Goal: Task Accomplishment & Management: Manage account settings

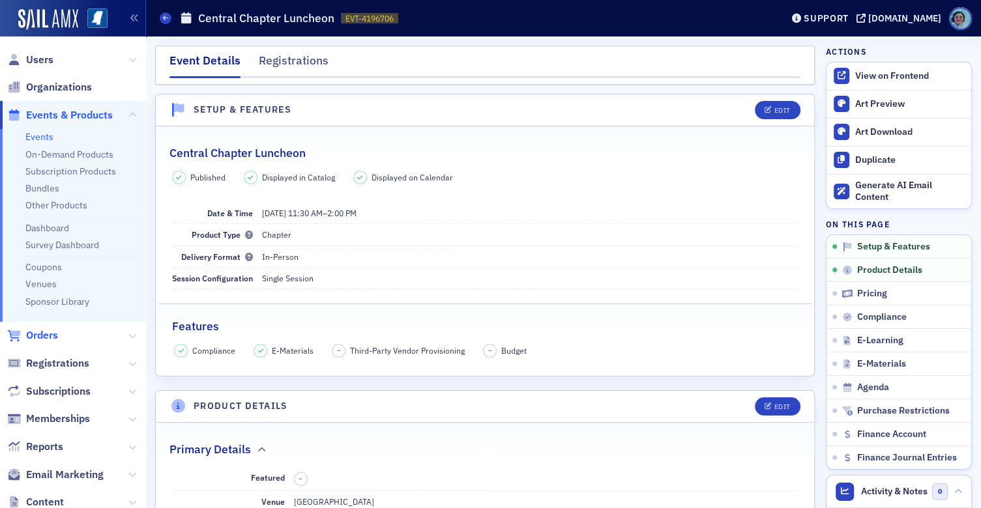
click at [47, 331] on span "Orders" at bounding box center [42, 335] width 32 height 14
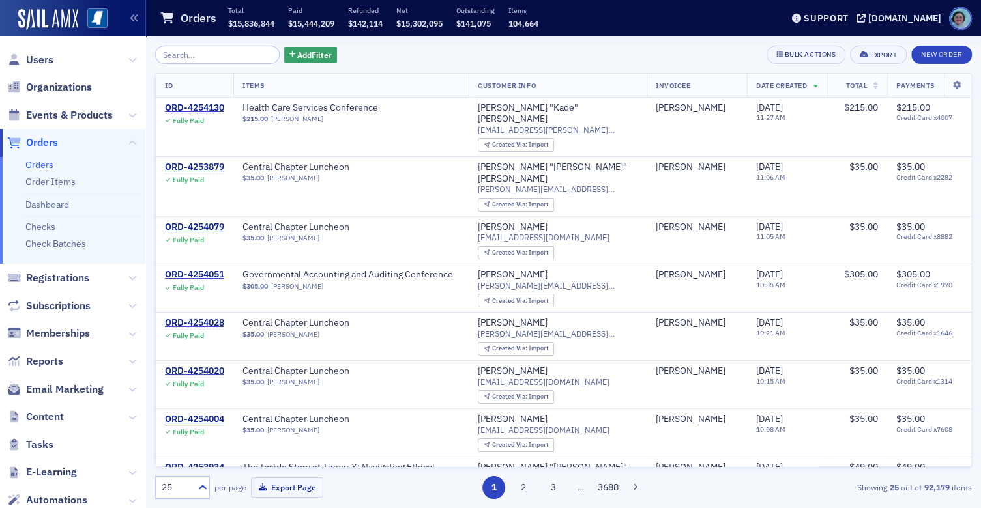
click at [235, 51] on input "search" at bounding box center [217, 55] width 124 height 18
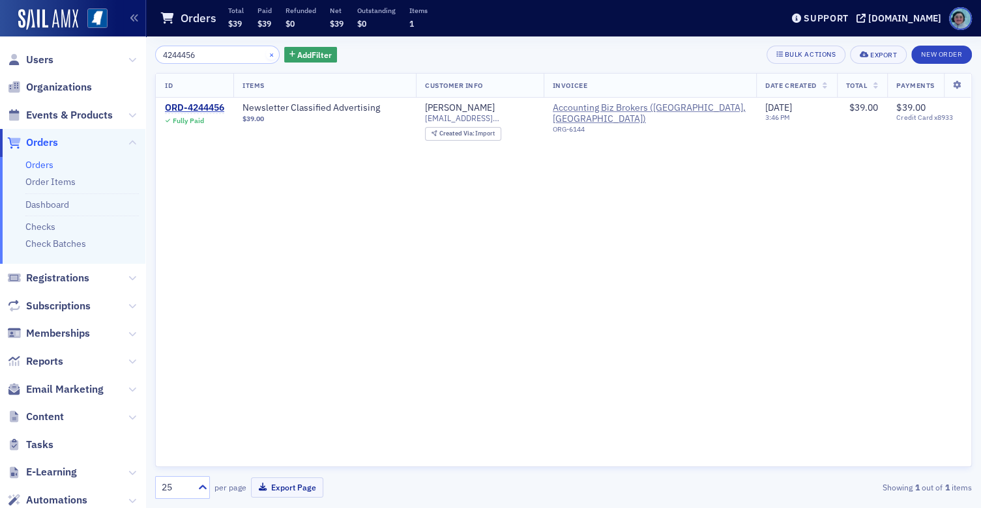
type input "4244456"
click at [266, 50] on button "×" at bounding box center [272, 54] width 12 height 12
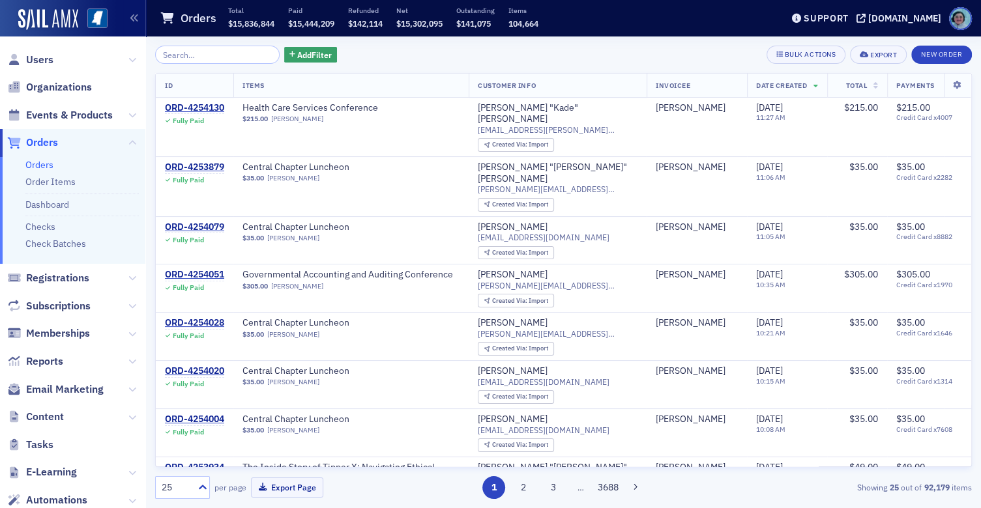
click at [242, 66] on div "Add Filter Bulk Actions Export New Order ID Items Customer Info Invoicee Date C…" at bounding box center [563, 273] width 817 height 454
click at [251, 51] on input "search" at bounding box center [217, 55] width 124 height 18
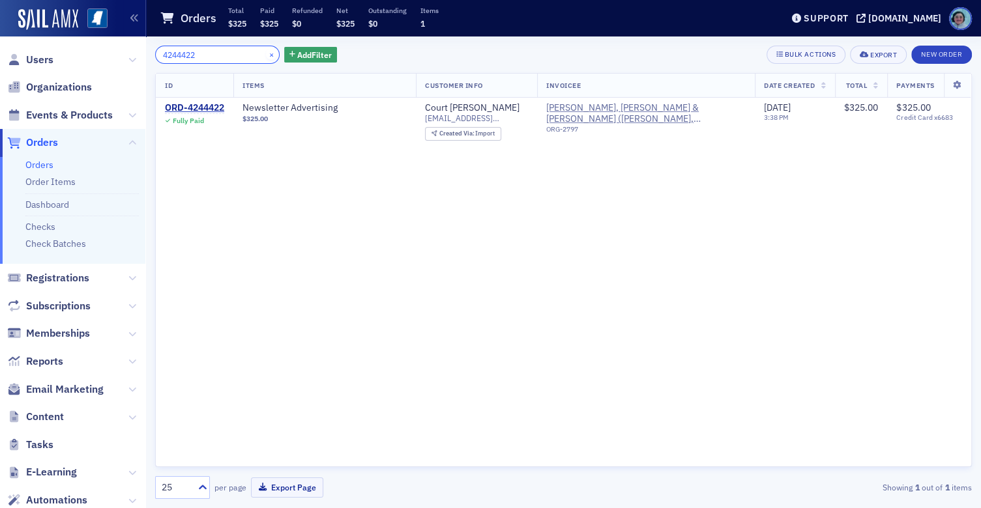
type input "4244422"
click at [266, 54] on button "×" at bounding box center [272, 54] width 12 height 12
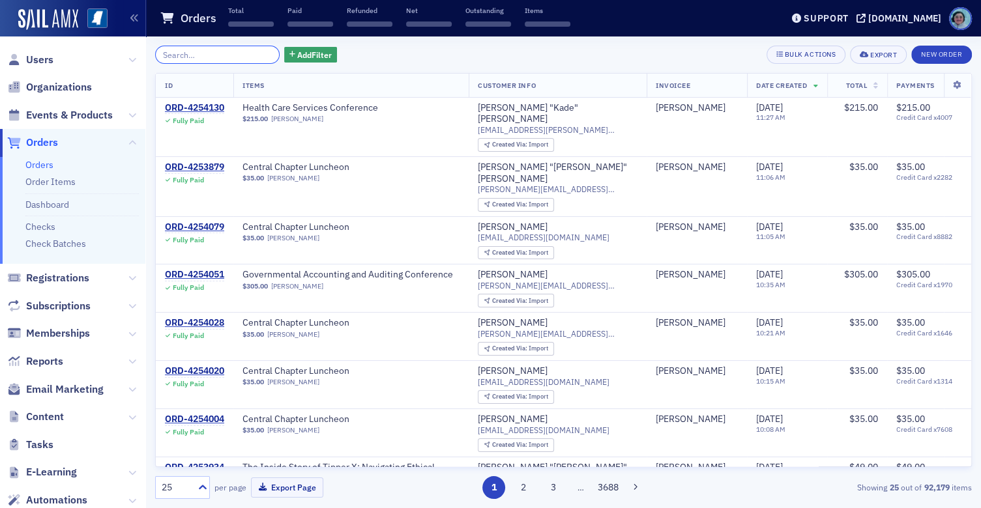
click at [242, 54] on input "search" at bounding box center [217, 55] width 124 height 18
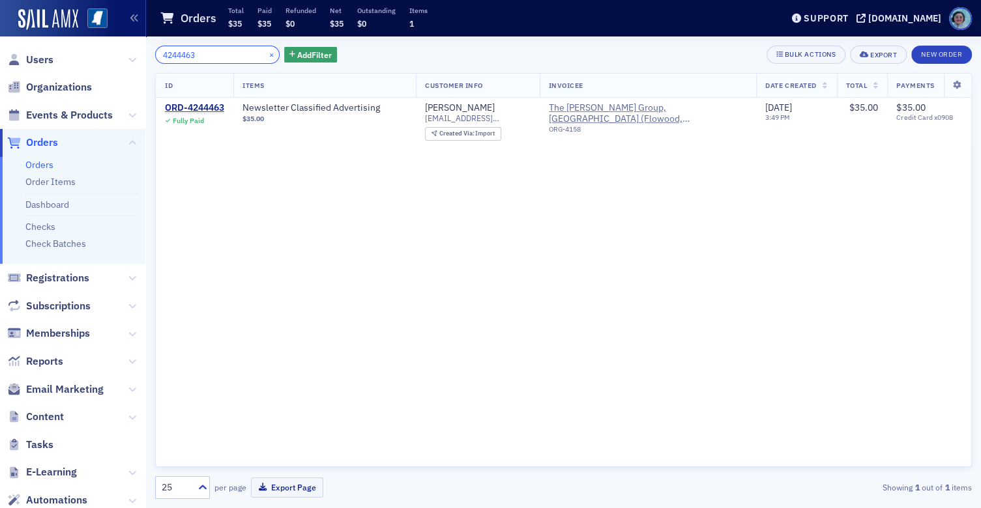
type input "4244463"
click at [266, 57] on button "×" at bounding box center [272, 54] width 12 height 12
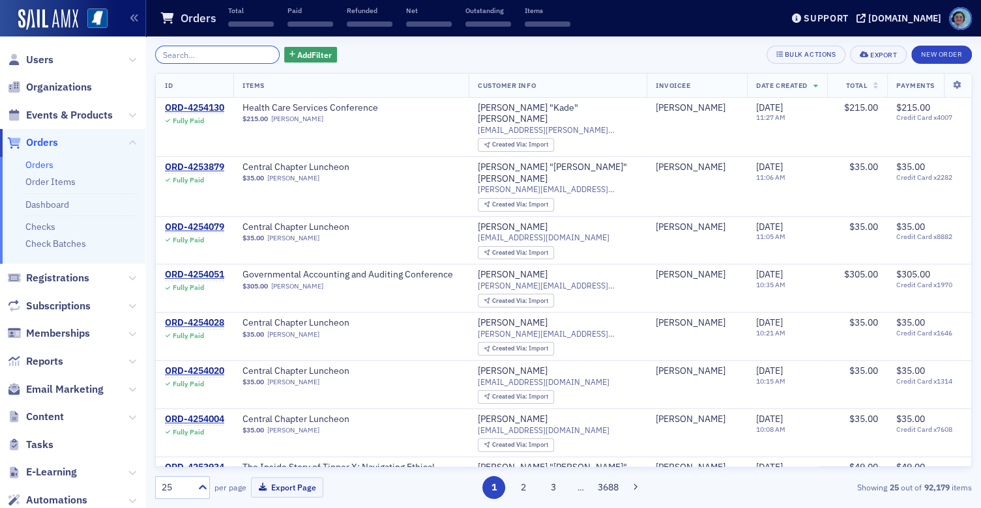
click at [259, 57] on input "search" at bounding box center [217, 55] width 124 height 18
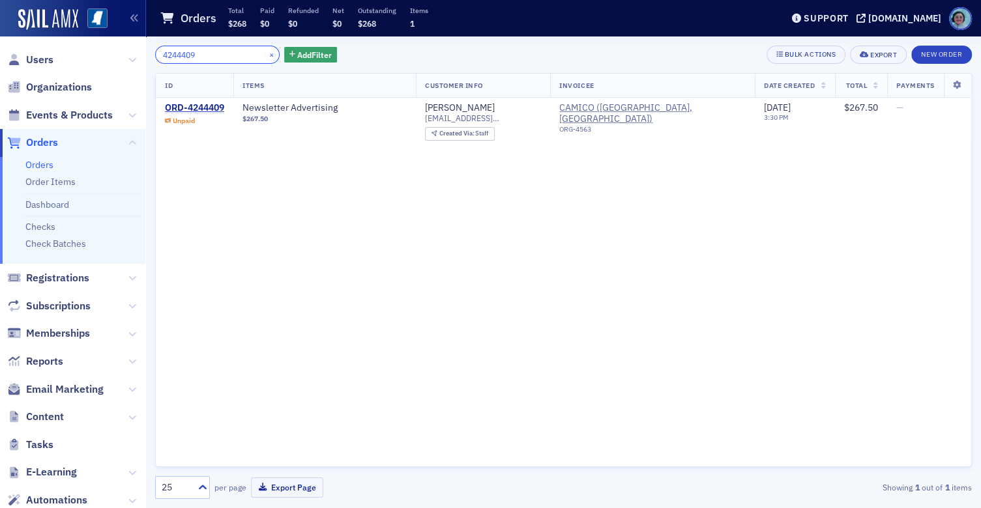
type input "4244409"
click at [266, 50] on button "×" at bounding box center [272, 54] width 12 height 12
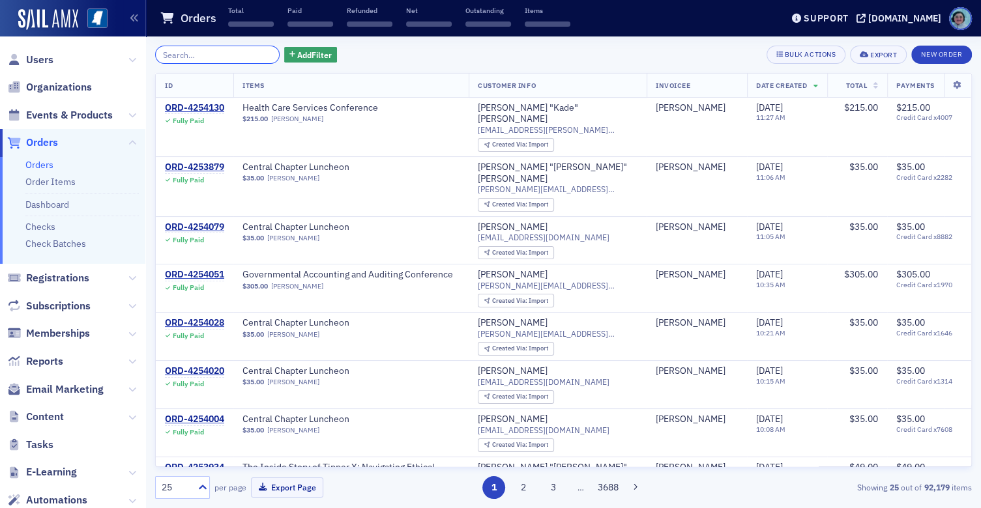
click at [265, 53] on input "search" at bounding box center [217, 55] width 124 height 18
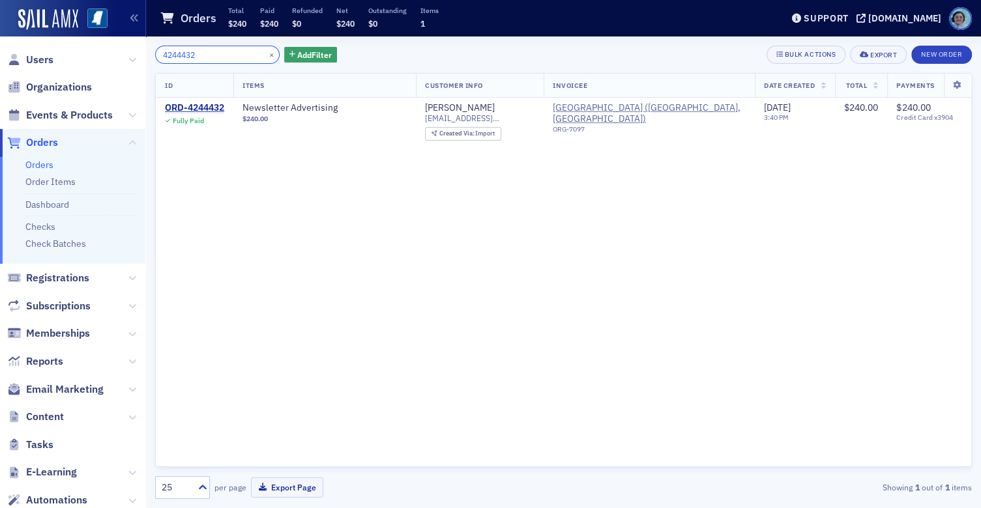
type input "4244432"
click at [266, 47] on div "×" at bounding box center [273, 54] width 14 height 16
click at [266, 56] on button "×" at bounding box center [272, 54] width 12 height 12
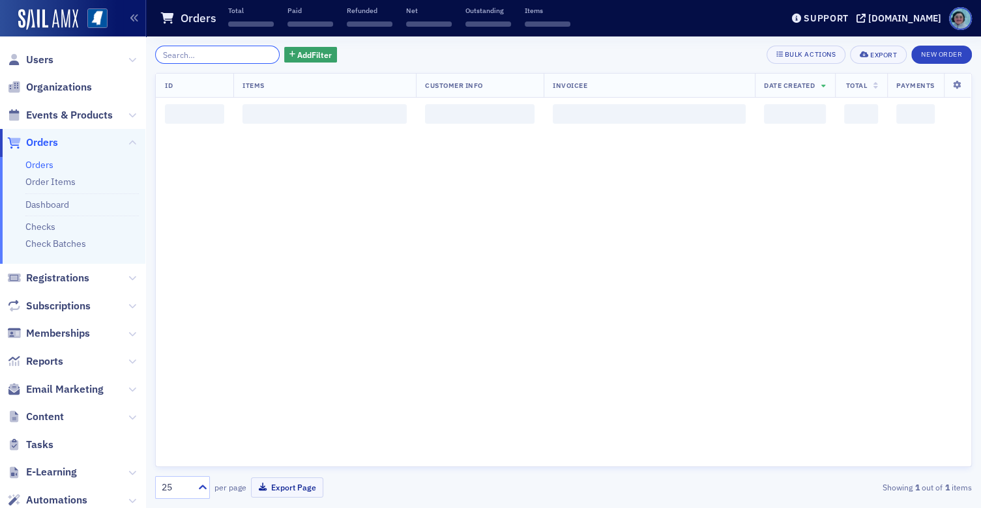
click at [248, 54] on input "search" at bounding box center [217, 55] width 124 height 18
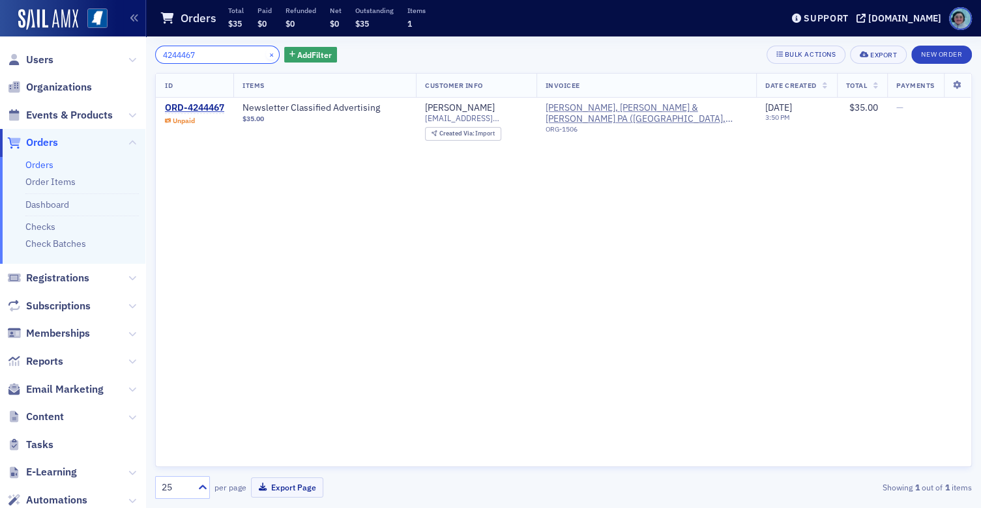
type input "4244467"
click at [266, 53] on button "×" at bounding box center [272, 54] width 12 height 12
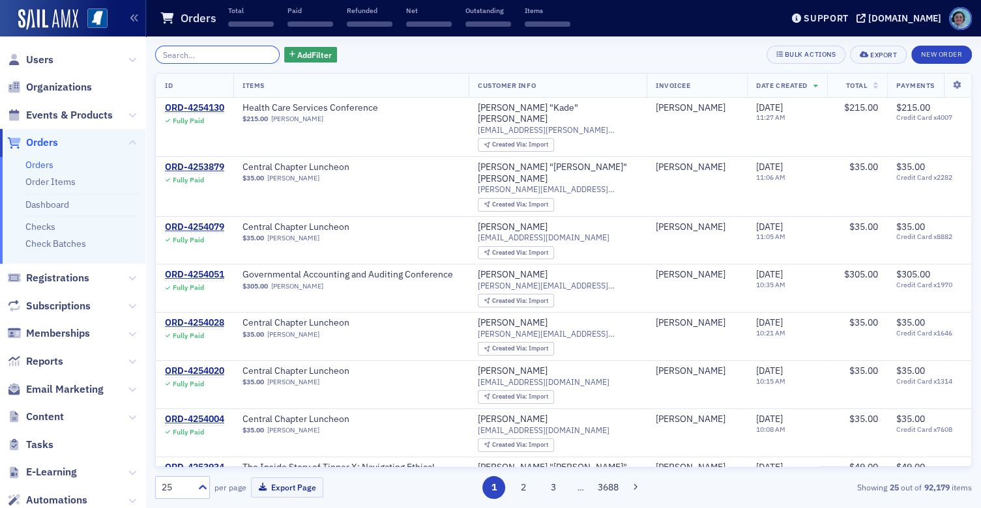
click at [253, 55] on input "search" at bounding box center [217, 55] width 124 height 18
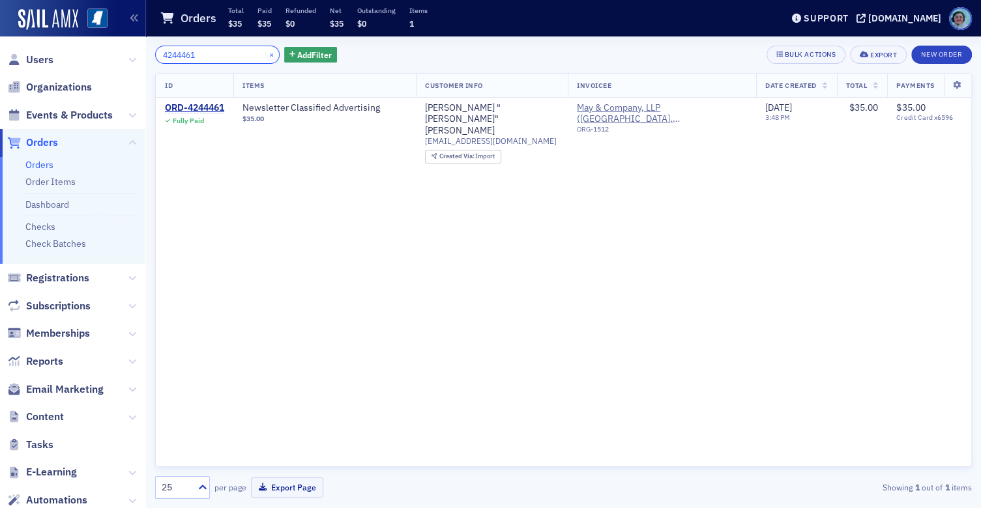
type input "4244461"
click at [266, 51] on button "×" at bounding box center [272, 54] width 12 height 12
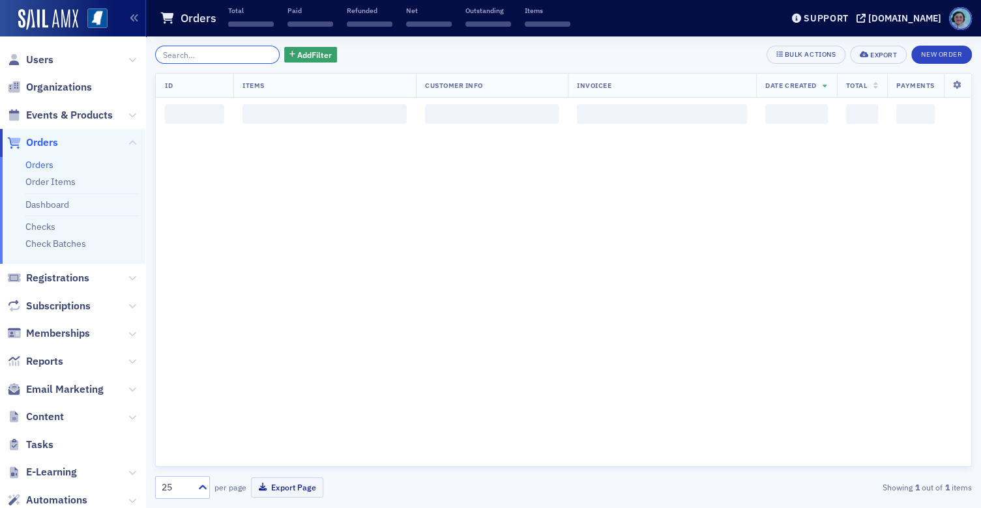
click at [254, 51] on input "search" at bounding box center [217, 55] width 124 height 18
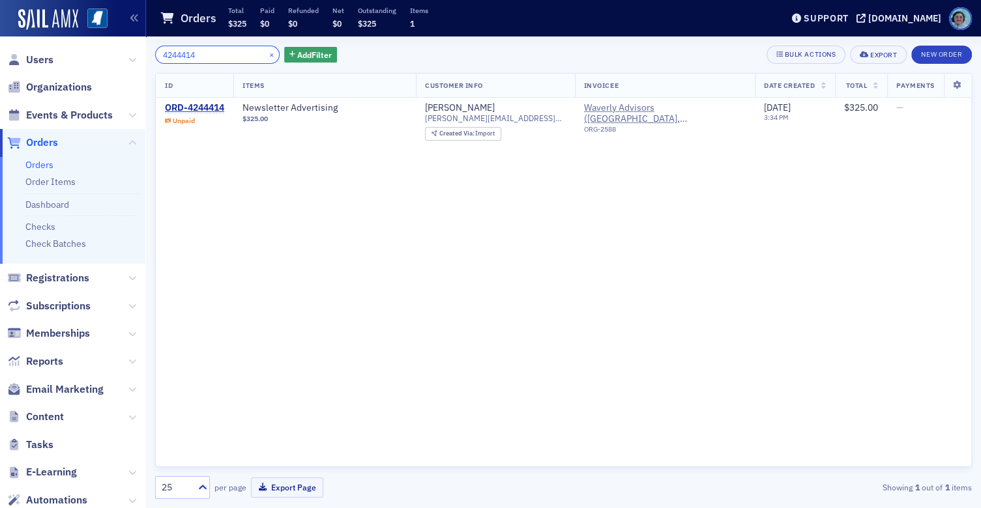
type input "4244414"
click at [266, 51] on button "×" at bounding box center [272, 54] width 12 height 12
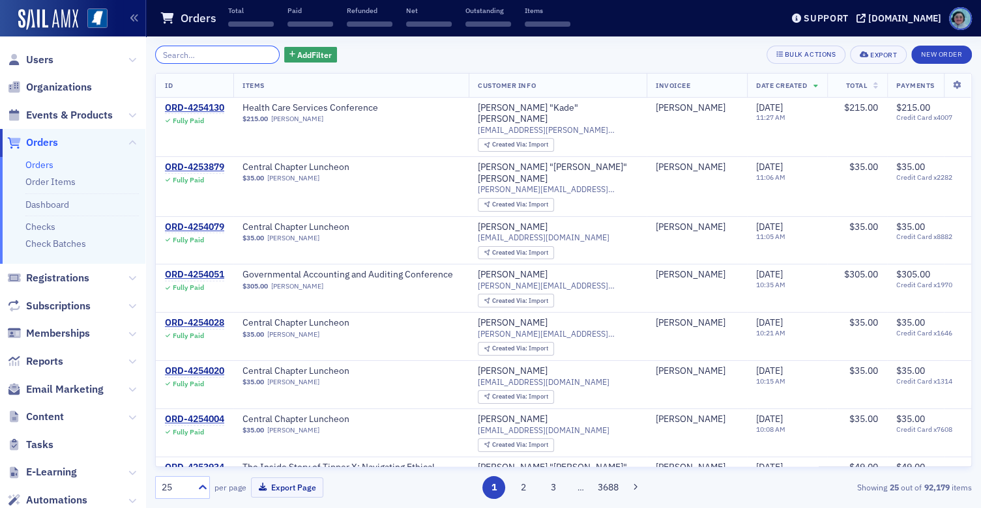
click at [251, 51] on input "search" at bounding box center [217, 55] width 124 height 18
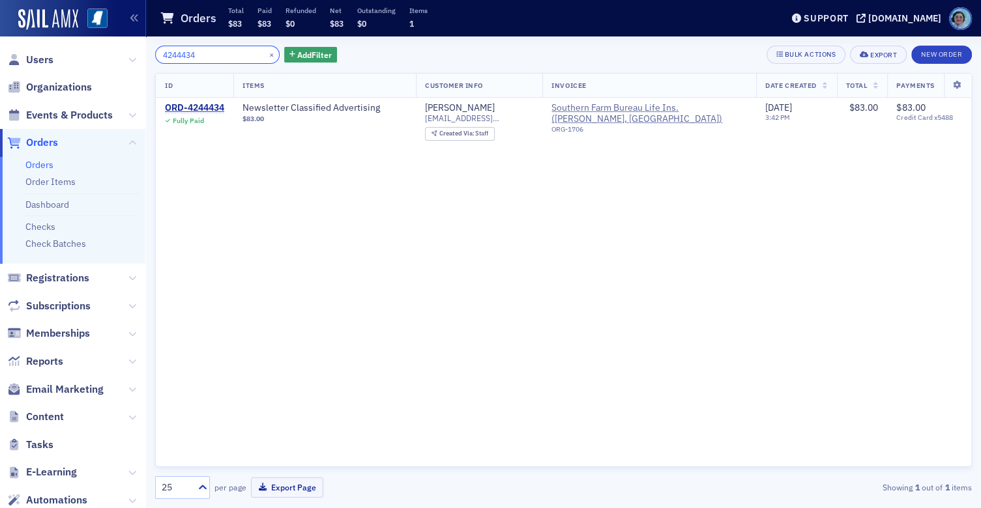
type input "4244434"
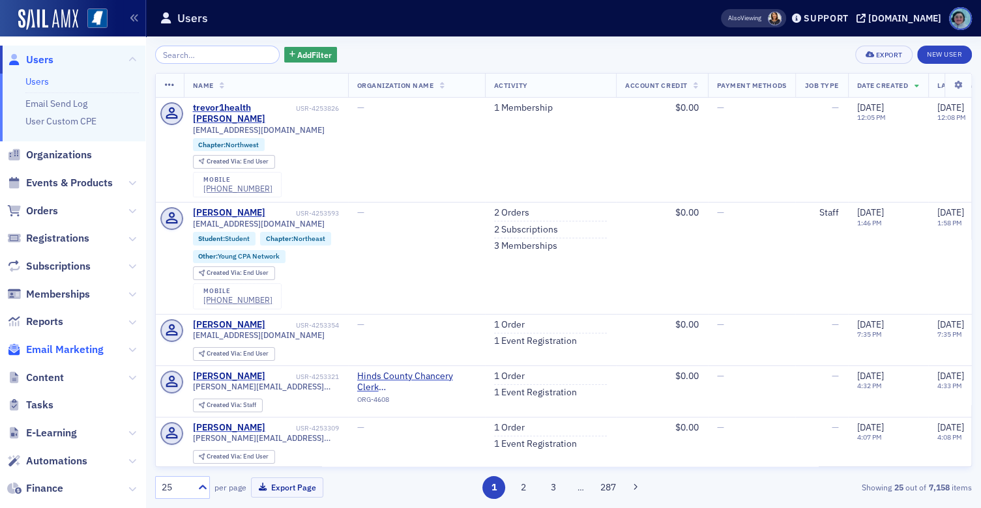
click at [75, 353] on span "Email Marketing" at bounding box center [65, 350] width 78 height 14
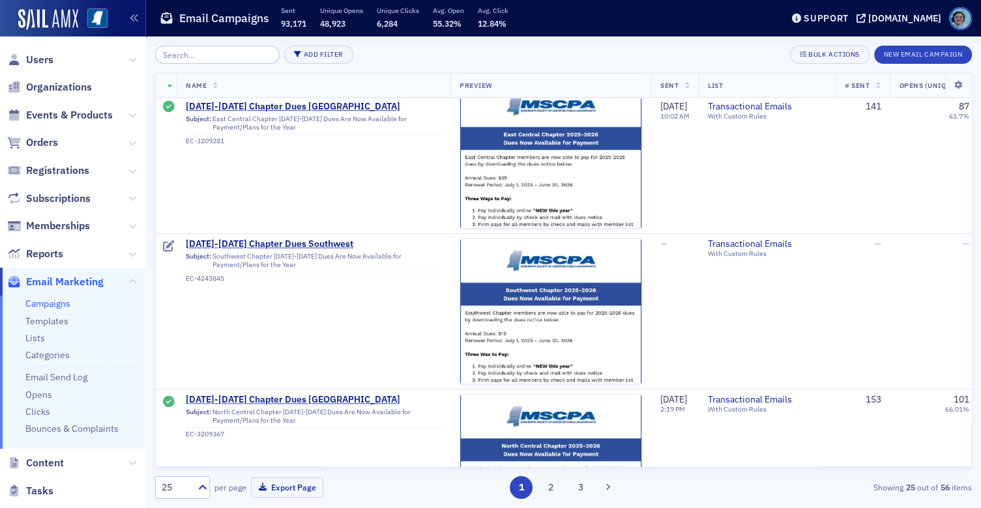
scroll to position [652, 0]
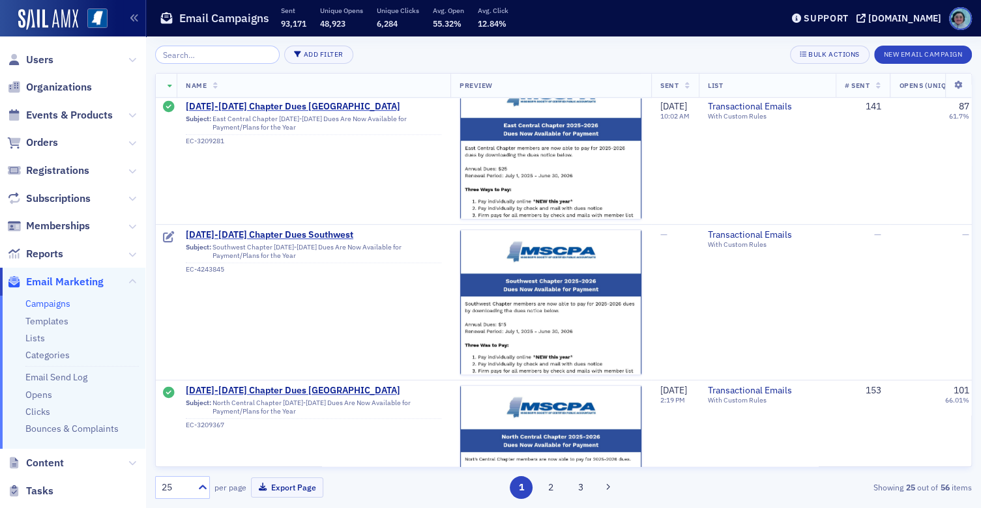
click at [253, 51] on input "search" at bounding box center [217, 55] width 124 height 18
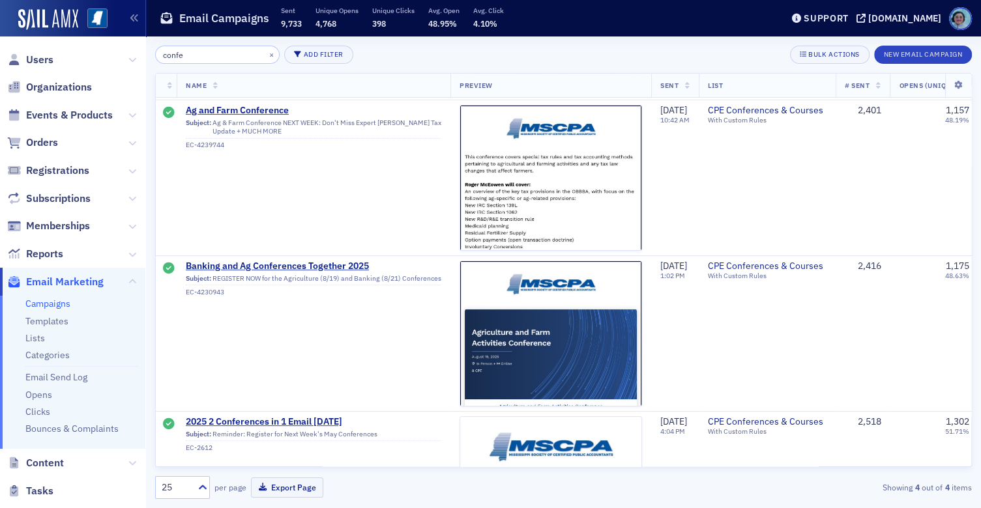
scroll to position [405, 0]
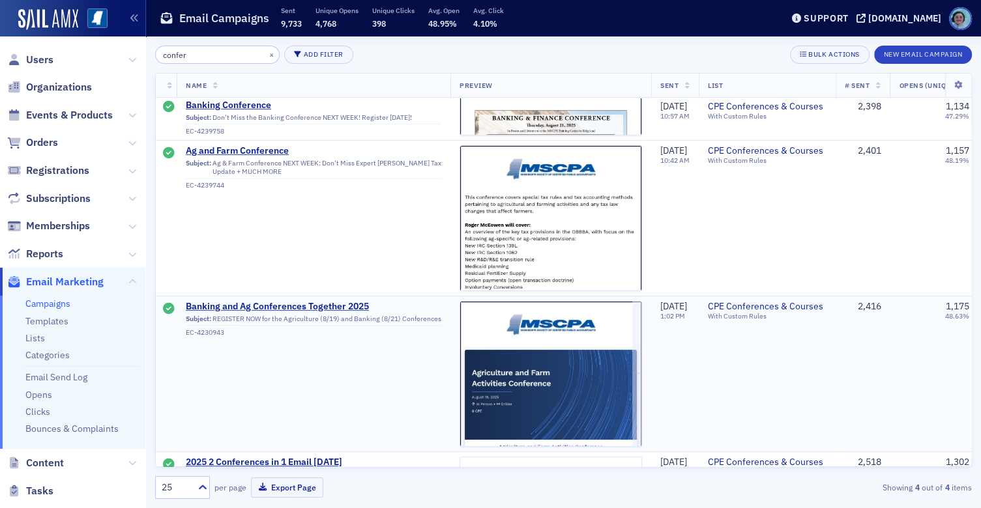
scroll to position [132, 0]
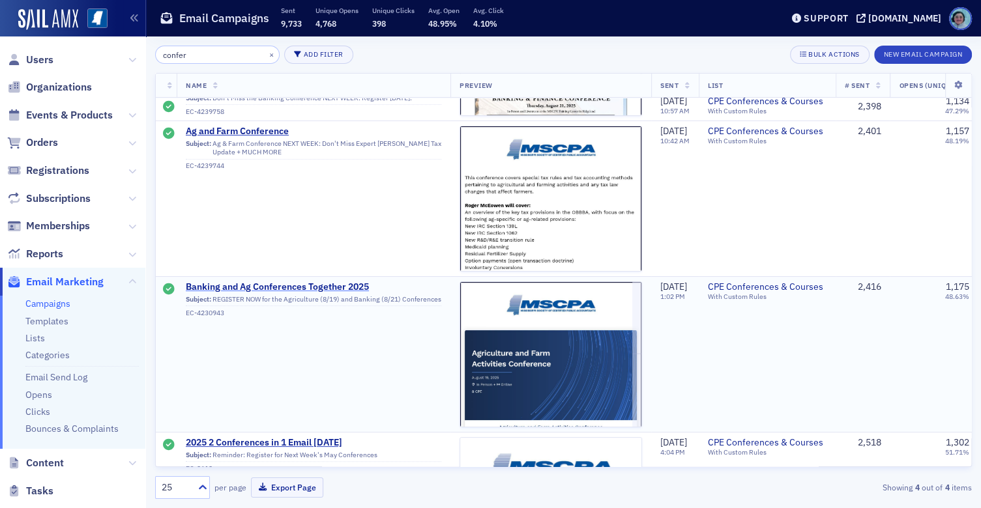
type input "confer"
click at [330, 288] on span "Banking and Ag Conferences Together 2025" at bounding box center [313, 288] width 255 height 12
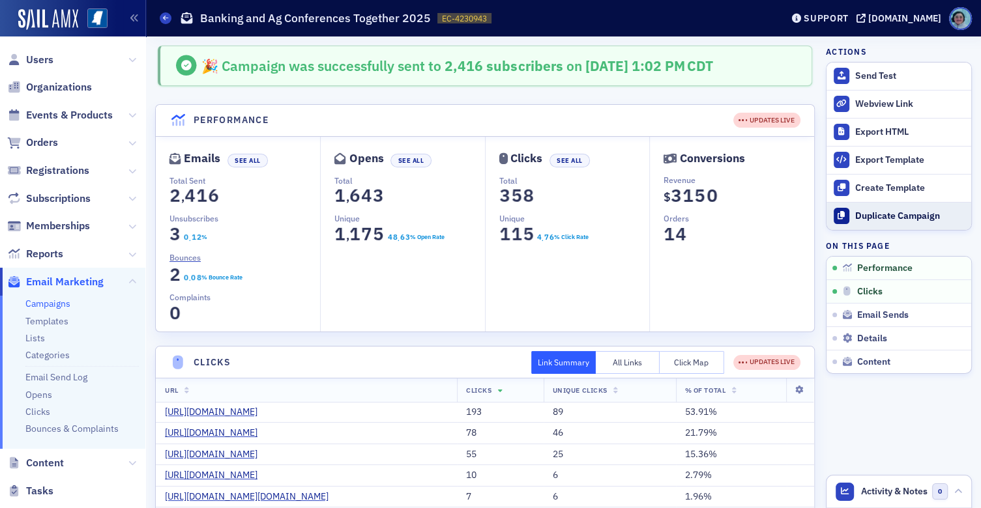
click at [881, 210] on div "Duplicate Campaign" at bounding box center [909, 216] width 109 height 12
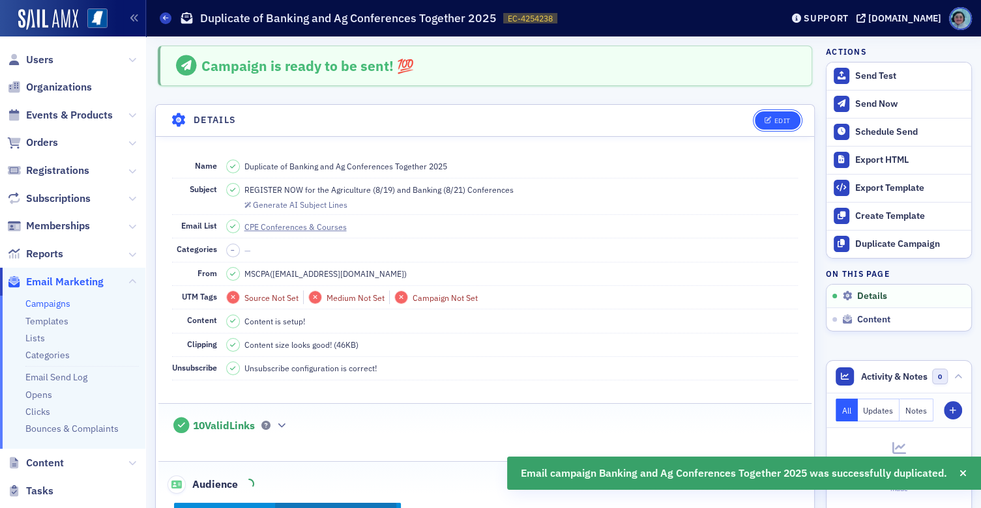
click at [778, 117] on div "Edit" at bounding box center [782, 120] width 16 height 7
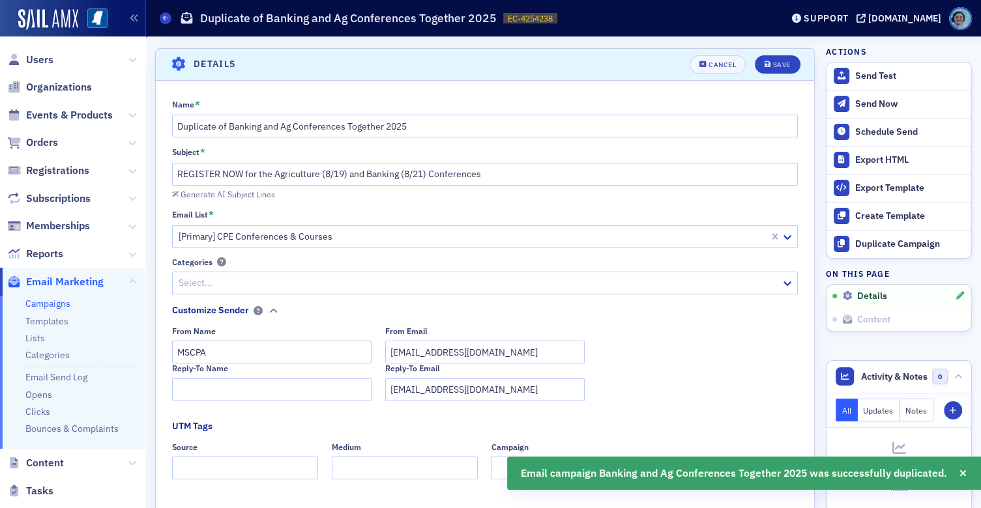
scroll to position [61, 0]
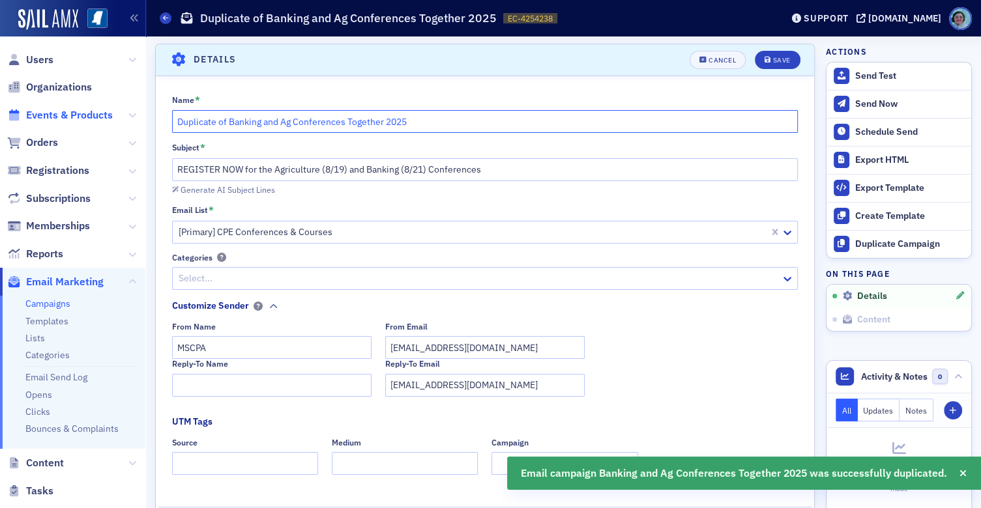
drag, startPoint x: 436, startPoint y: 116, endPoint x: 78, endPoint y: 116, distance: 357.8
click at [78, 116] on div "Users Organizations Events & Products Orders Registrations Subscriptions Member…" at bounding box center [490, 254] width 981 height 508
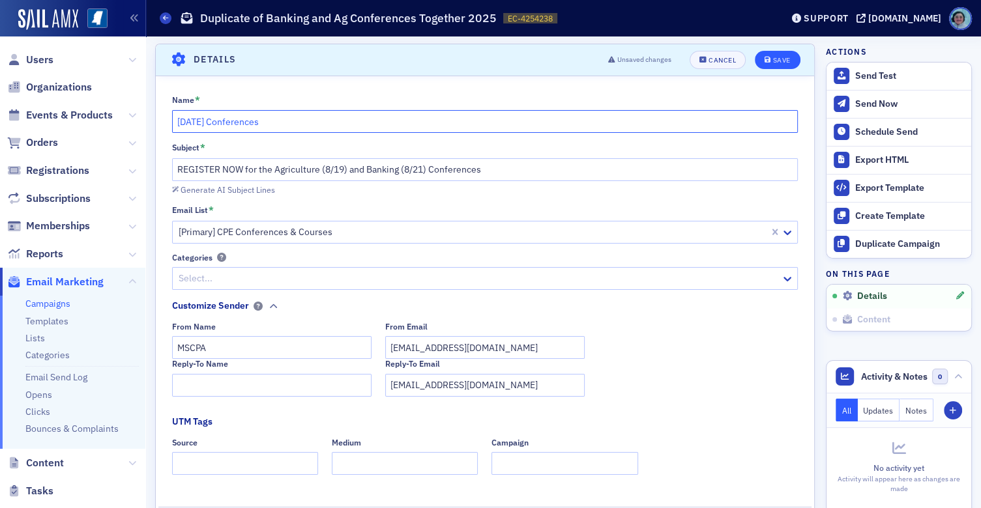
type input "September 2025 Conferences"
click at [785, 61] on button "Save" at bounding box center [777, 60] width 45 height 18
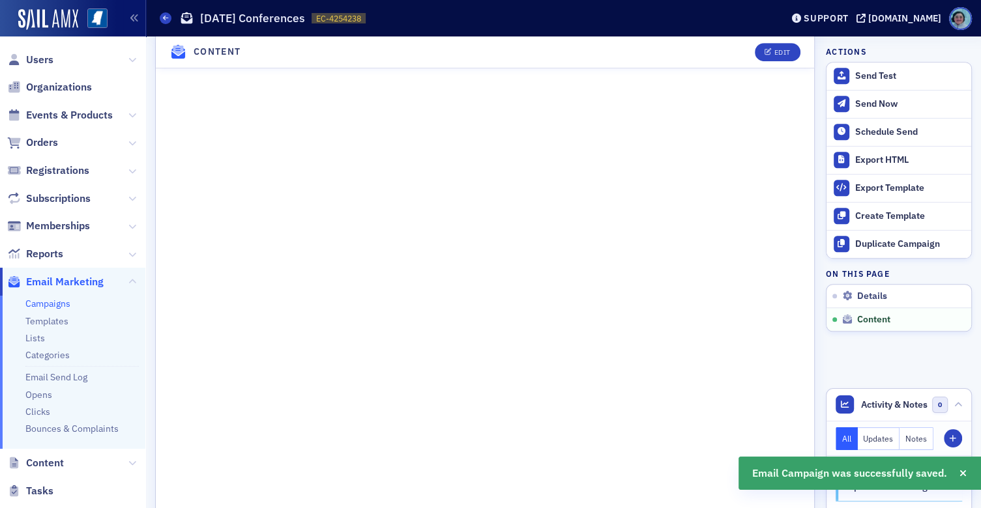
scroll to position [517, 0]
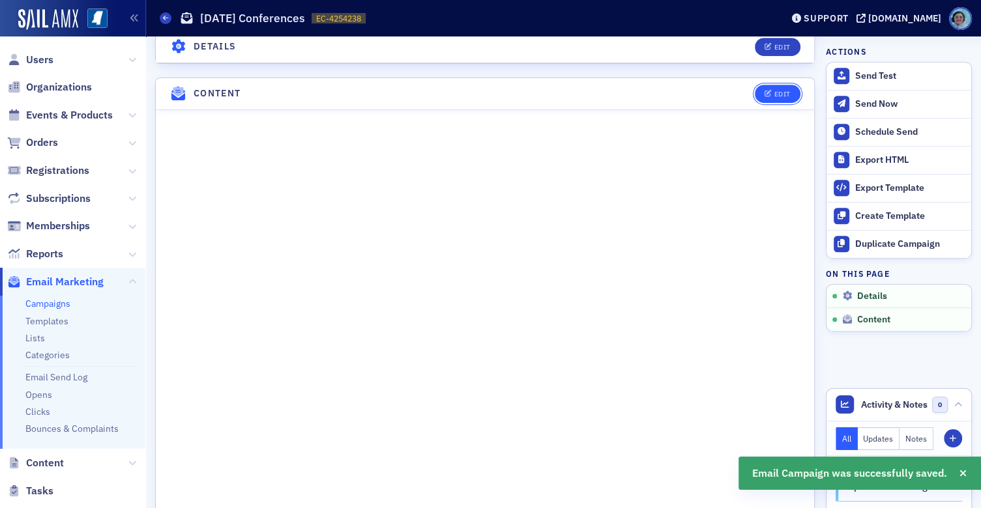
click at [775, 91] on div "Edit" at bounding box center [782, 94] width 16 height 7
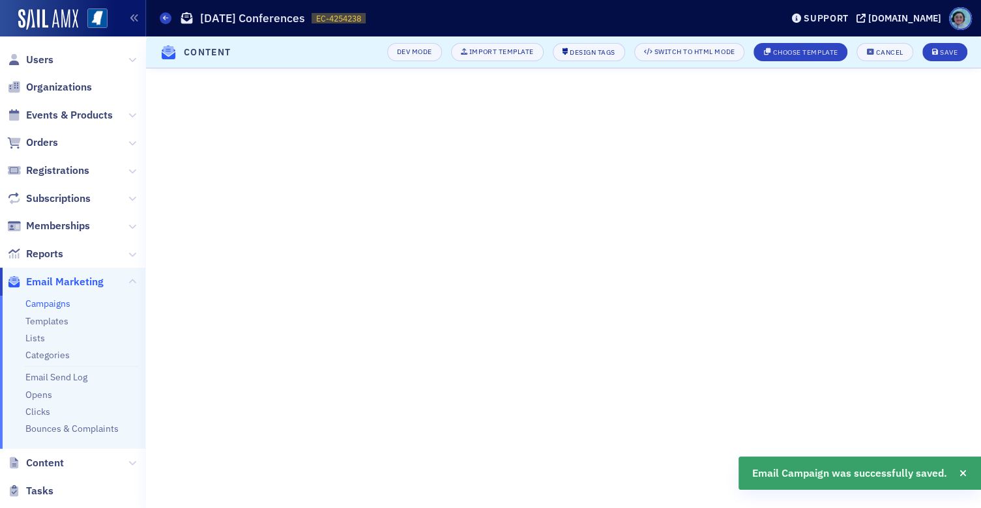
scroll to position [93, 0]
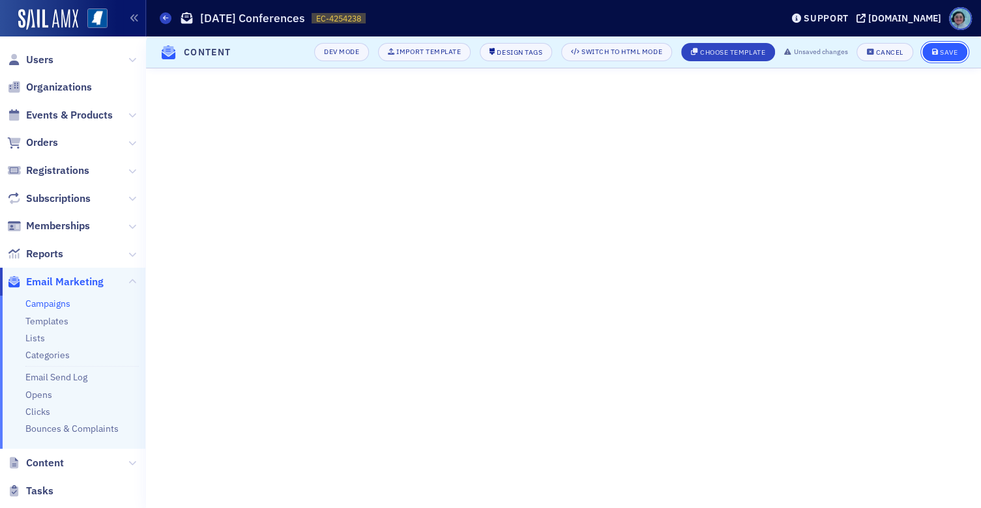
click at [950, 46] on button "Save" at bounding box center [944, 52] width 45 height 18
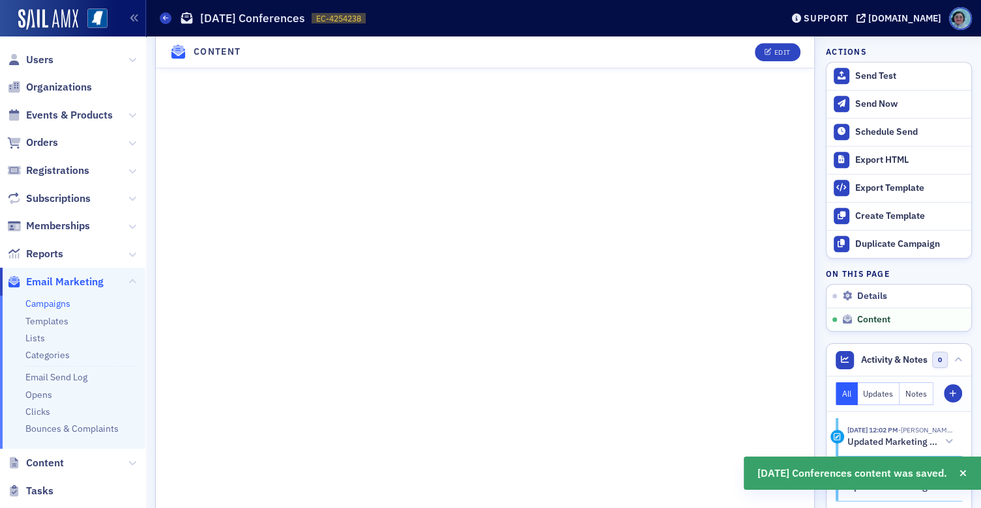
scroll to position [921, 0]
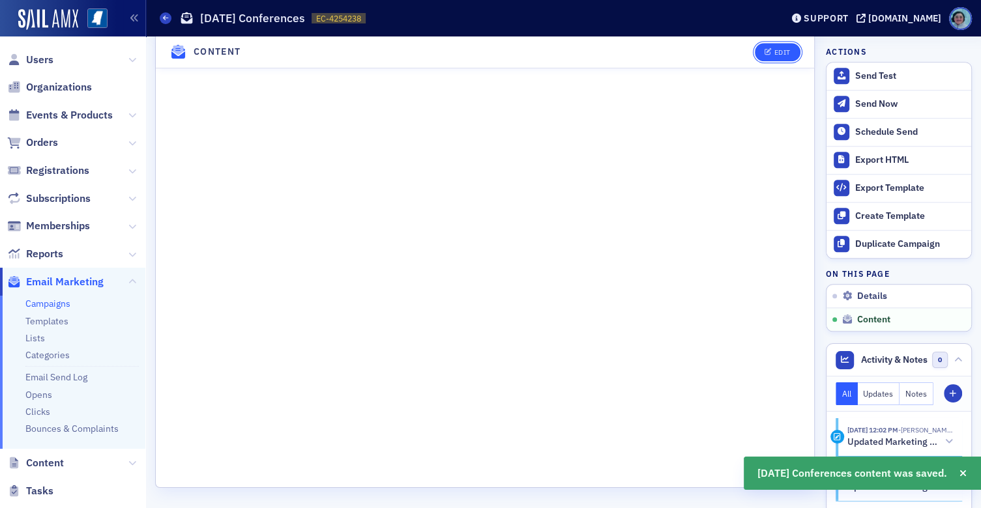
click at [774, 51] on div "Edit" at bounding box center [782, 52] width 16 height 7
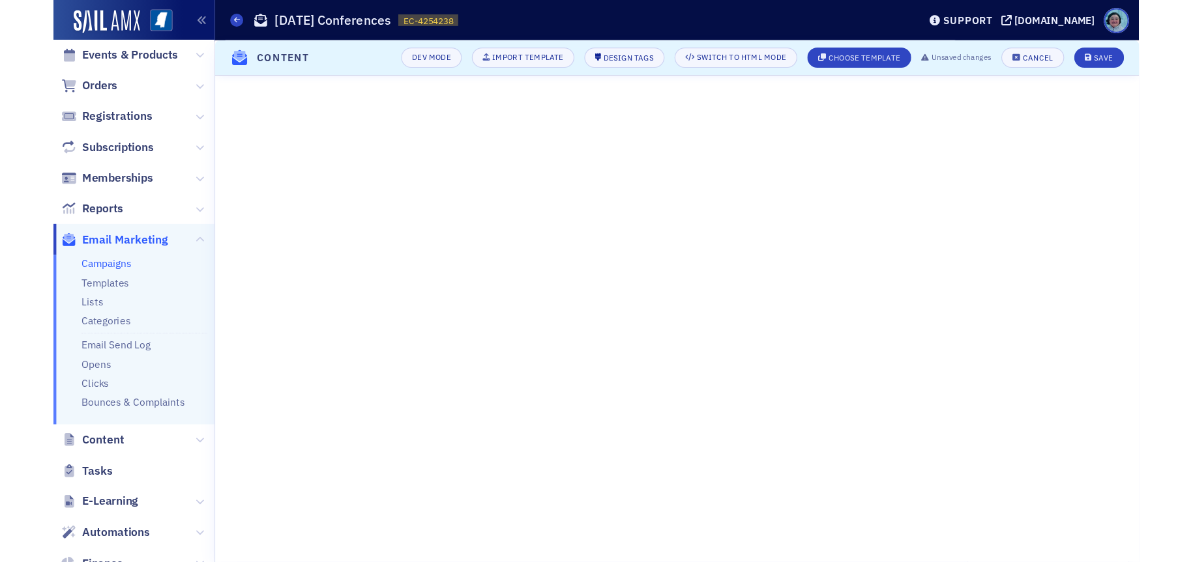
scroll to position [39, 0]
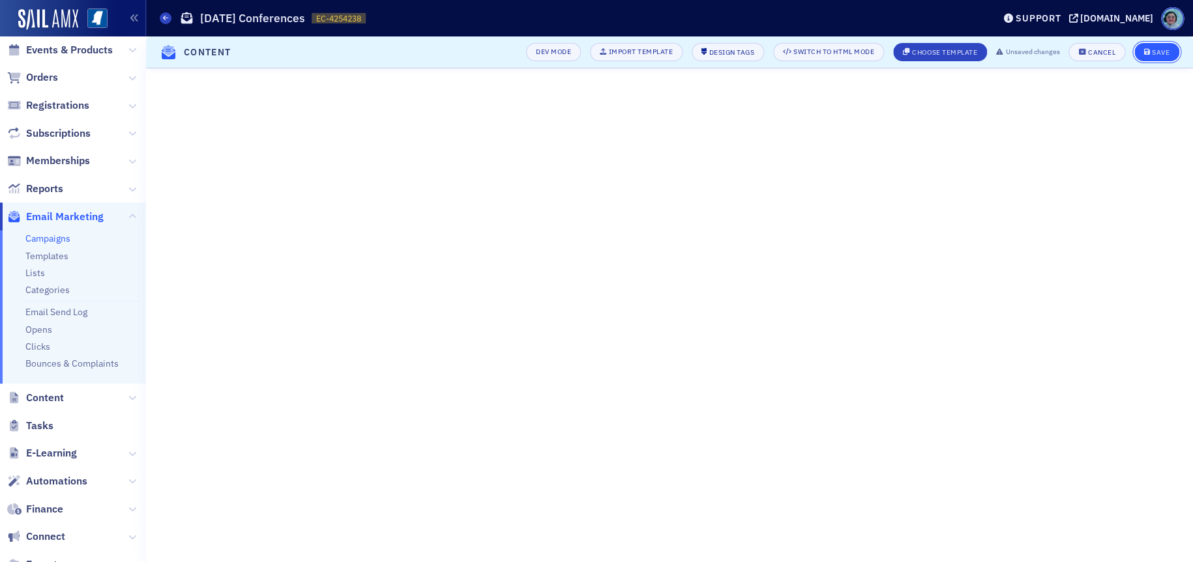
click at [980, 44] on button "Save" at bounding box center [1156, 52] width 45 height 18
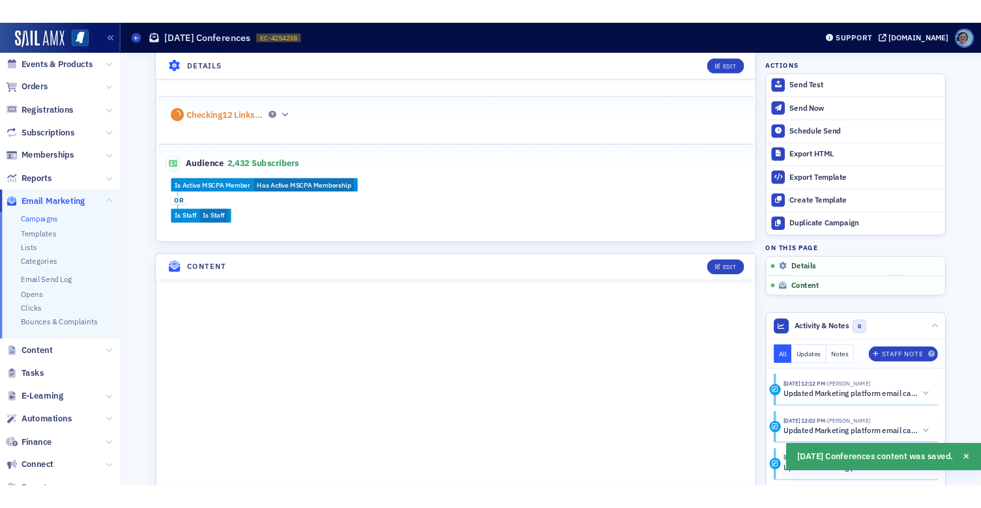
scroll to position [549, 0]
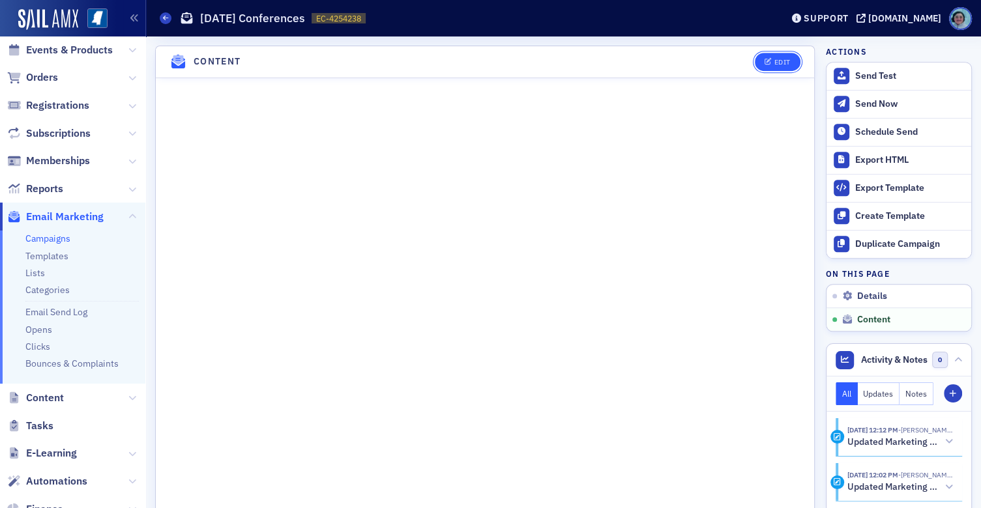
click at [765, 63] on button "Edit" at bounding box center [777, 62] width 45 height 18
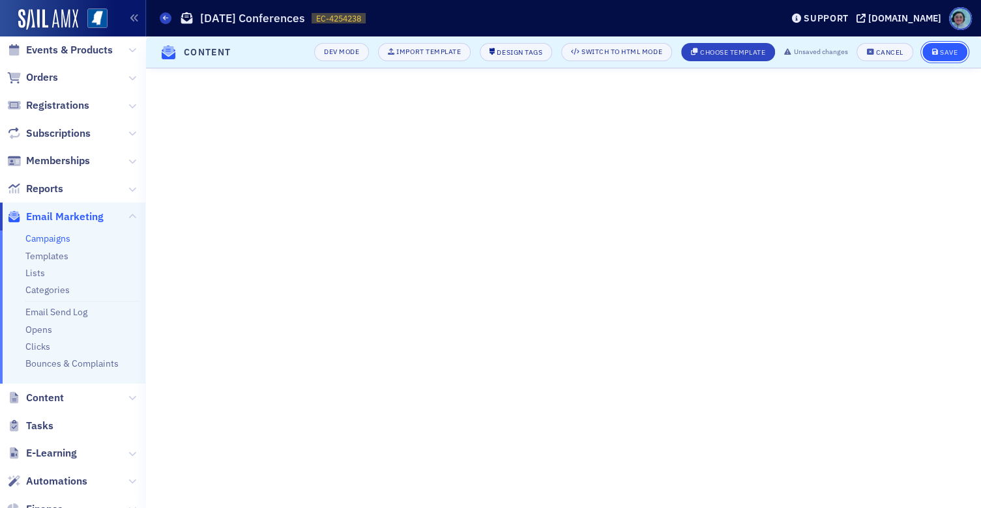
click at [950, 50] on div "Save" at bounding box center [949, 52] width 18 height 7
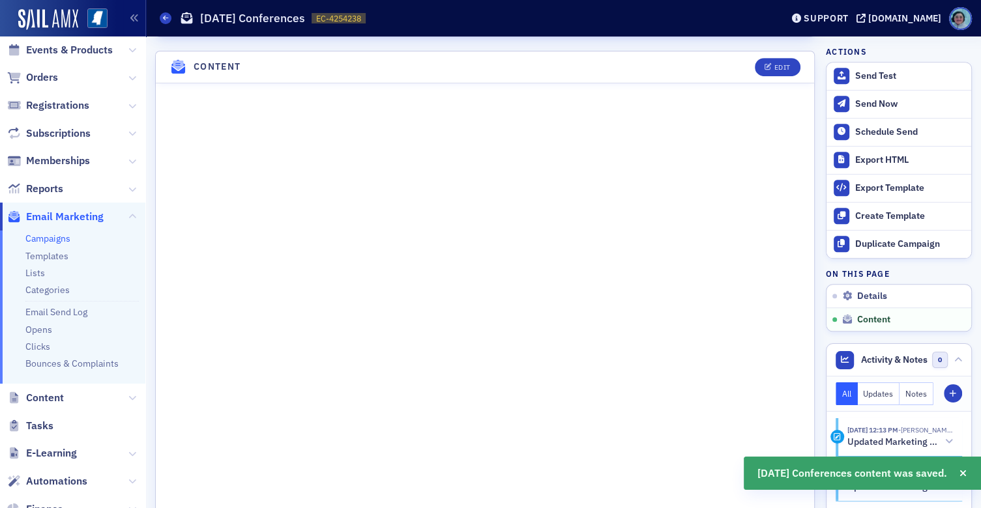
scroll to position [549, 0]
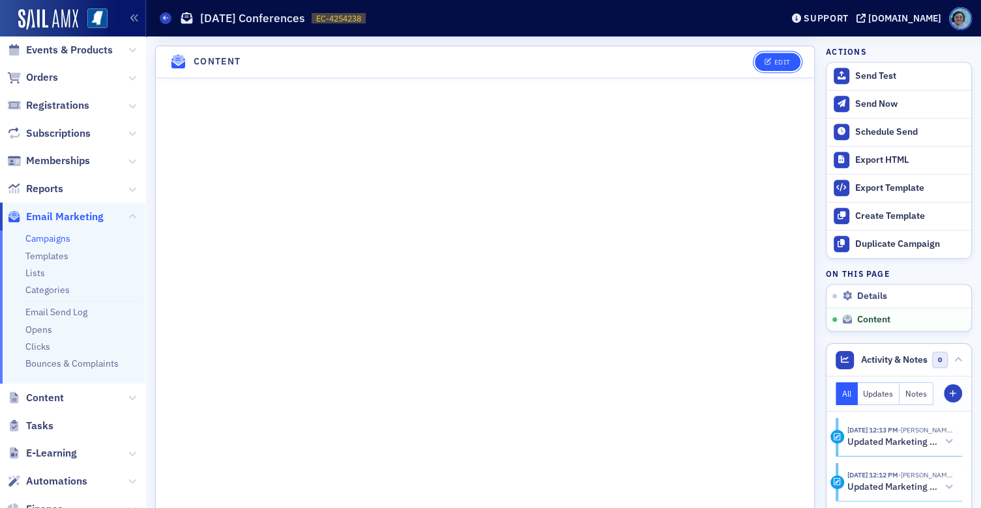
click at [779, 59] on div "Edit" at bounding box center [782, 62] width 16 height 7
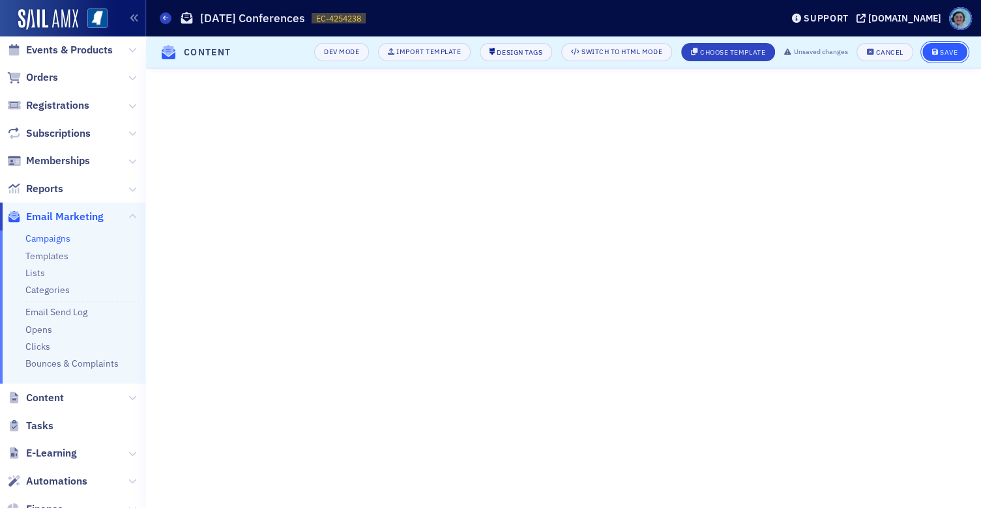
click at [942, 53] on div "Save" at bounding box center [949, 52] width 18 height 7
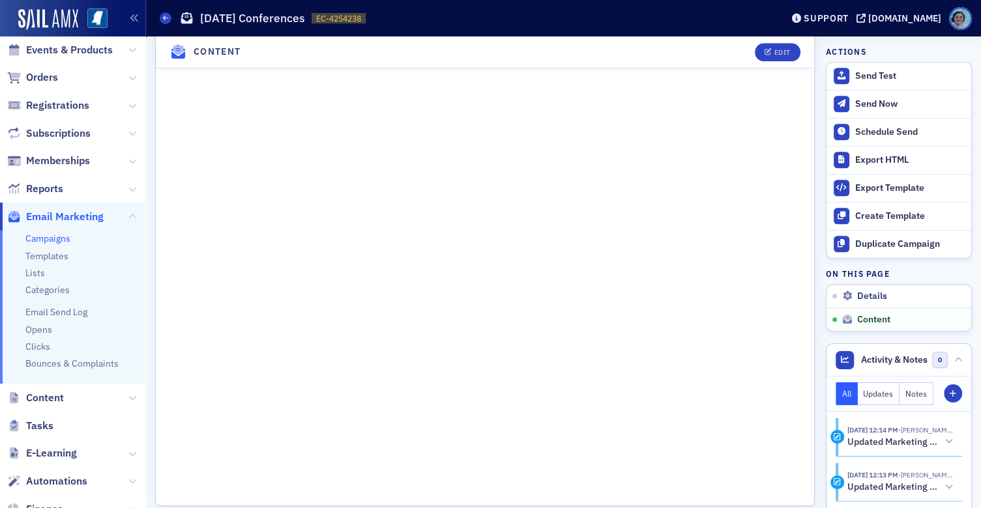
scroll to position [931, 0]
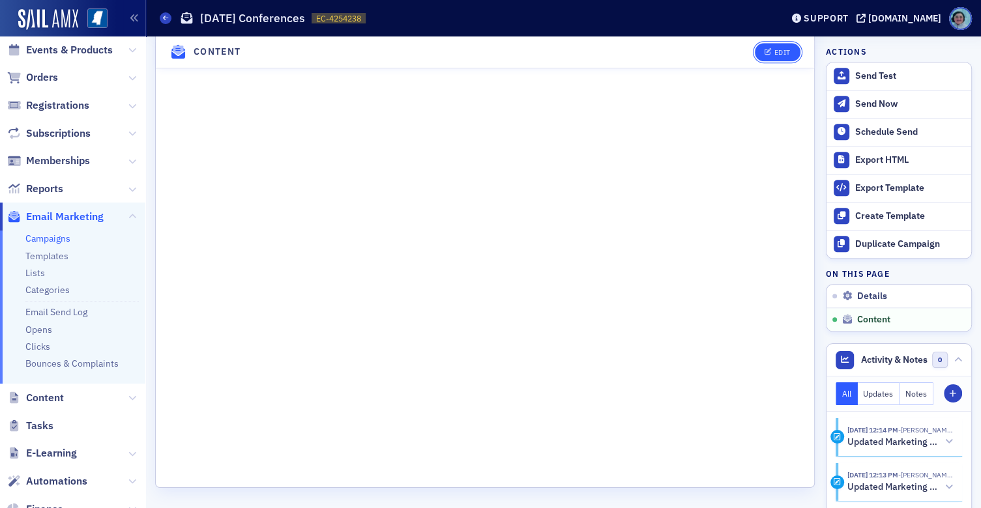
click at [765, 44] on button "Edit" at bounding box center [777, 52] width 45 height 18
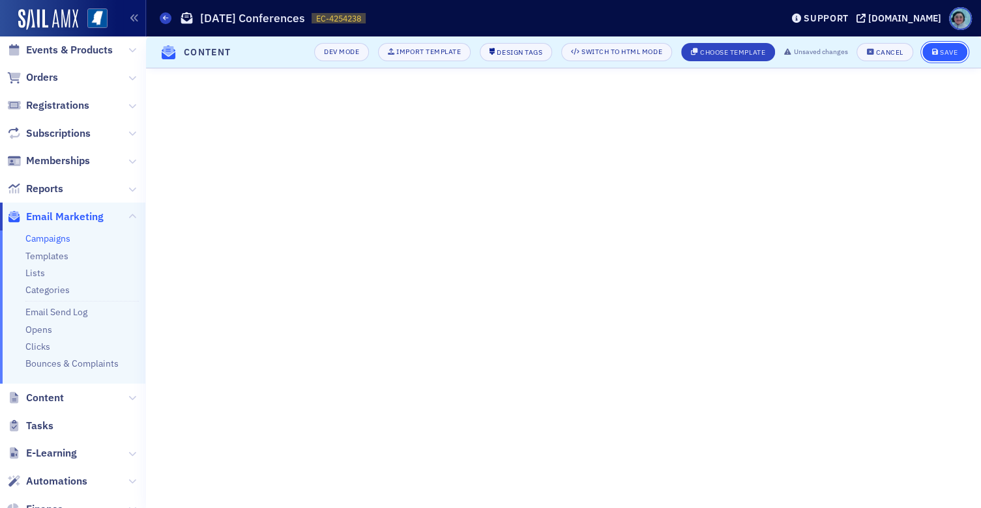
click at [946, 49] on div "Save" at bounding box center [949, 52] width 18 height 7
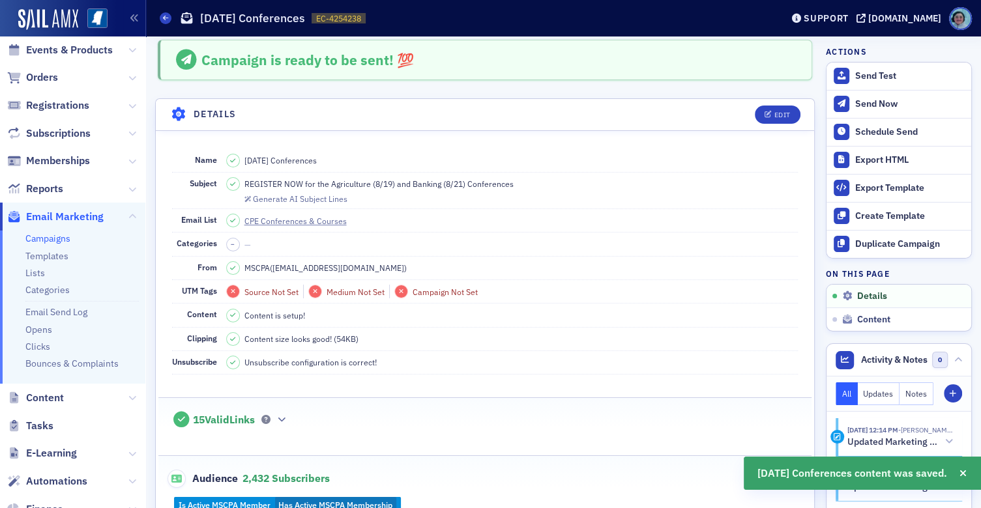
scroll to position [0, 0]
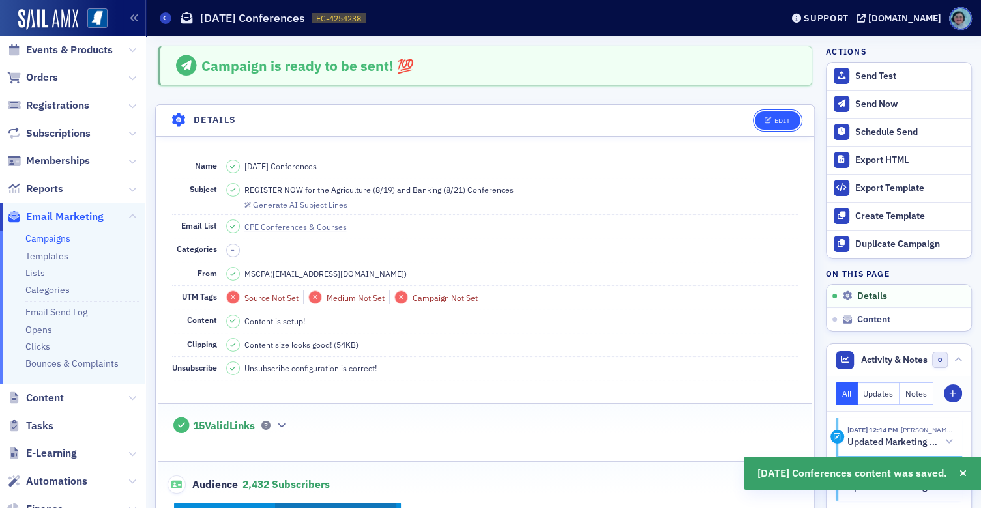
click at [766, 112] on button "Edit" at bounding box center [777, 120] width 45 height 18
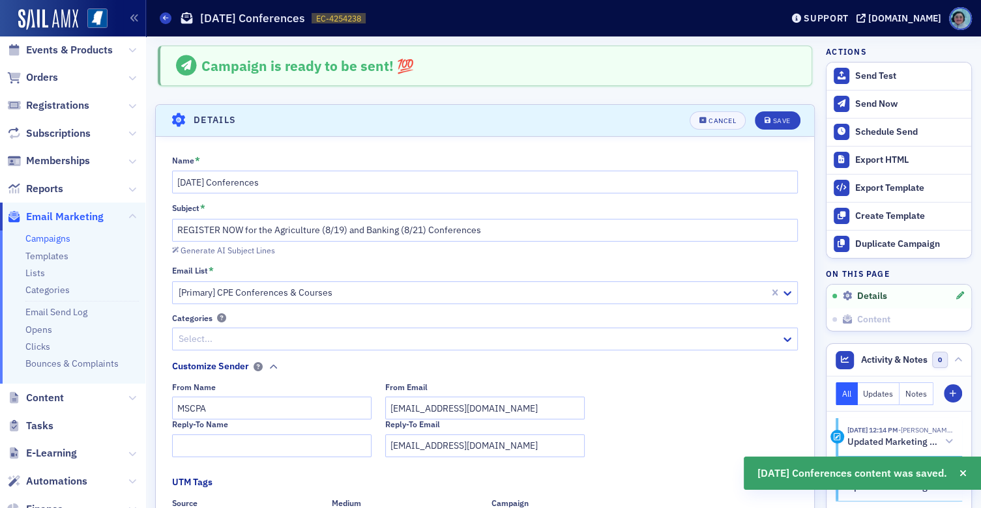
scroll to position [61, 0]
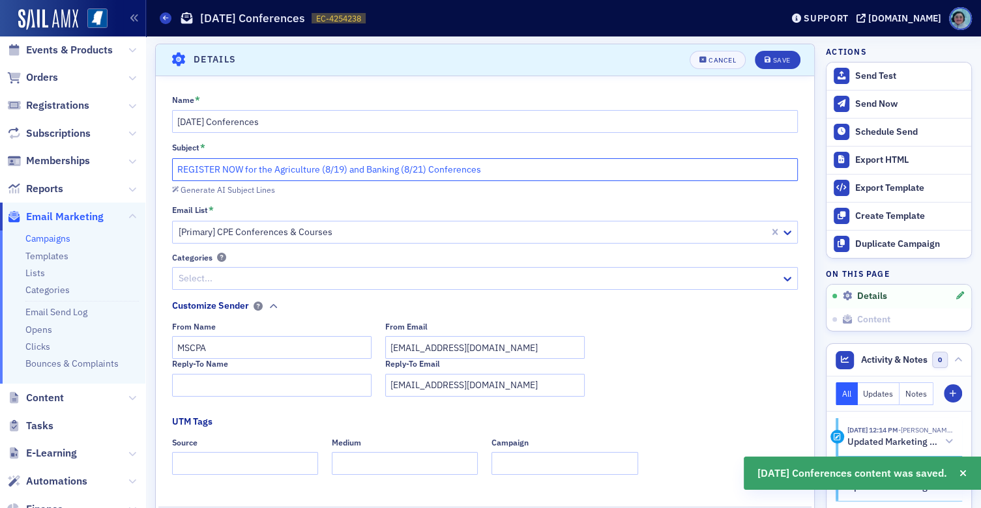
click at [302, 165] on input "REGISTER NOW for the Agriculture (8/19) and Banking (8/21) Conferences" at bounding box center [485, 169] width 626 height 23
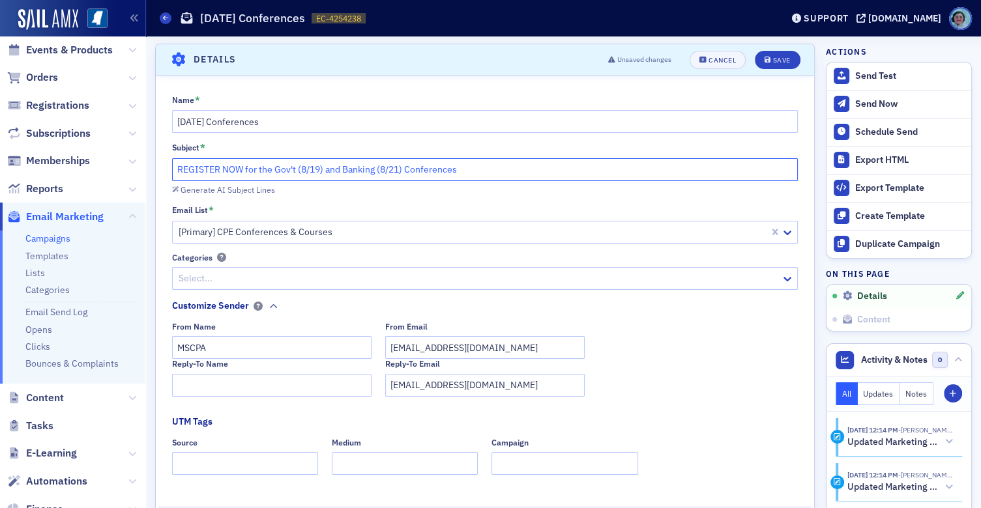
drag, startPoint x: 321, startPoint y: 164, endPoint x: 298, endPoint y: 169, distance: 22.6
click at [298, 169] on input "REGISTER NOW for the Gov't (8/19) and Banking (8/21) Conferences" at bounding box center [485, 169] width 626 height 23
drag, startPoint x: 358, startPoint y: 169, endPoint x: 338, endPoint y: 172, distance: 20.4
click at [338, 172] on input "REGISTER NOW for the Gov't (9/11-12) and Banking (8/21) Conferences" at bounding box center [485, 169] width 626 height 23
click at [362, 171] on input "REGISTER NOW for the Gov't (9/11-12), Banking (8/21) Conferences" at bounding box center [485, 169] width 626 height 23
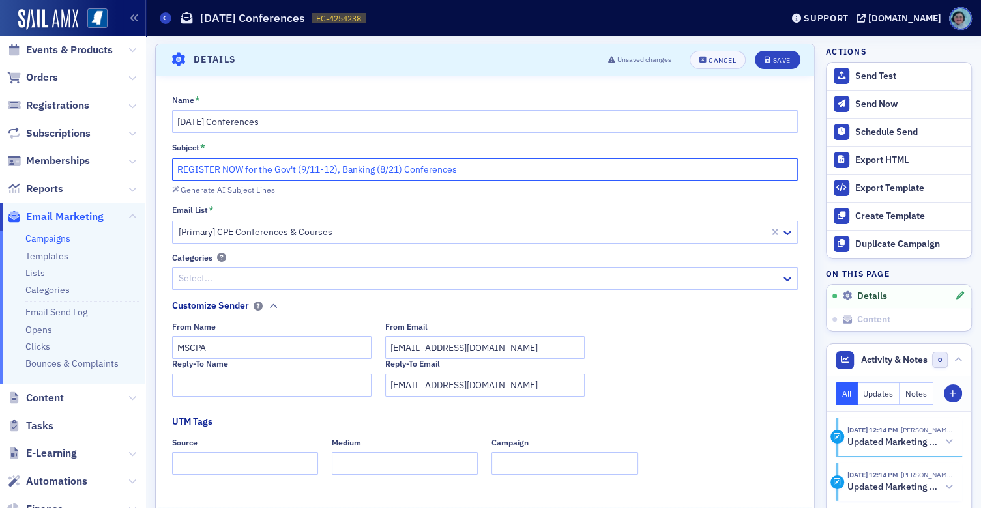
click at [362, 171] on input "REGISTER NOW for the Gov't (9/11-12), Banking (8/21) Conferences" at bounding box center [485, 169] width 626 height 23
drag, startPoint x: 415, startPoint y: 165, endPoint x: 394, endPoint y: 170, distance: 21.5
click at [394, 170] on input "REGISTER NOW for the Gov't (9/11-12), Health Care (8/21) Conferences" at bounding box center [485, 169] width 626 height 23
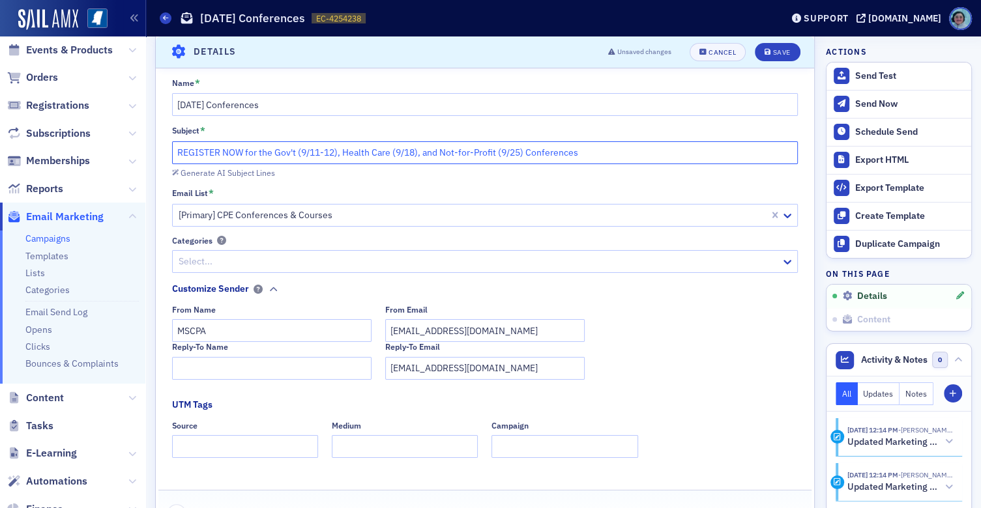
scroll to position [126, 0]
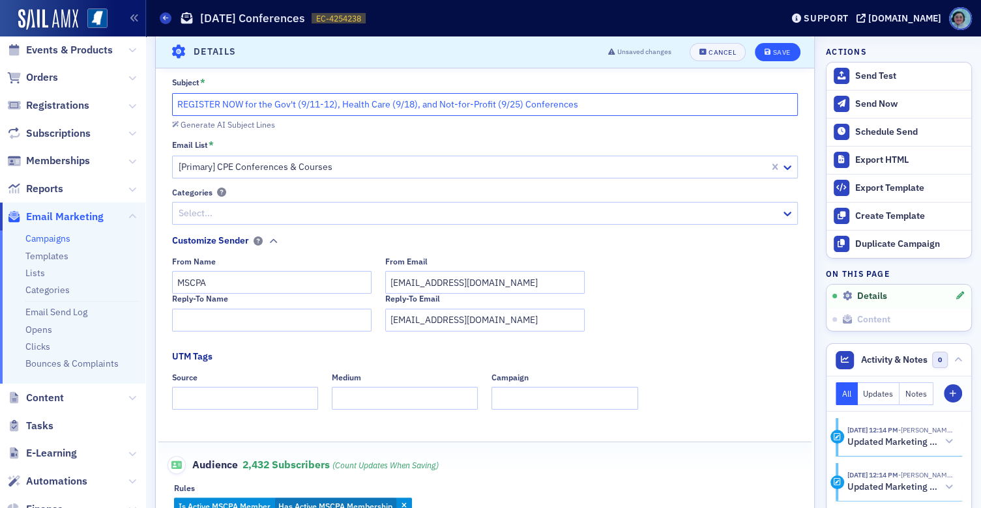
type input "REGISTER NOW for the Gov't (9/11-12), Health Care (9/18), and Not-for-Profit (9…"
click at [776, 51] on div "Save" at bounding box center [781, 52] width 18 height 7
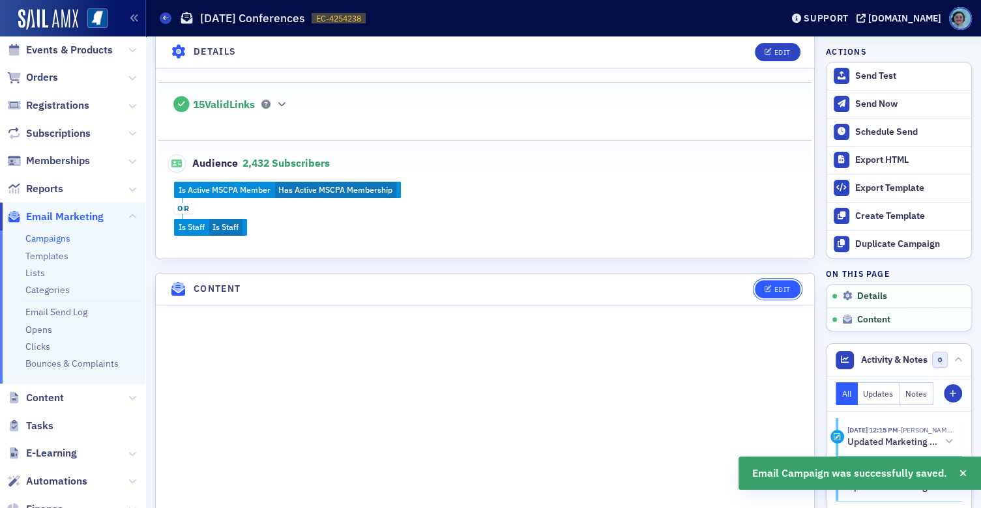
click at [774, 286] on div "Edit" at bounding box center [782, 289] width 16 height 7
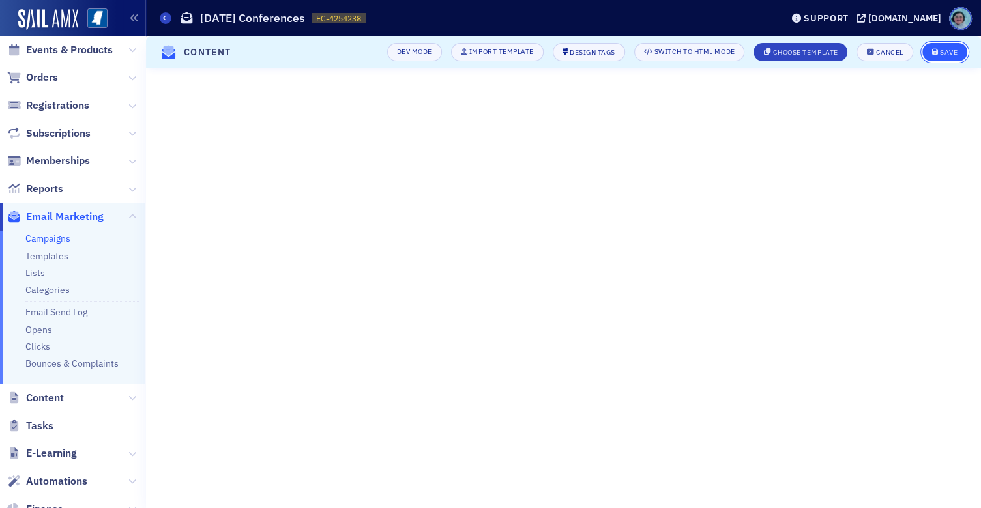
click at [946, 51] on div "Save" at bounding box center [949, 52] width 18 height 7
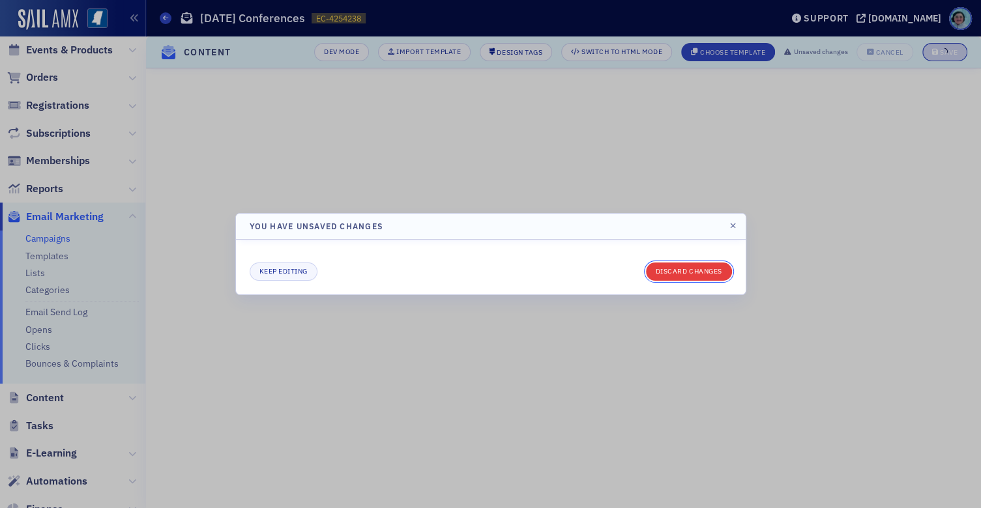
click at [711, 270] on button "Discard changes" at bounding box center [689, 272] width 86 height 18
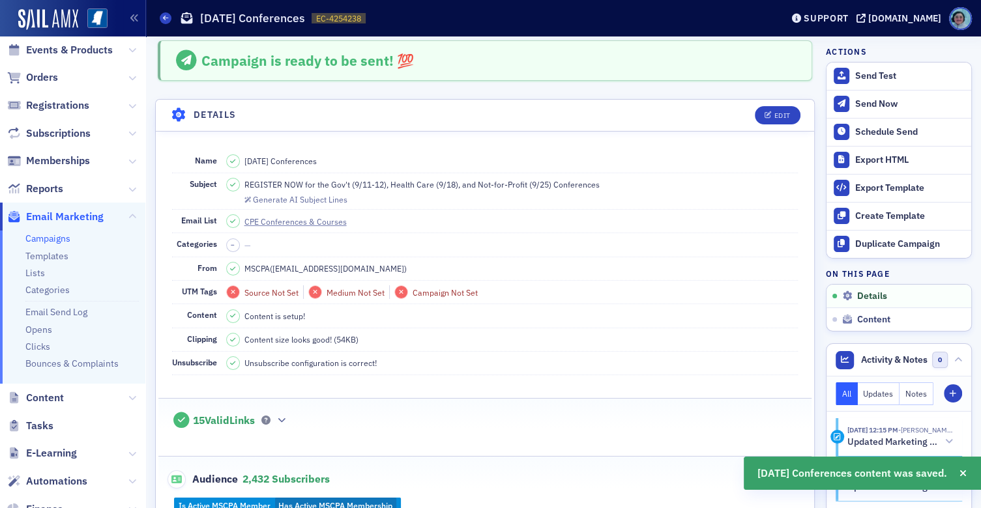
scroll to position [0, 0]
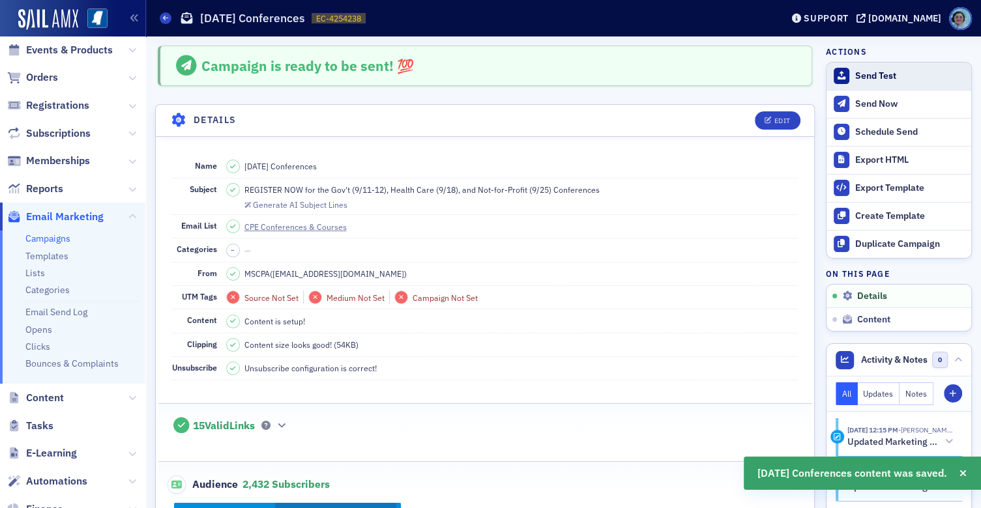
click at [862, 82] on button "Send Test" at bounding box center [898, 76] width 145 height 27
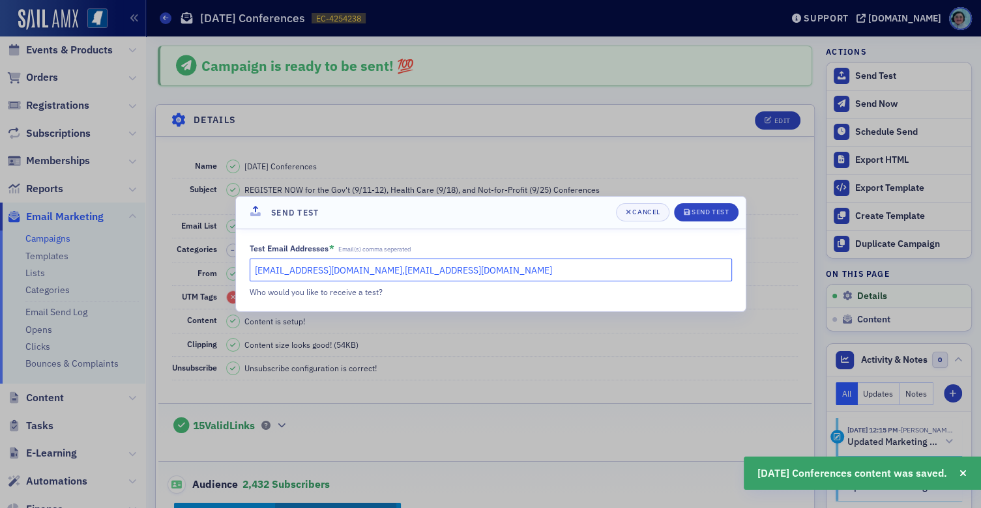
drag, startPoint x: 458, startPoint y: 278, endPoint x: 597, endPoint y: 287, distance: 139.1
click at [587, 287] on div "Test Email Addresses * Email(s) comma seperated rshirley@ms-cpa.org,kmoody@ms-c…" at bounding box center [491, 270] width 482 height 55
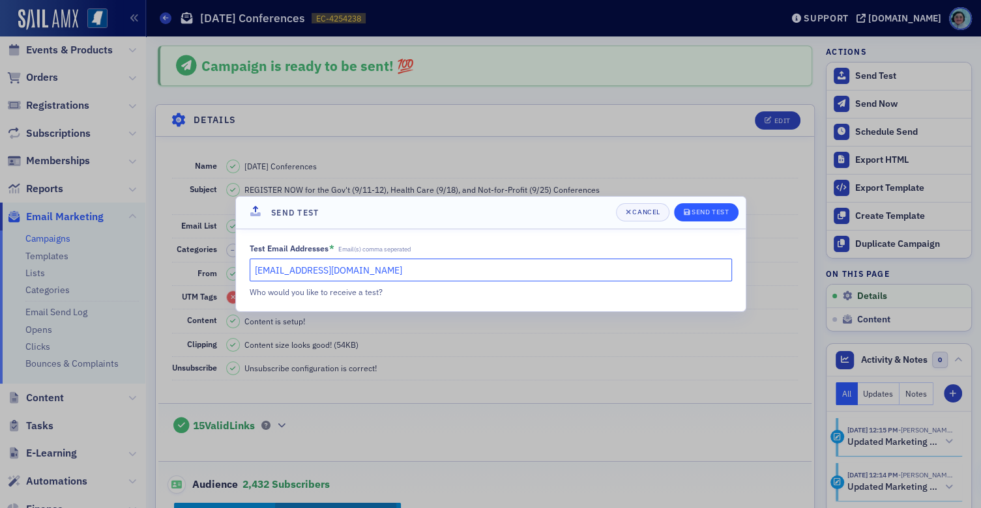
type input "rshirley@ms-cpa.org"
click at [710, 211] on div "Send Test" at bounding box center [709, 212] width 37 height 7
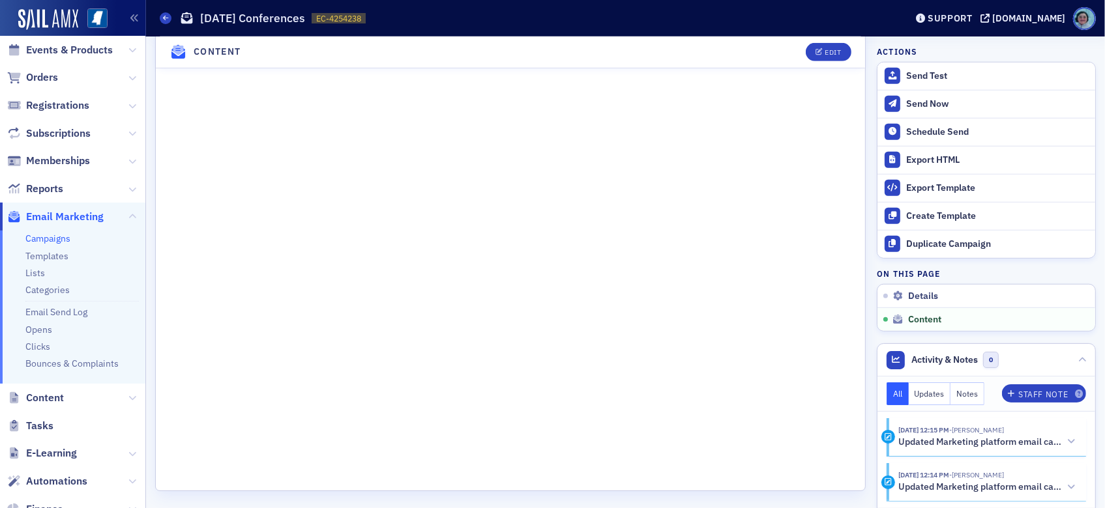
scroll to position [977, 0]
click at [824, 51] on div "Edit" at bounding box center [832, 52] width 16 height 7
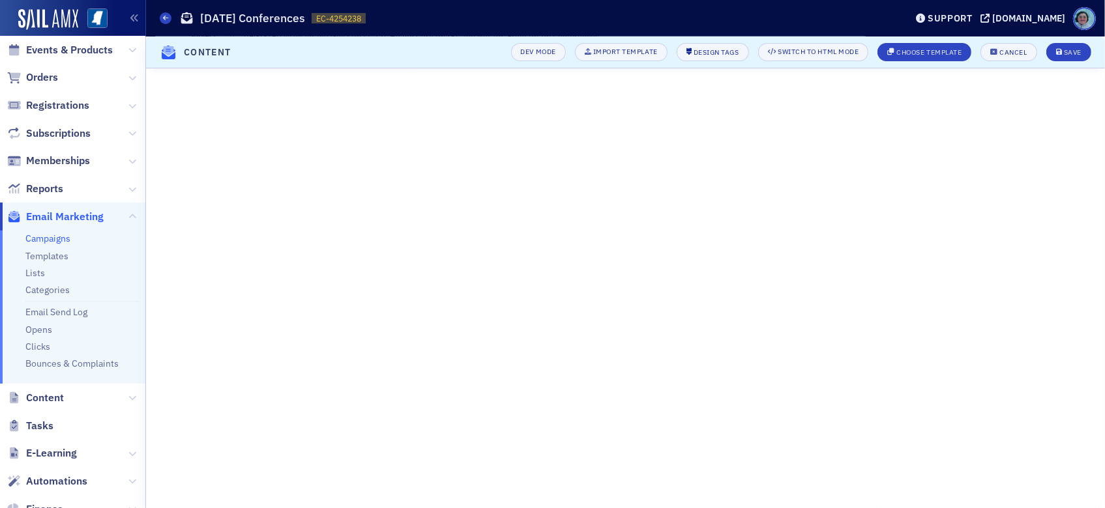
scroll to position [151, 0]
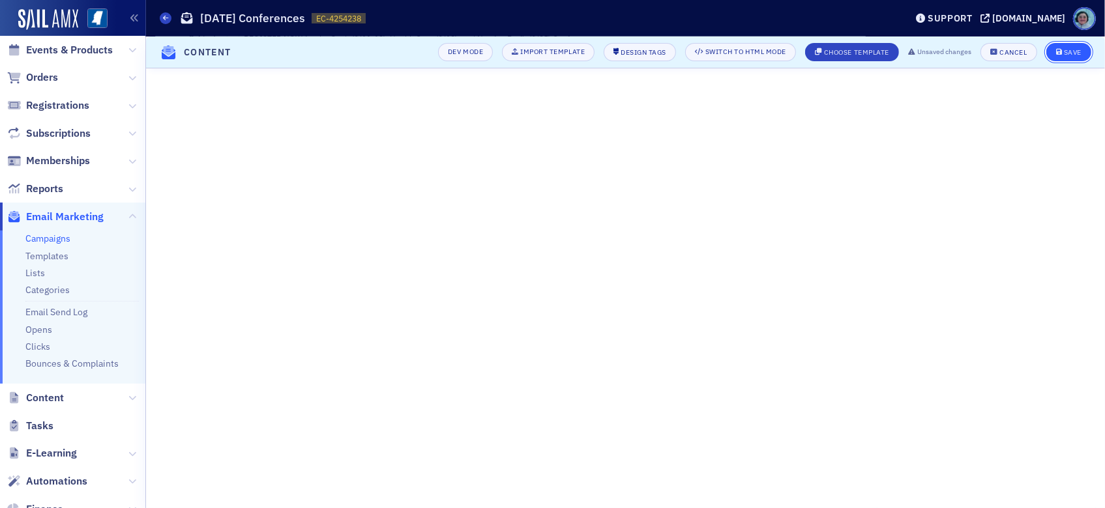
click at [980, 48] on button "Save" at bounding box center [1068, 52] width 45 height 18
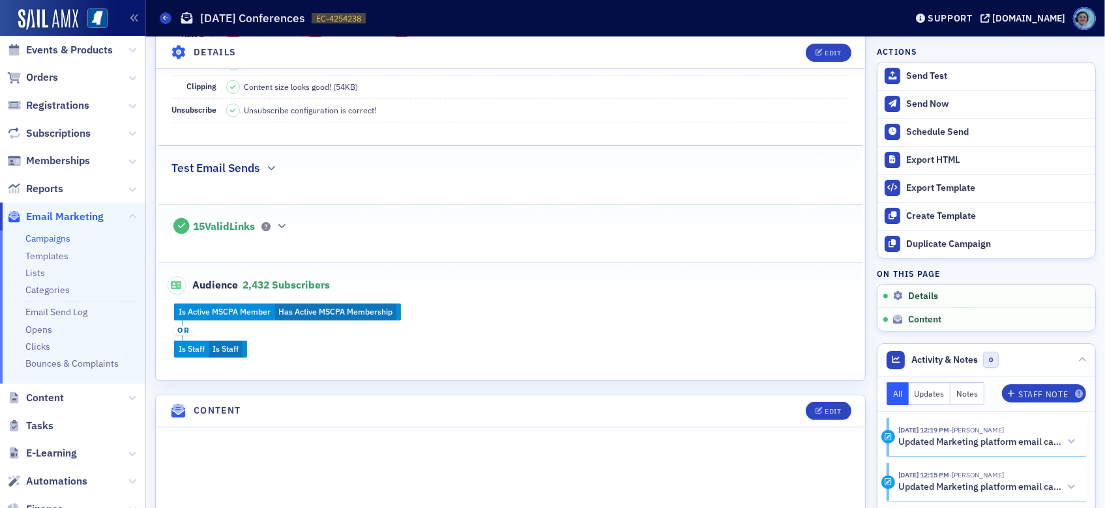
scroll to position [272, 0]
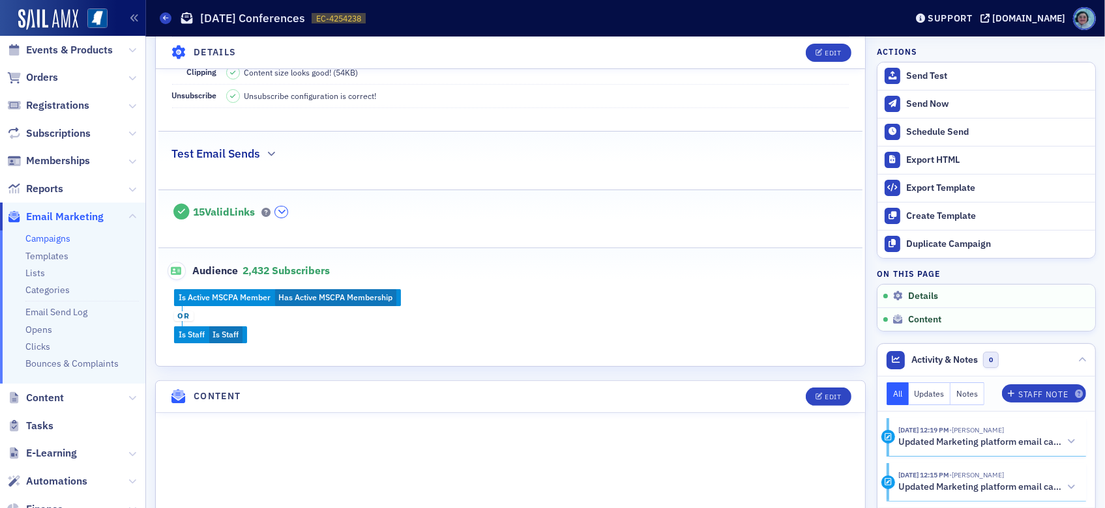
click at [283, 208] on icon "button" at bounding box center [282, 212] width 8 height 8
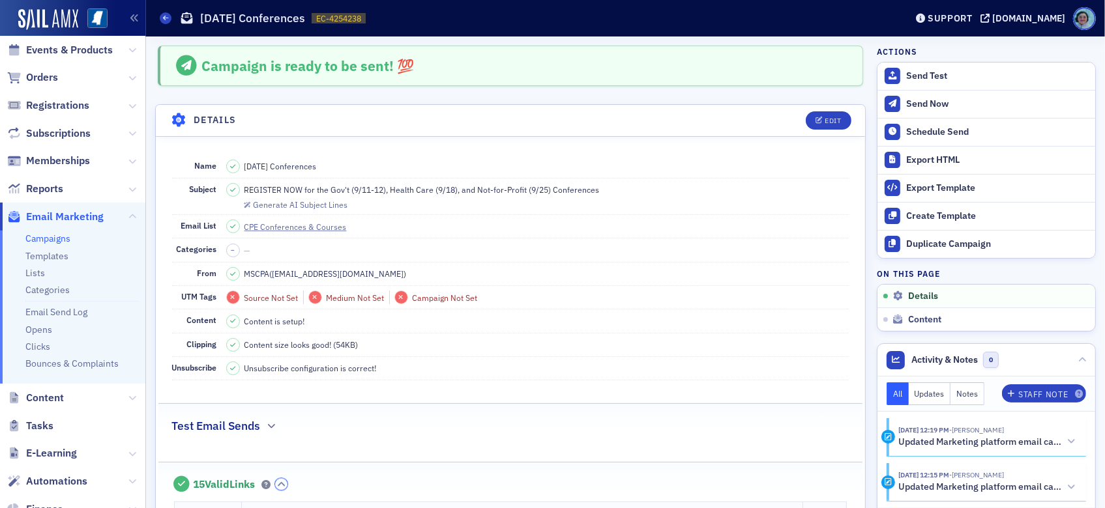
scroll to position [0, 0]
click at [813, 111] on div "Edit" at bounding box center [823, 120] width 54 height 18
click at [824, 117] on div "Edit" at bounding box center [832, 120] width 16 height 7
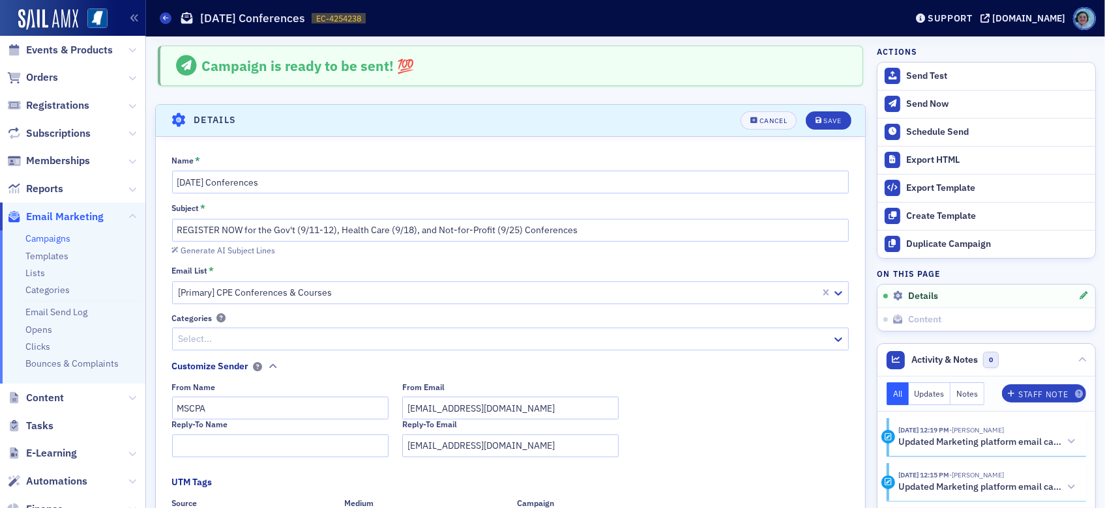
scroll to position [61, 0]
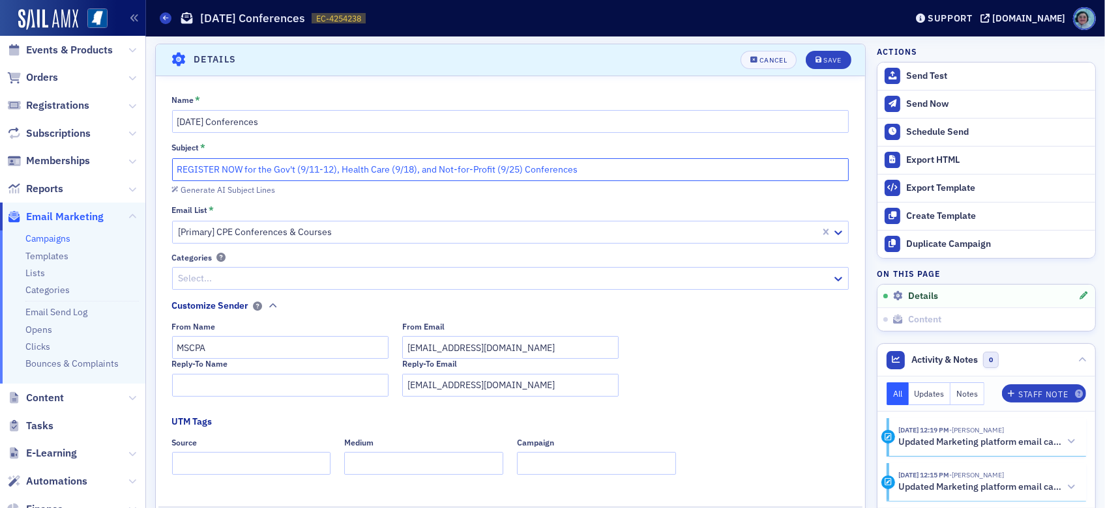
drag, startPoint x: 296, startPoint y: 171, endPoint x: 289, endPoint y: 171, distance: 6.5
click at [289, 171] on input "REGISTER NOW for the Gov't (9/11-12), Health Care (9/18), and Not-for-Profit (9…" at bounding box center [510, 169] width 677 height 23
type input "REGISTER NOW for the Governmental (9/11-12), Health Care (9/18), and Not-for-Pr…"
click at [824, 65] on button "Save" at bounding box center [827, 60] width 45 height 18
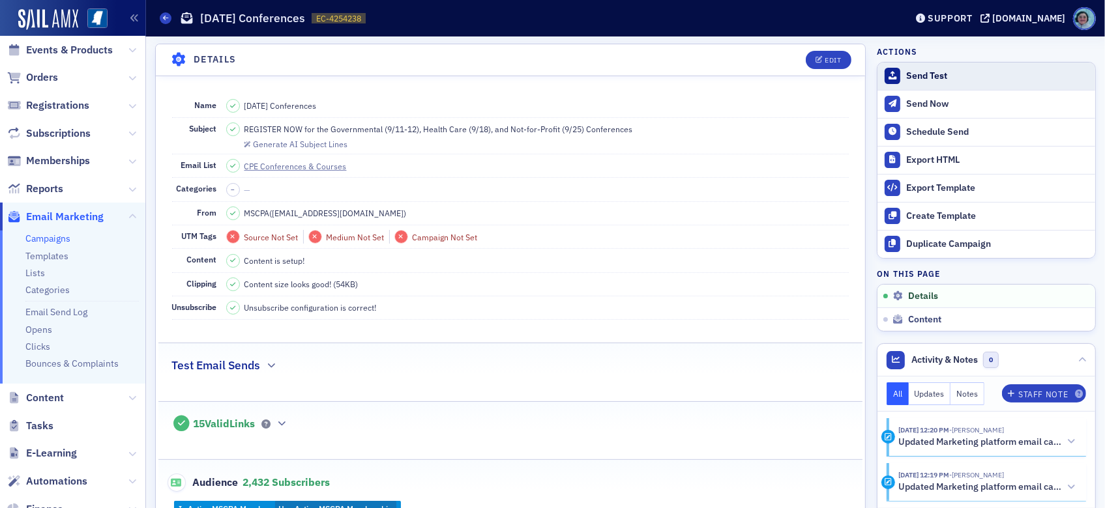
click at [947, 76] on div "Send Test" at bounding box center [997, 76] width 182 height 12
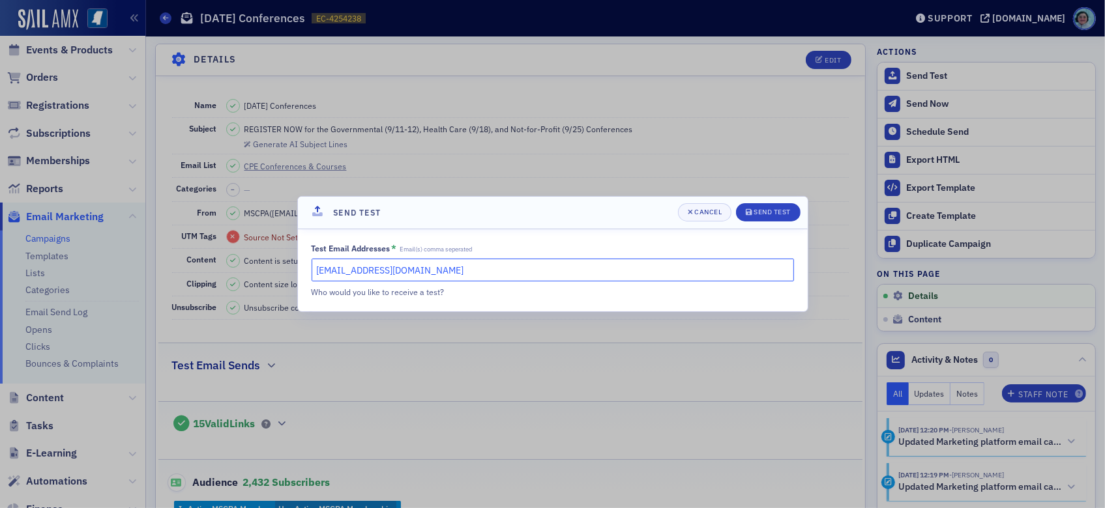
click at [542, 268] on input "rshirley@ms-cpa.org" at bounding box center [552, 270] width 482 height 23
type input "rshirley@ms-cpa.org, kmoody@ms-cpa.org, evaughn@ms-cpa.org"
click at [770, 212] on div "Send Test" at bounding box center [771, 212] width 37 height 7
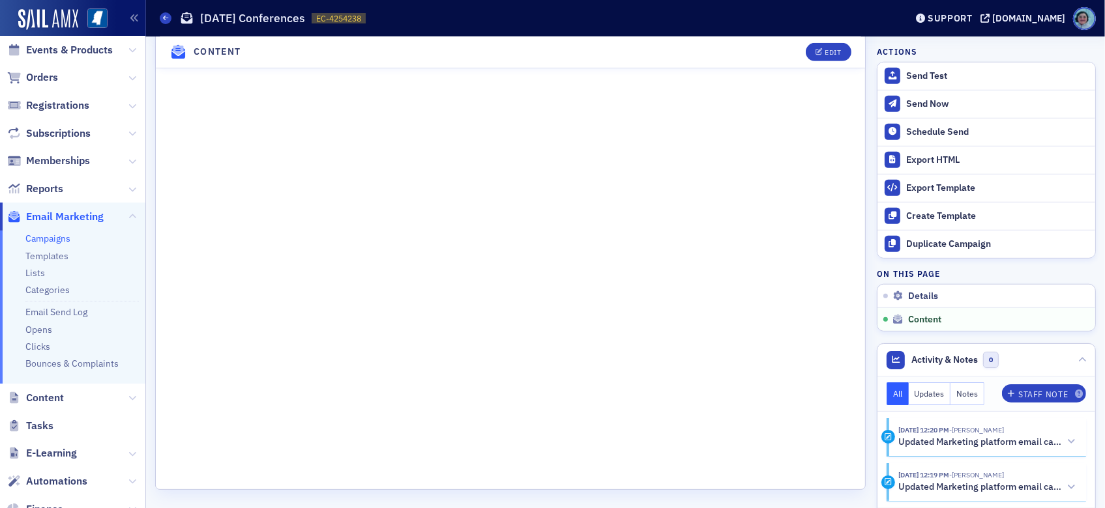
scroll to position [989, 0]
click at [805, 55] on button "Edit" at bounding box center [827, 52] width 45 height 18
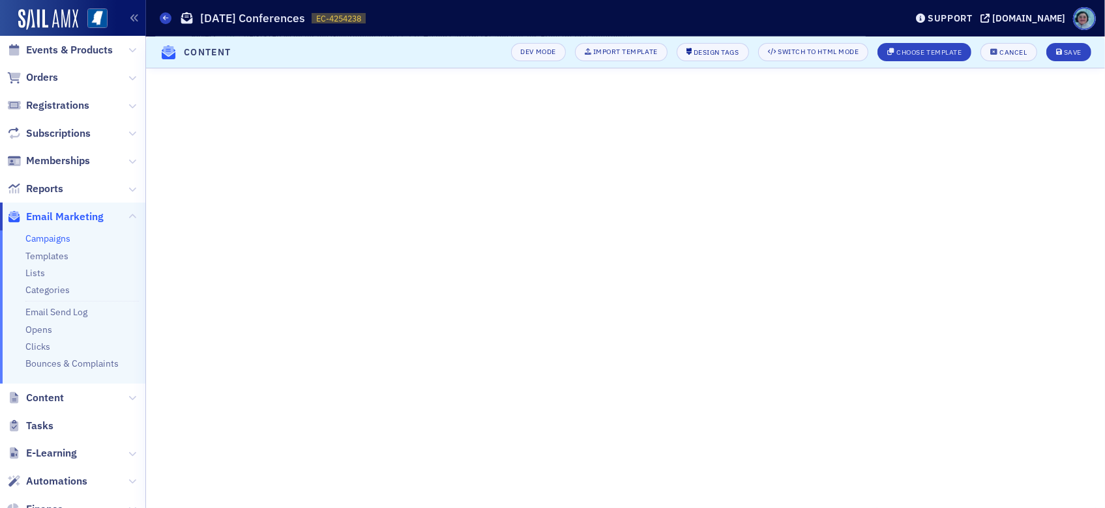
scroll to position [151, 0]
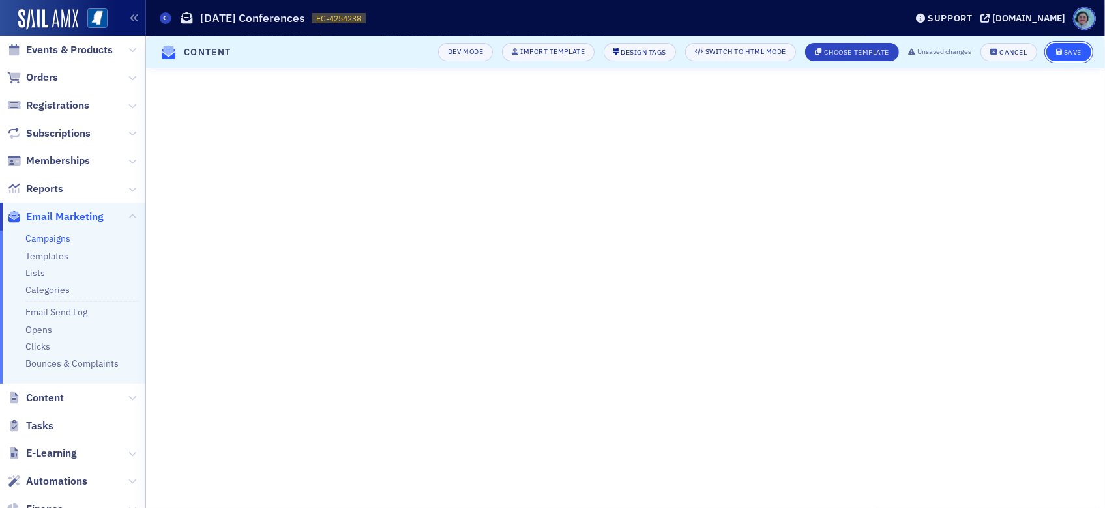
click at [980, 49] on div "Save" at bounding box center [1072, 52] width 18 height 7
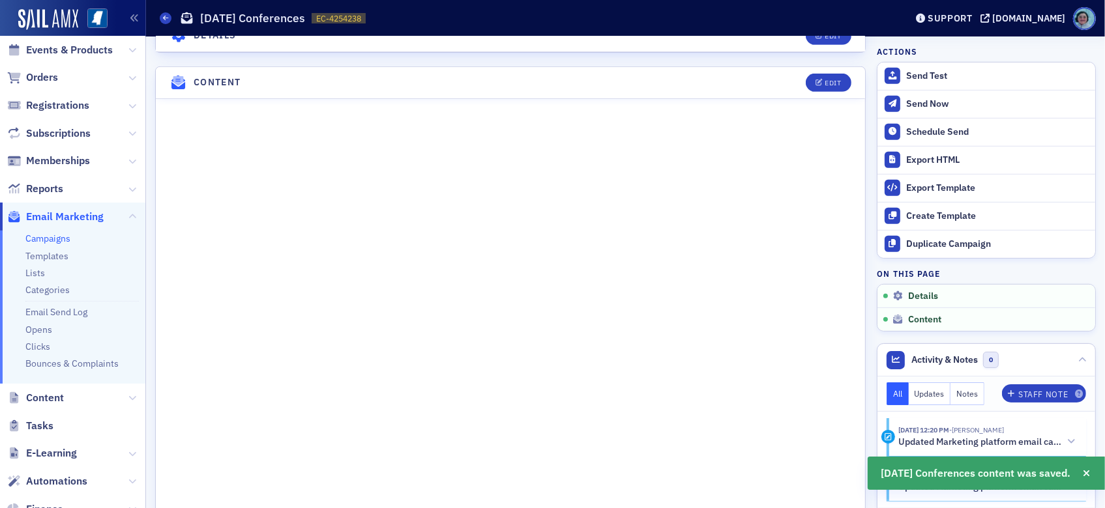
scroll to position [607, 0]
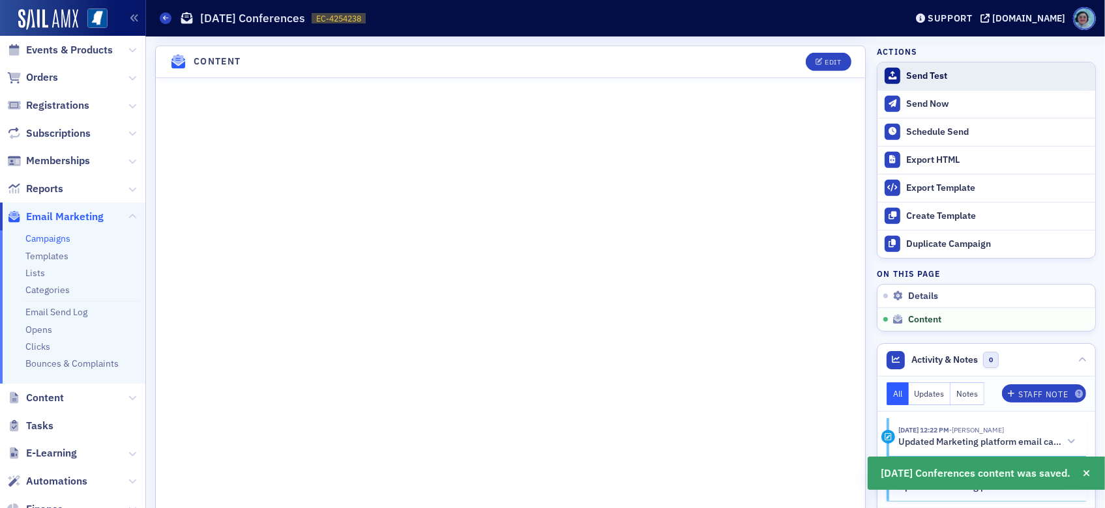
click at [933, 72] on div "Send Test" at bounding box center [997, 76] width 182 height 12
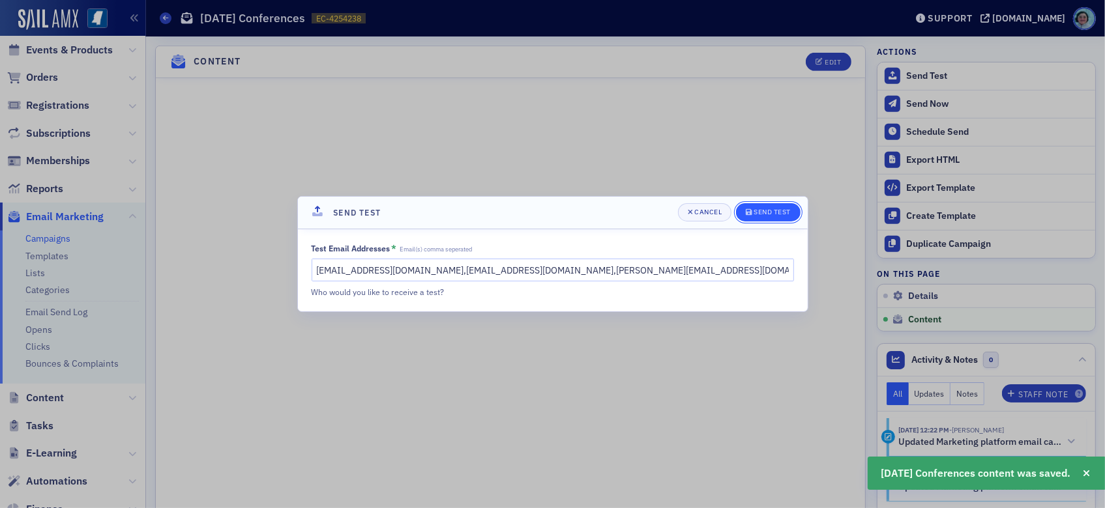
click at [773, 209] on div "Send Test" at bounding box center [771, 212] width 37 height 7
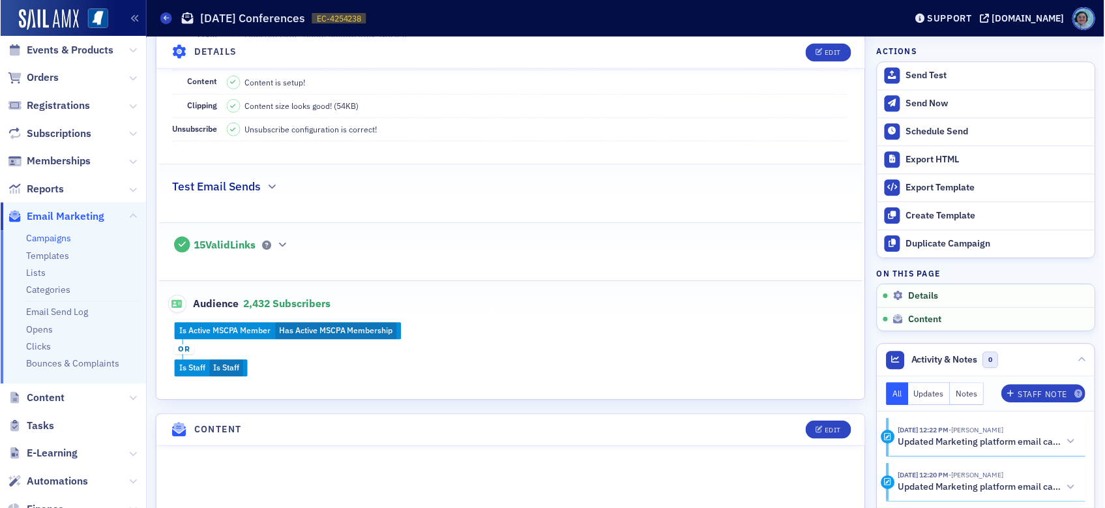
scroll to position [261, 0]
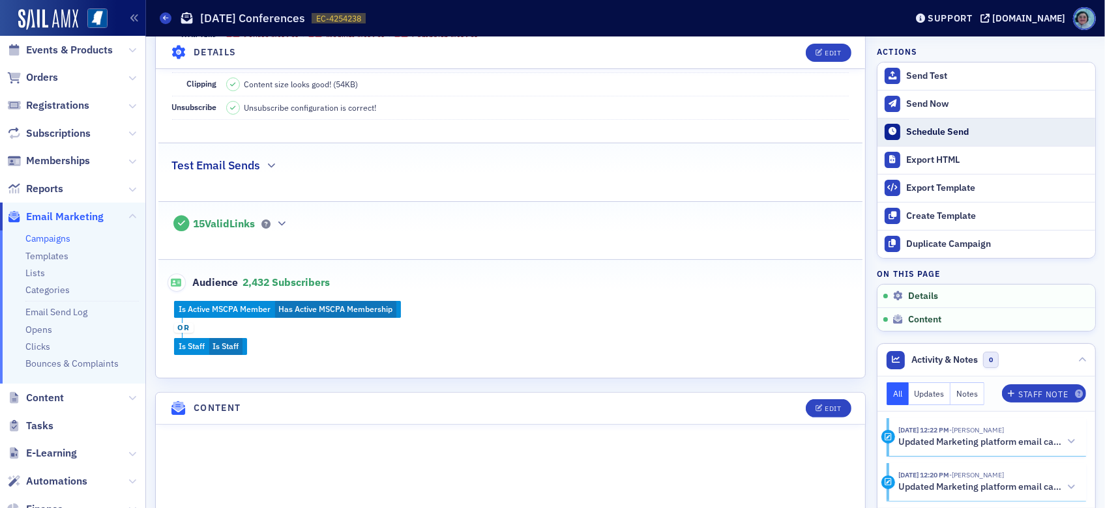
click at [969, 125] on button "Schedule Send" at bounding box center [986, 132] width 218 height 28
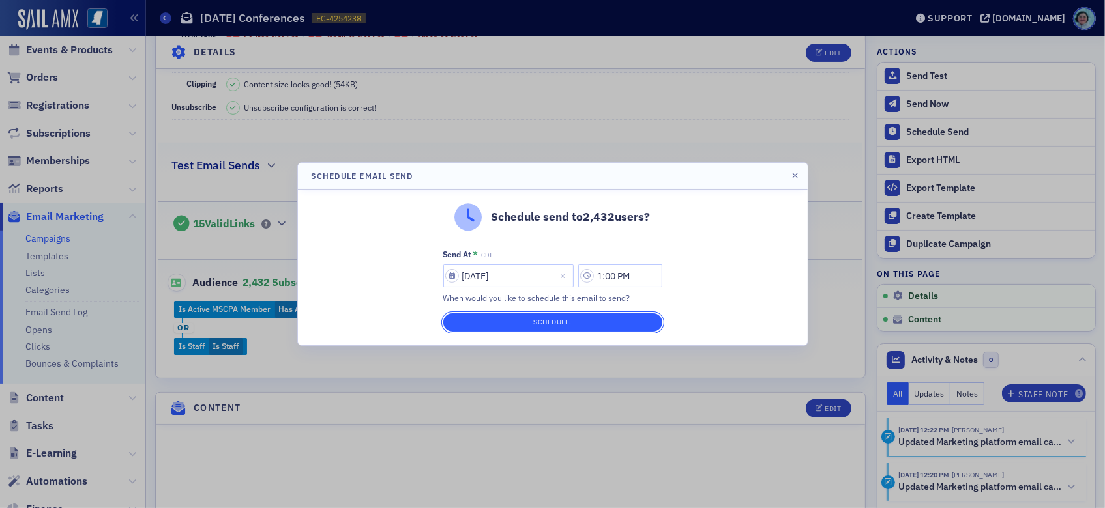
click at [588, 321] on button "Schedule!" at bounding box center [552, 322] width 219 height 18
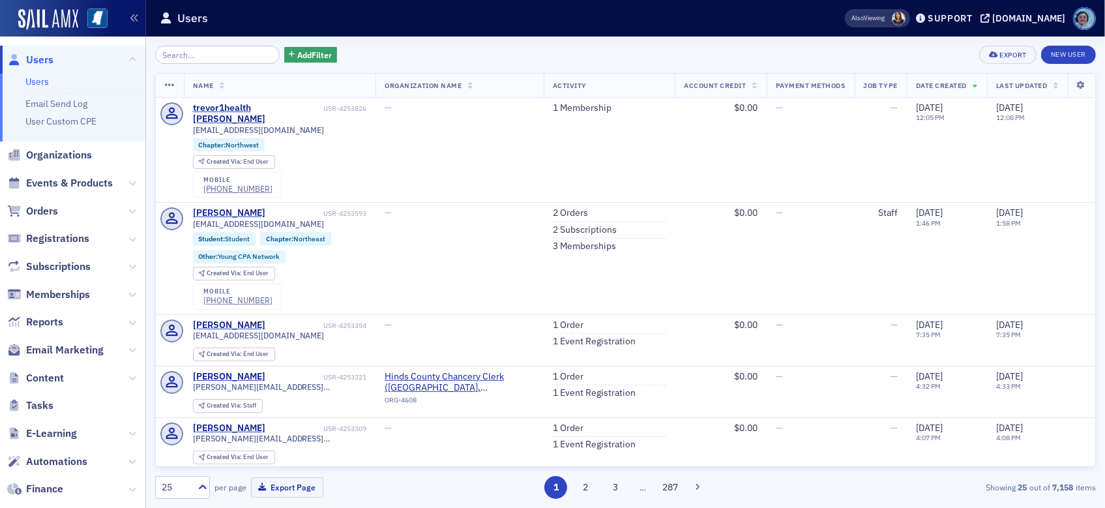
click at [73, 212] on span "Orders" at bounding box center [72, 211] width 145 height 28
click at [55, 210] on span "Orders" at bounding box center [42, 211] width 32 height 14
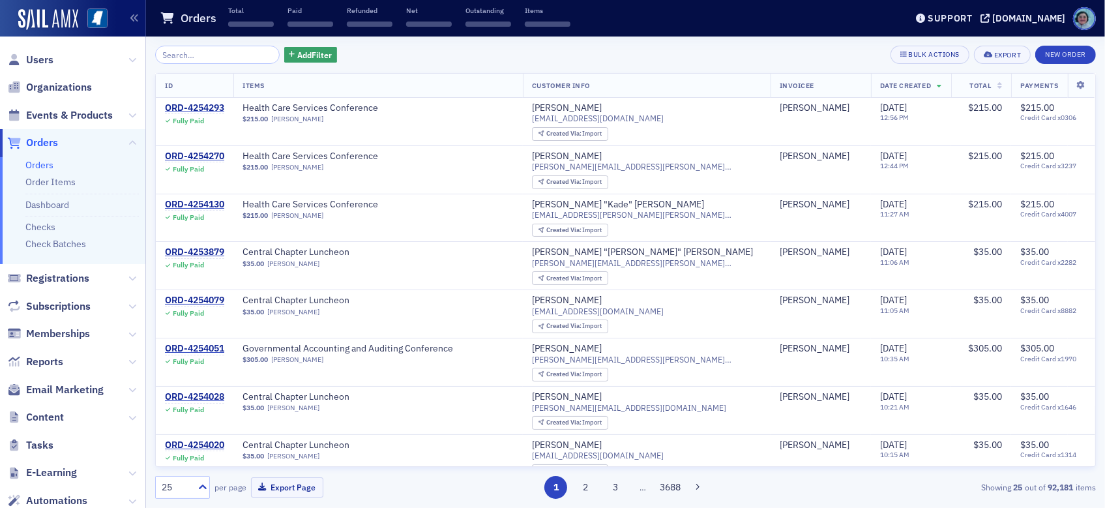
click at [205, 48] on input "search" at bounding box center [217, 55] width 124 height 18
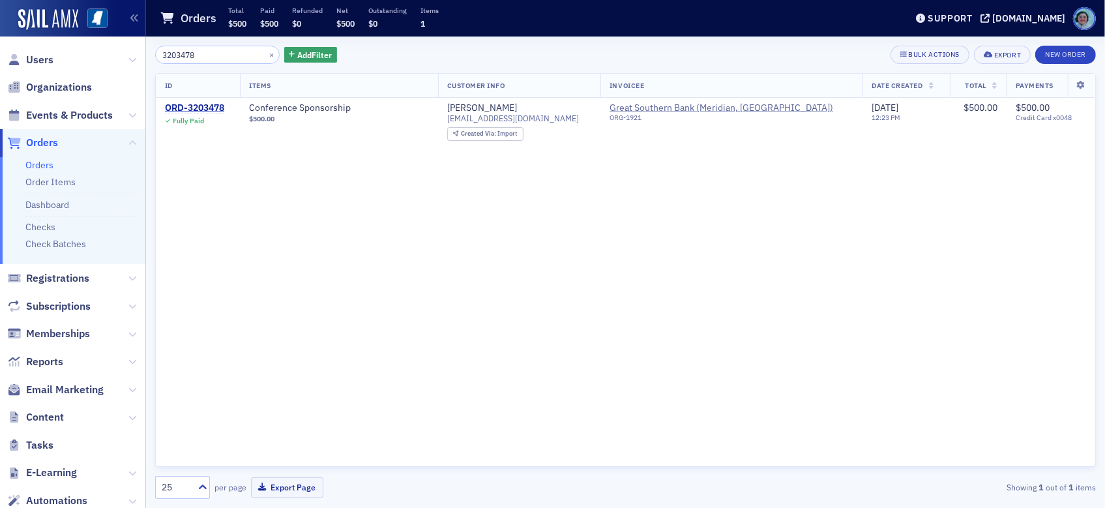
type input "3203478"
drag, startPoint x: 1090, startPoint y: 255, endPoint x: 1023, endPoint y: 231, distance: 70.7
click at [1090, 255] on div "ID Items Customer Info Invoicee Date Created Total Payments ORD-3203478 Fully P…" at bounding box center [625, 270] width 940 height 394
click at [266, 53] on button "×" at bounding box center [272, 54] width 12 height 12
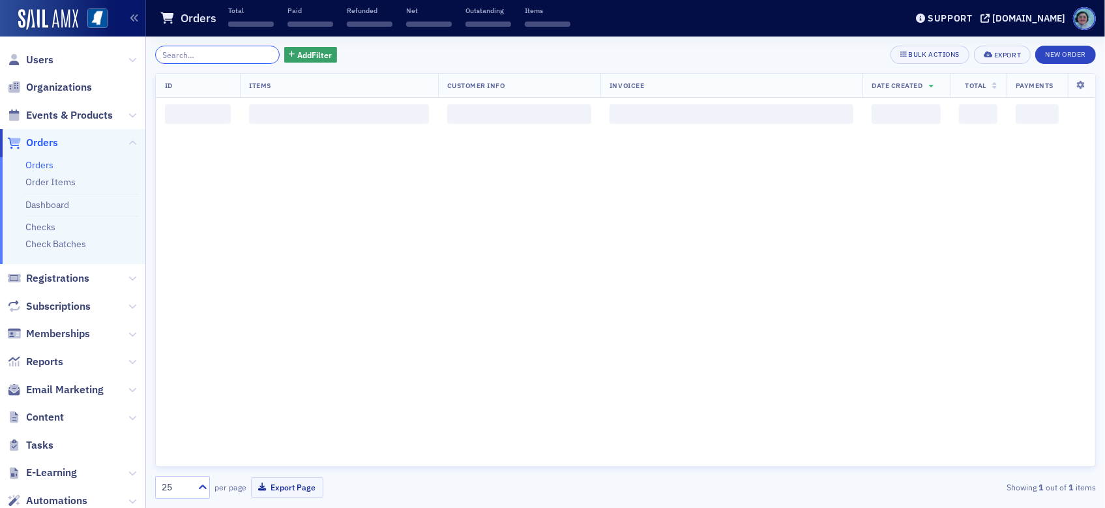
click at [229, 55] on input "search" at bounding box center [217, 55] width 124 height 18
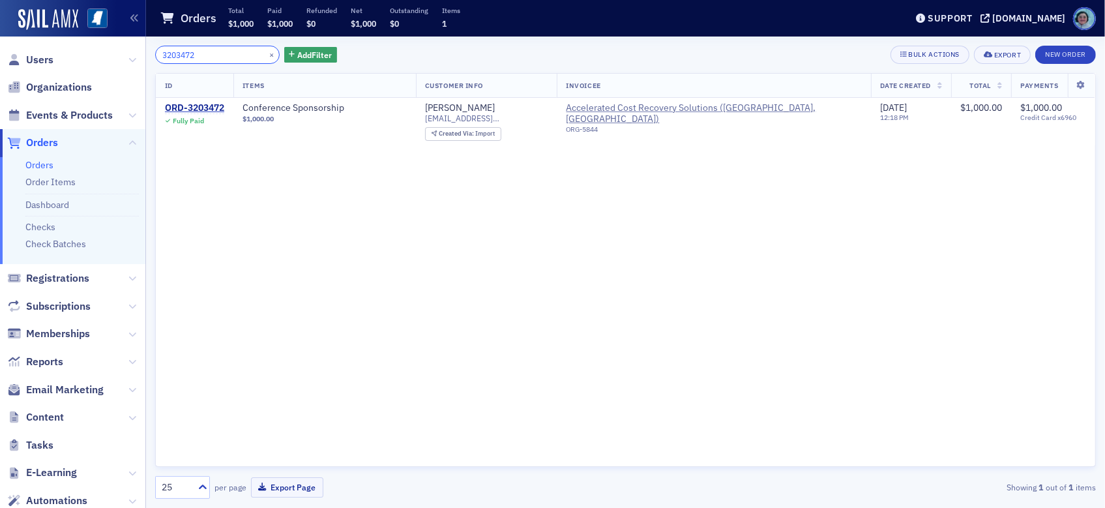
type input "3203472"
click at [266, 54] on button "×" at bounding box center [272, 54] width 12 height 12
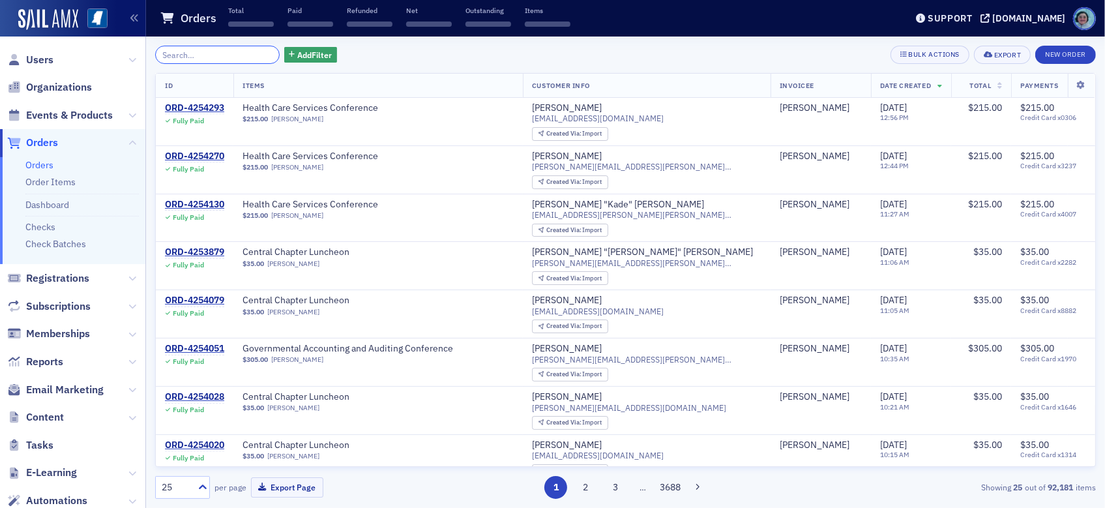
click at [255, 54] on input "search" at bounding box center [217, 55] width 124 height 18
paste input "3204474"
type input "3204474"
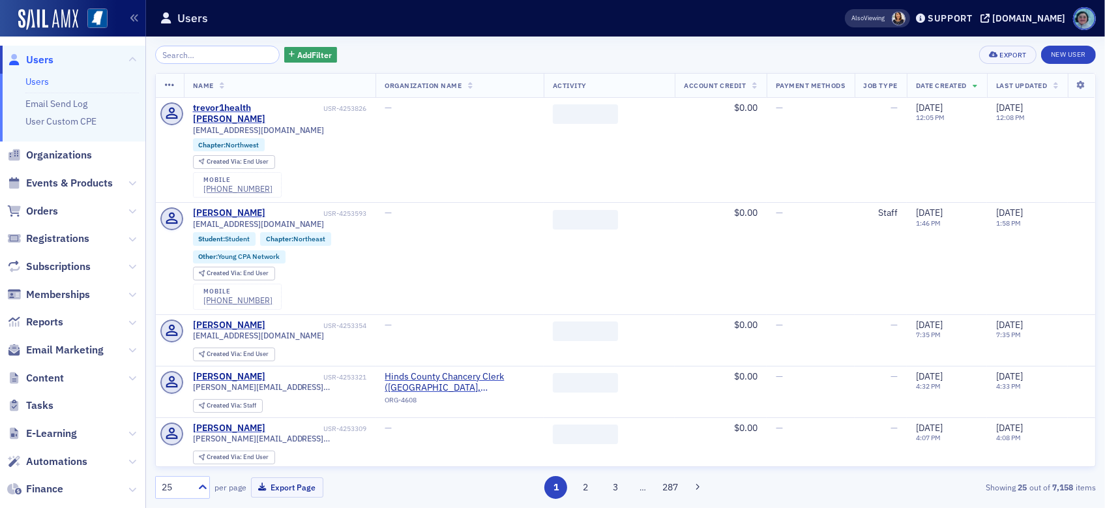
click at [63, 210] on span "Orders" at bounding box center [72, 211] width 145 height 28
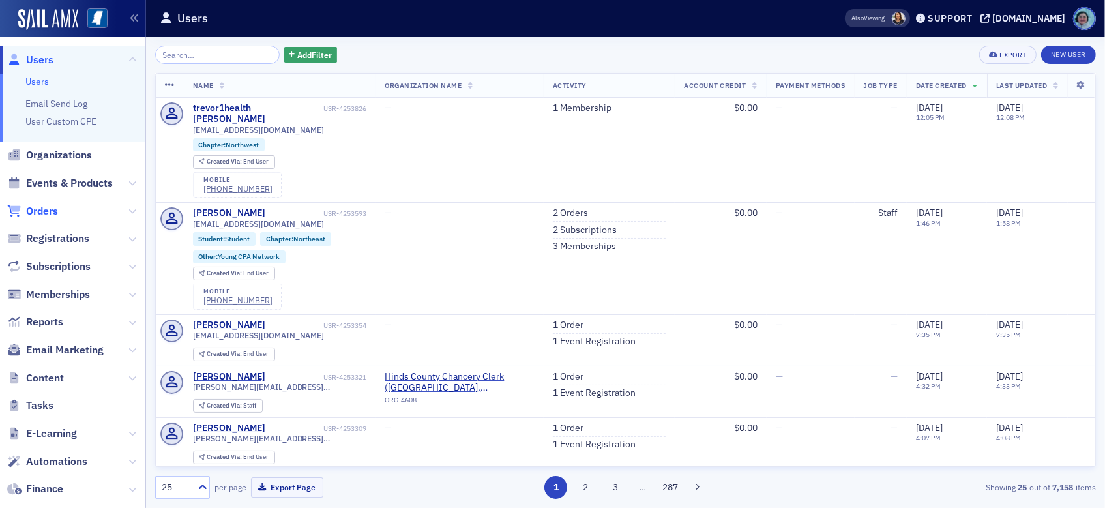
click at [52, 210] on span "Orders" at bounding box center [42, 211] width 32 height 14
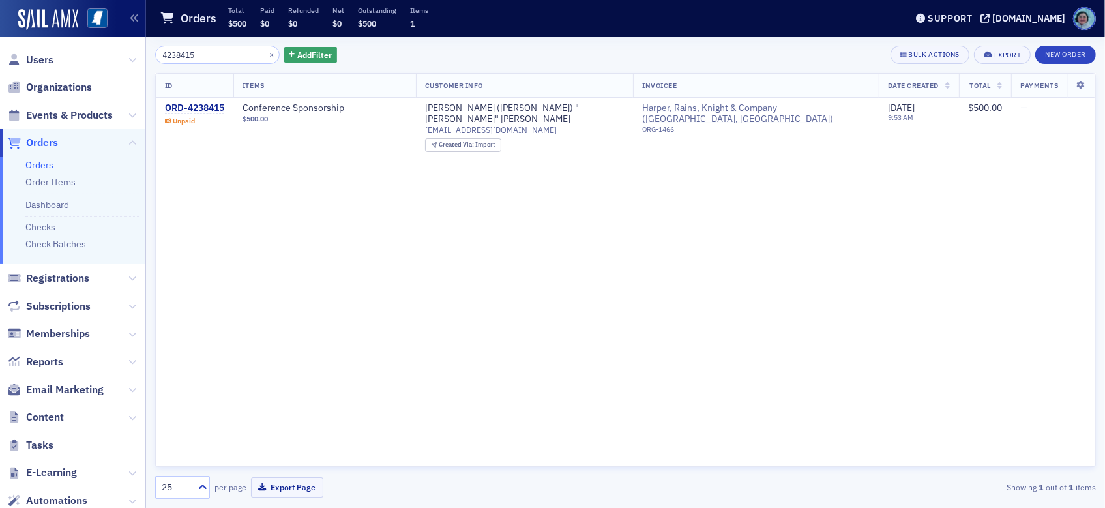
type input "4238415"
click at [1018, 318] on div "ID Items Customer Info Invoicee Date Created Total Payments ORD-4238415 Unpaid …" at bounding box center [625, 270] width 940 height 394
click at [266, 50] on button "×" at bounding box center [272, 54] width 12 height 12
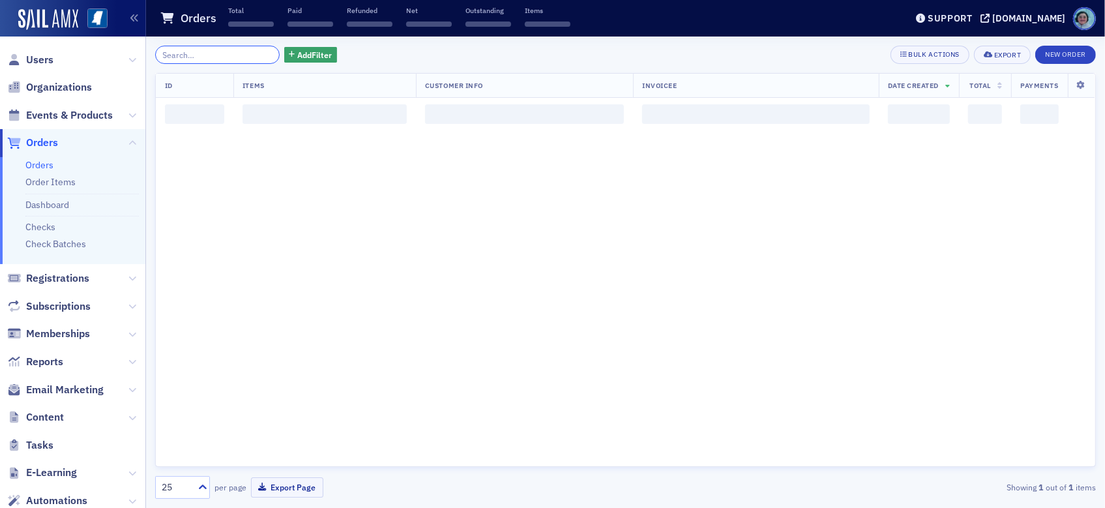
click at [250, 49] on input "search" at bounding box center [217, 55] width 124 height 18
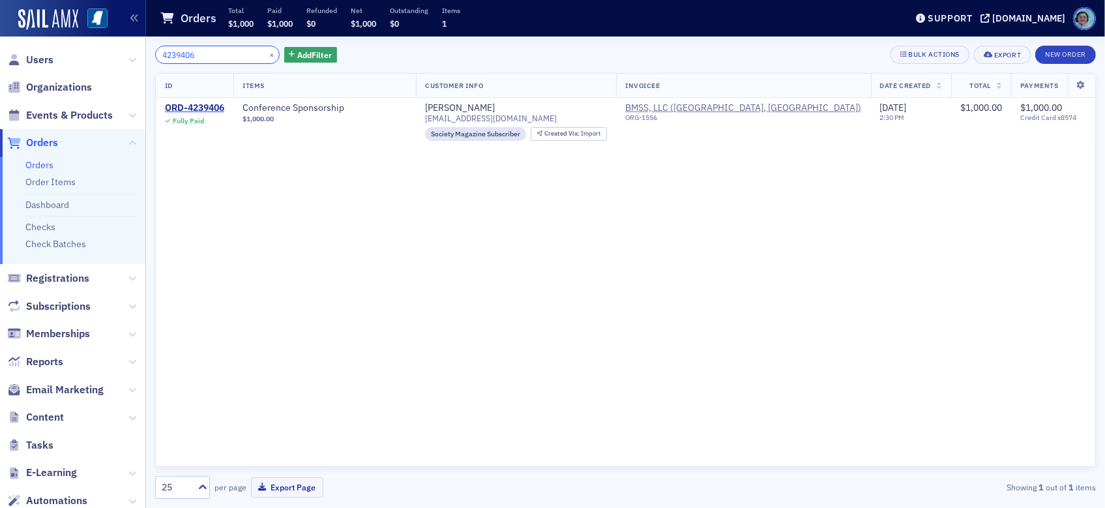
type input "4239406"
click at [65, 110] on span "Events & Products" at bounding box center [69, 115] width 87 height 14
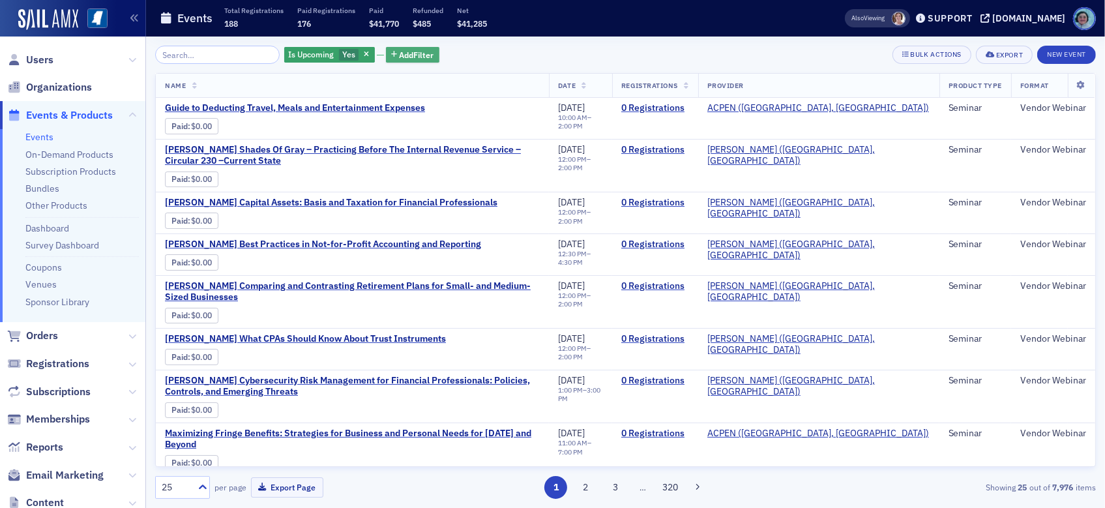
click at [407, 48] on button "Add Filter" at bounding box center [412, 55] width 53 height 16
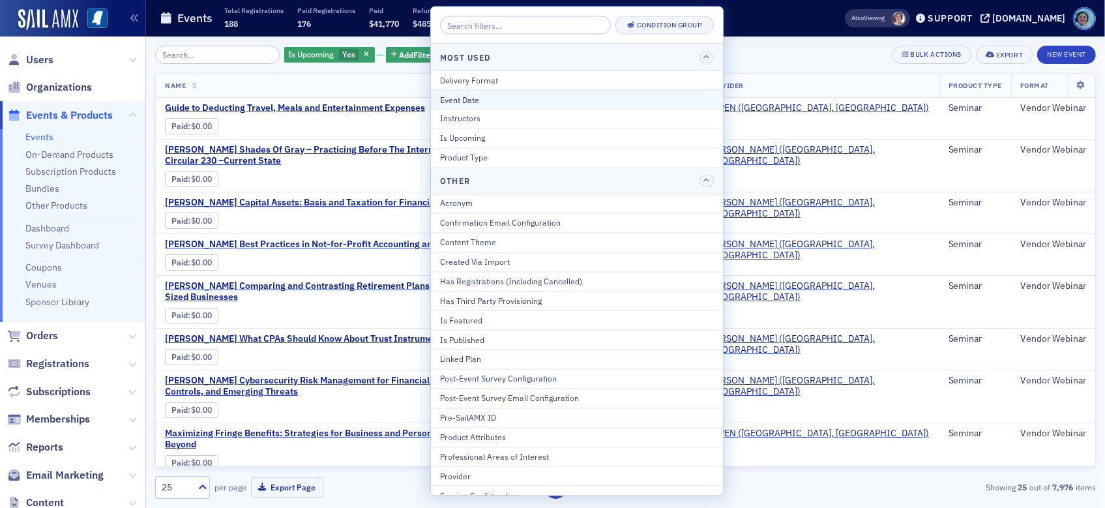
click at [499, 101] on div "Event Date" at bounding box center [577, 99] width 274 height 12
select select "7"
select select "2025"
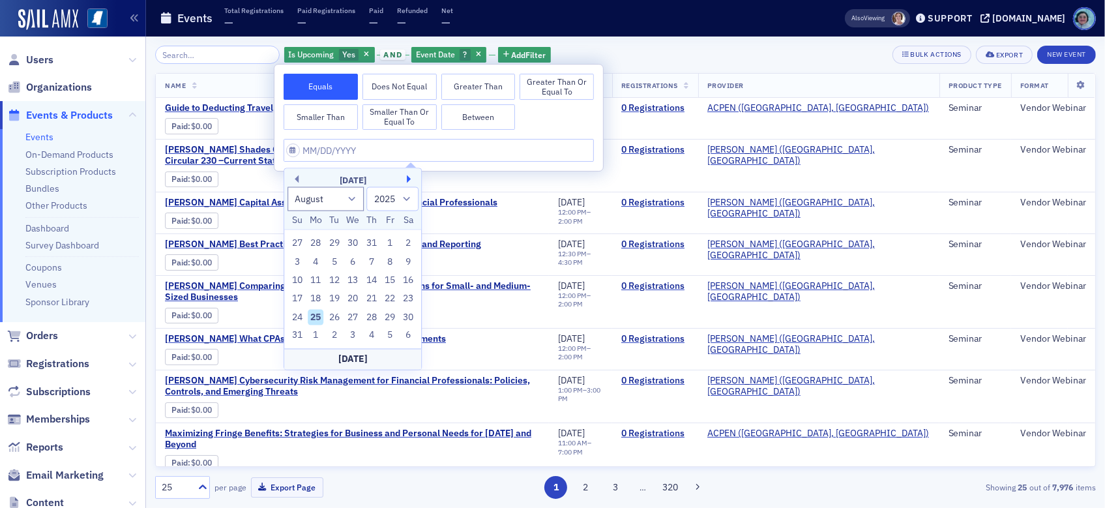
click at [409, 182] on button "Next Month" at bounding box center [411, 179] width 8 height 8
select select "8"
click at [372, 295] on div "25" at bounding box center [372, 299] width 16 height 16
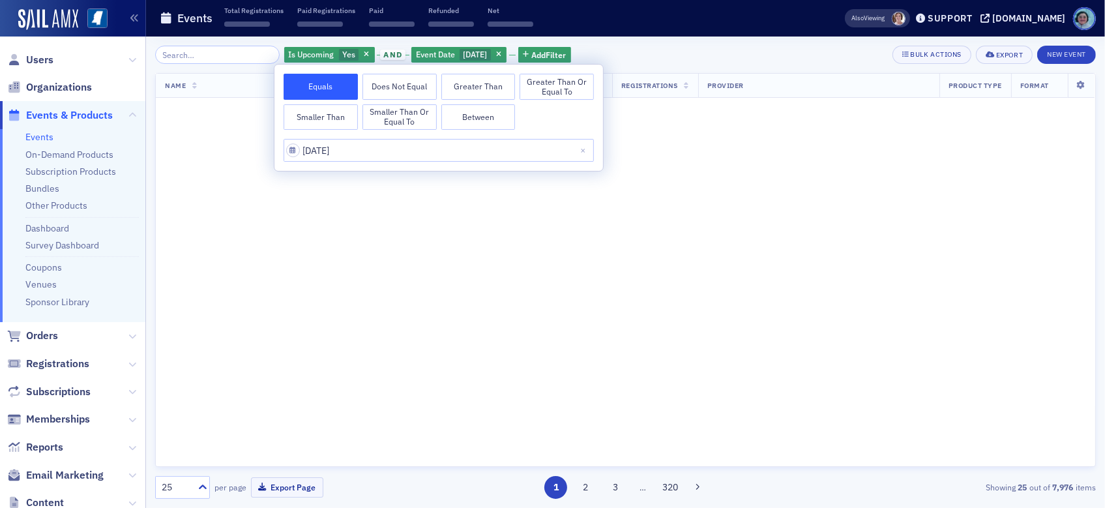
type input "09/25/2025"
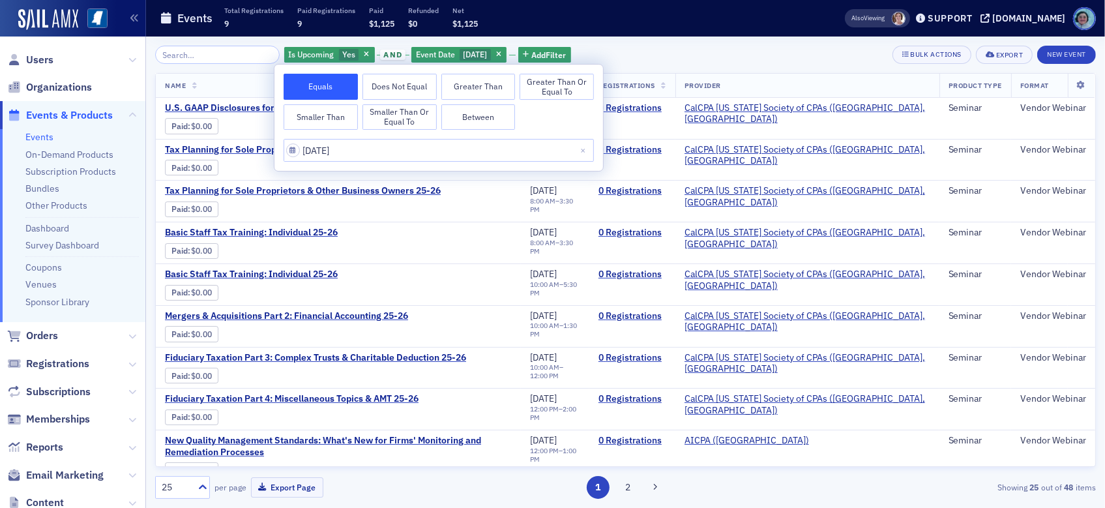
click at [688, 34] on div "Events Total Registrations 9 Paid Registrations 9 Paid $1,125 Refunded $0 Net $…" at bounding box center [482, 18] width 644 height 35
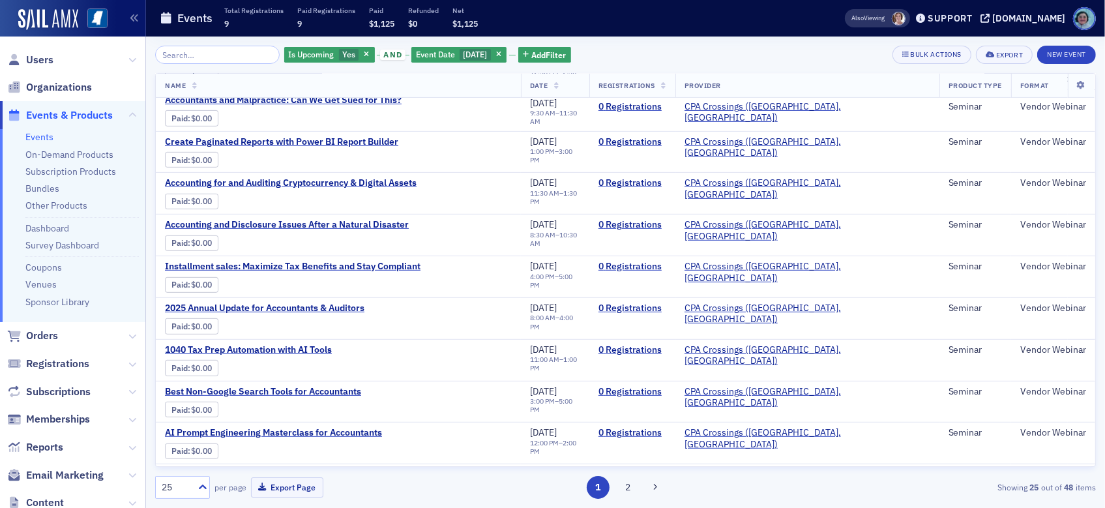
scroll to position [678, 0]
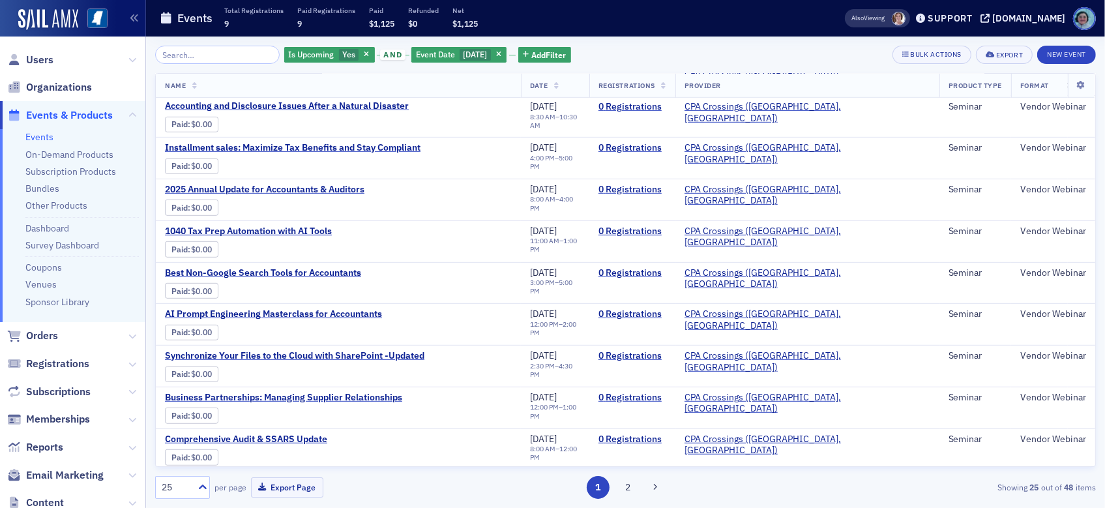
click at [626, 484] on button "2" at bounding box center [627, 487] width 23 height 23
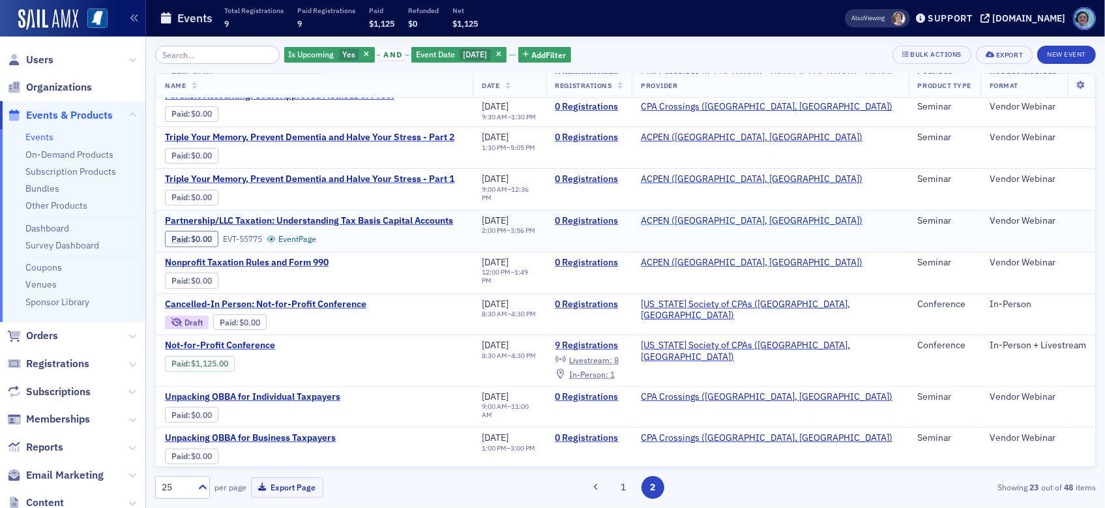
scroll to position [326, 0]
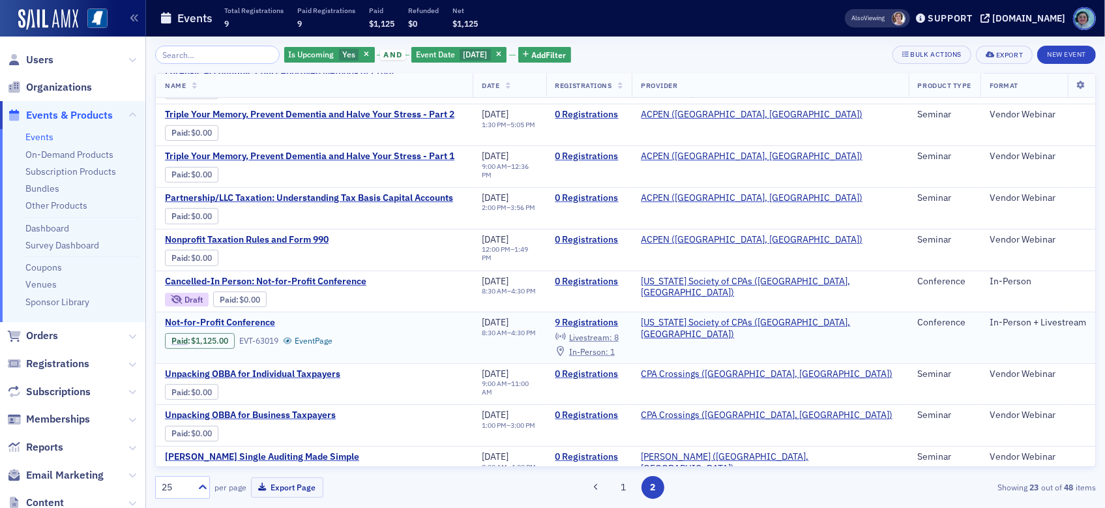
click at [237, 317] on span "Not-for-Profit Conference" at bounding box center [274, 323] width 219 height 12
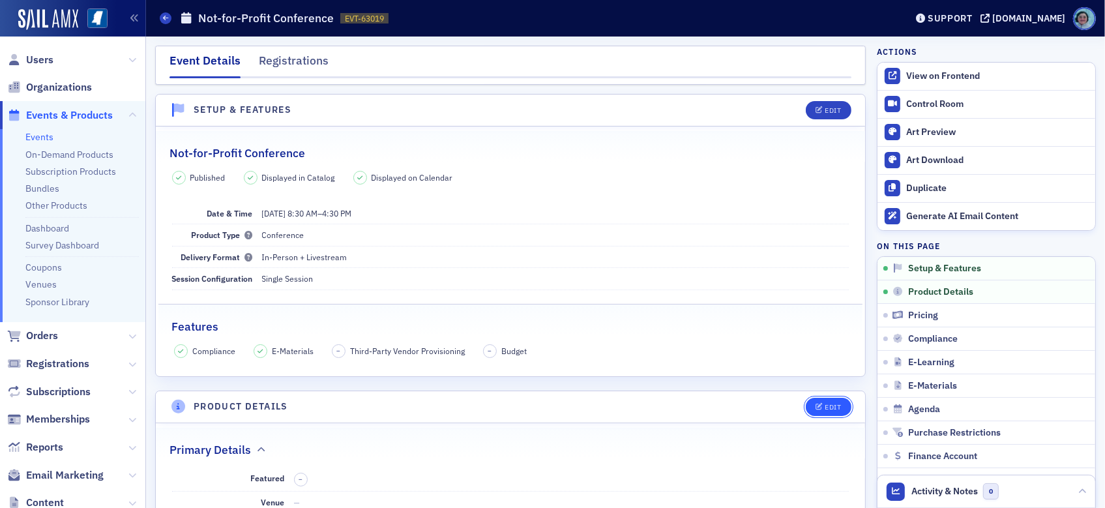
click at [824, 403] on div "Edit" at bounding box center [832, 406] width 16 height 7
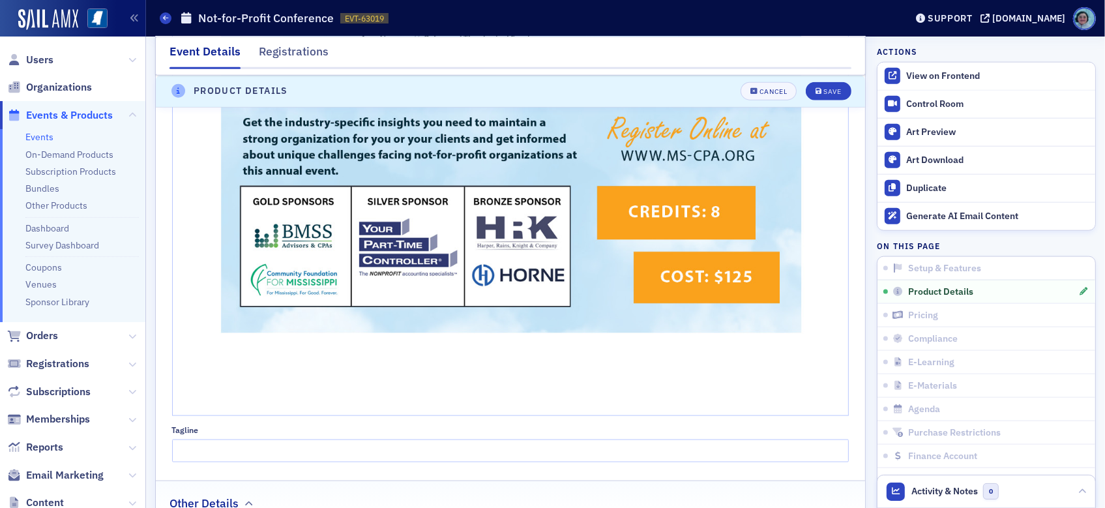
scroll to position [1552, 0]
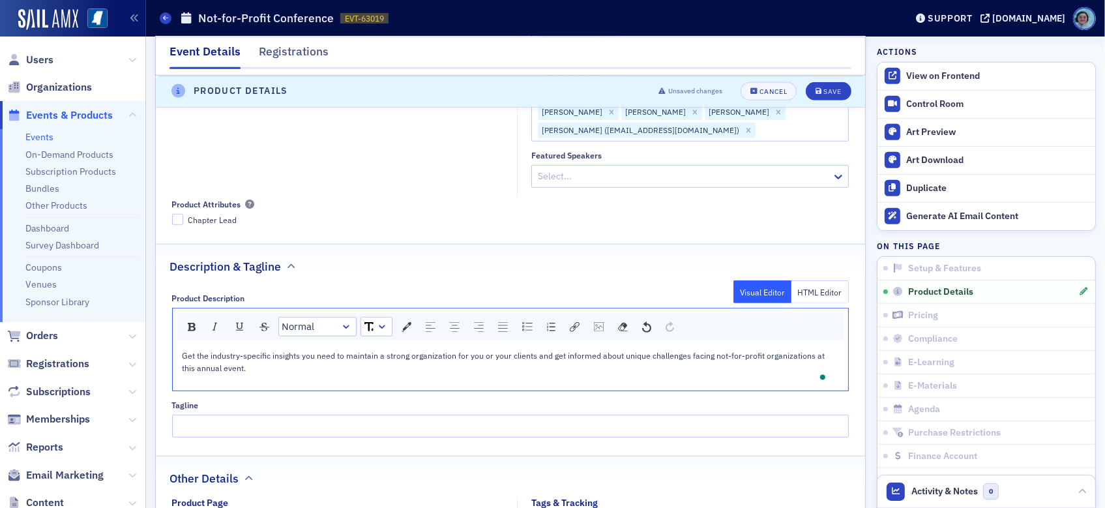
scroll to position [636, 0]
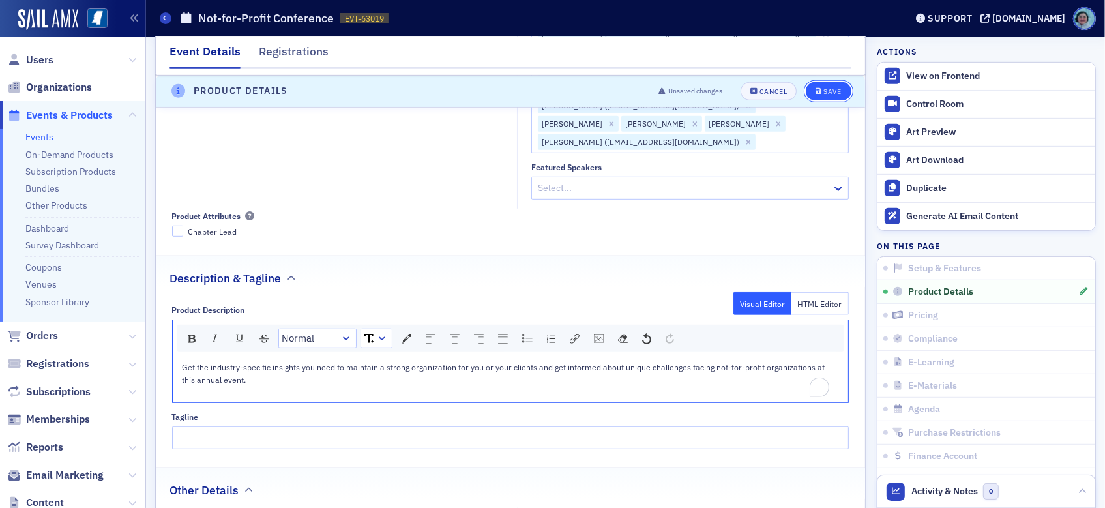
click at [823, 88] on div "Save" at bounding box center [832, 91] width 18 height 7
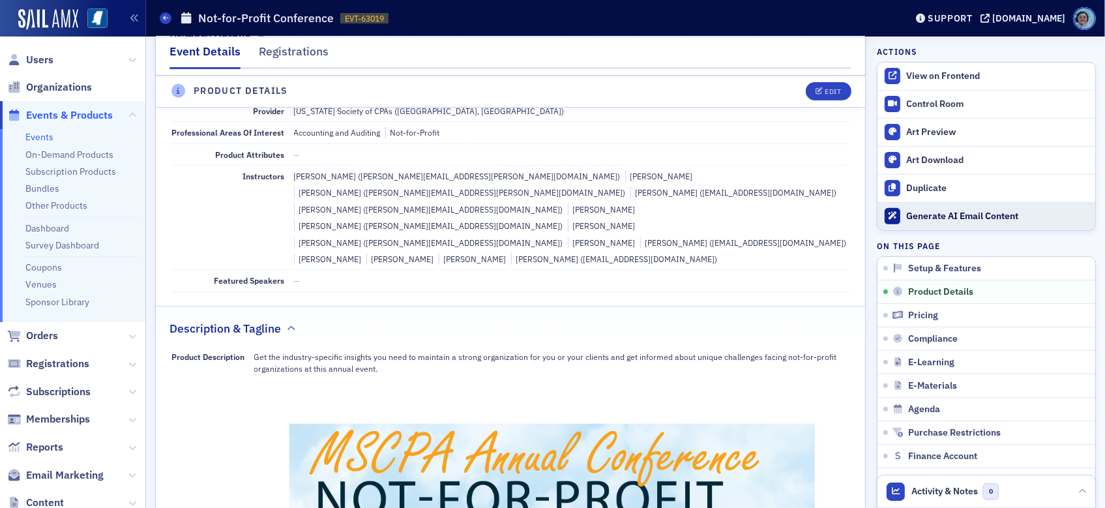
scroll to position [313, 0]
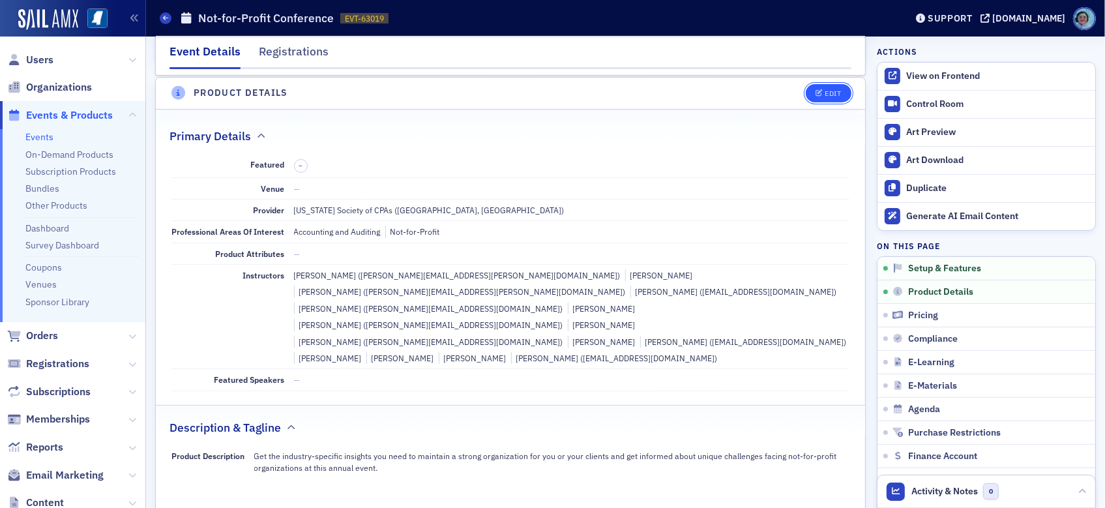
click at [815, 93] on icon "button" at bounding box center [819, 93] width 8 height 7
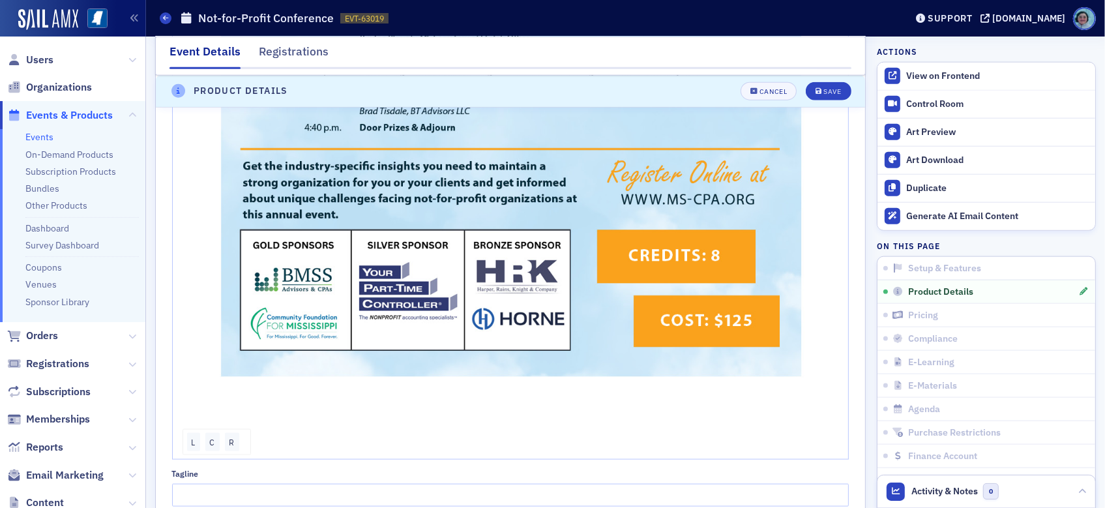
scroll to position [1486, 0]
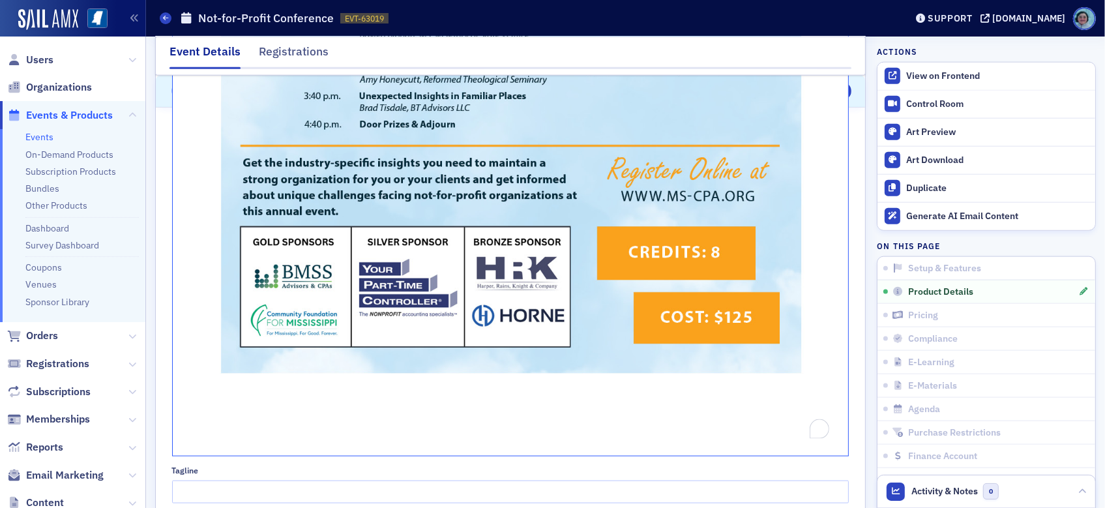
click at [352, 439] on div "To enrich screen reader interactions, please activate Accessibility in Grammarl…" at bounding box center [510, 445] width 657 height 12
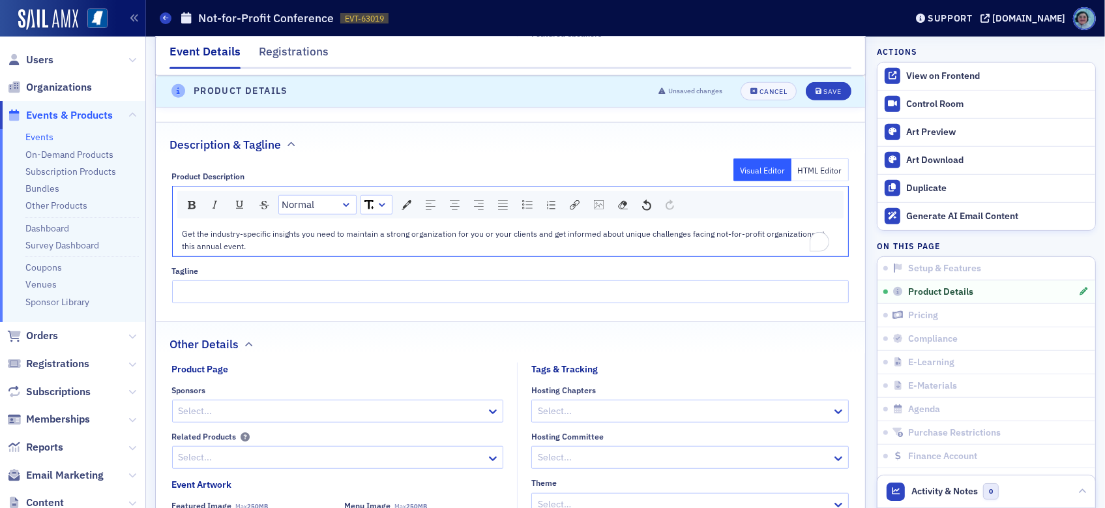
scroll to position [704, 0]
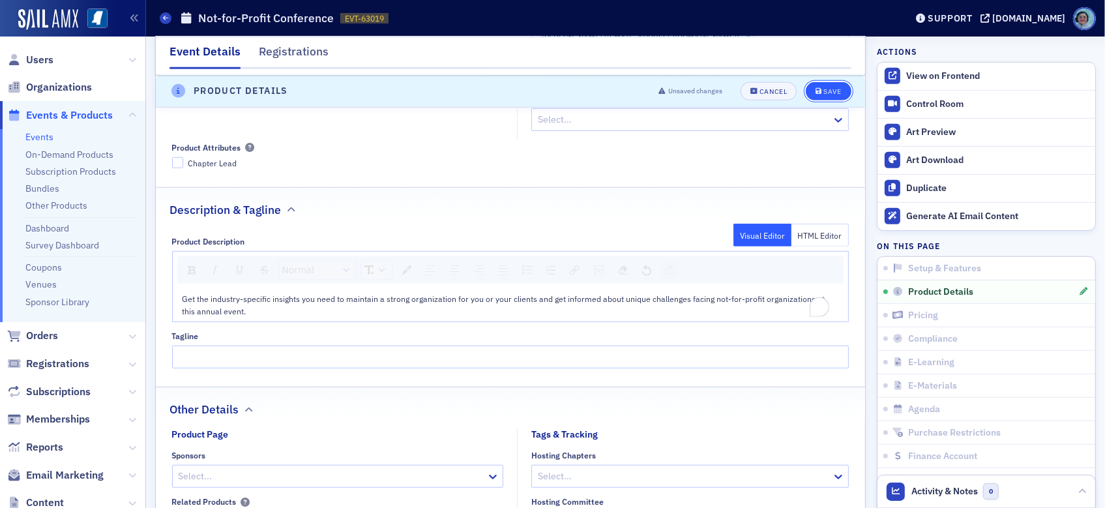
click at [835, 82] on div "Unsaved changes Cancel Save" at bounding box center [749, 91] width 201 height 18
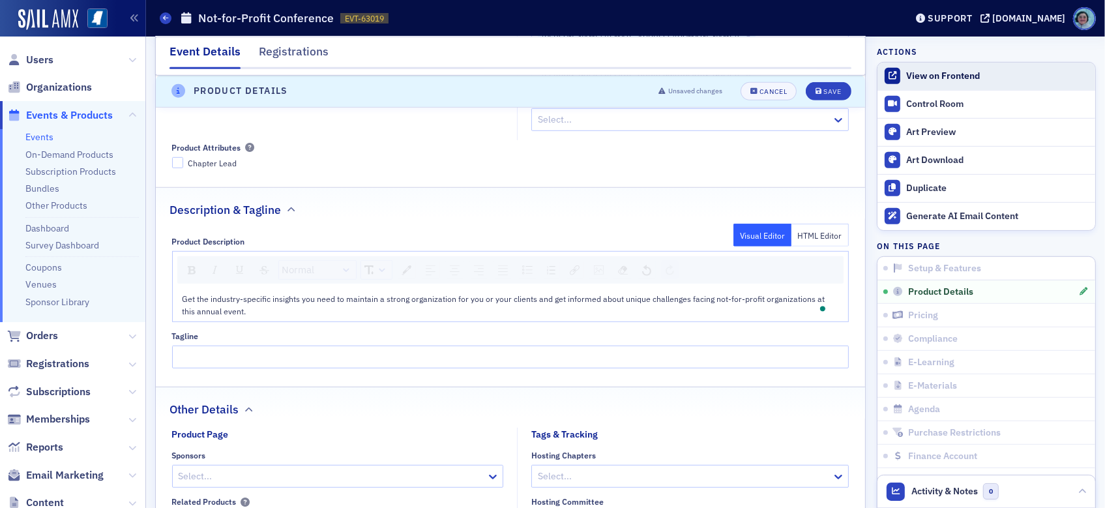
click at [949, 70] on div "View on Frontend" at bounding box center [997, 76] width 182 height 12
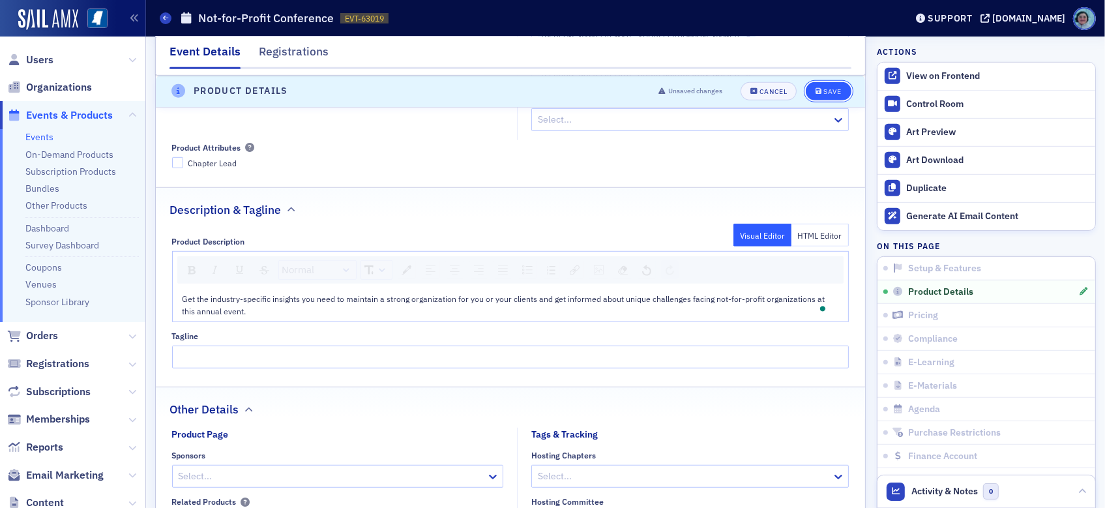
click at [823, 91] on div "Save" at bounding box center [832, 91] width 18 height 7
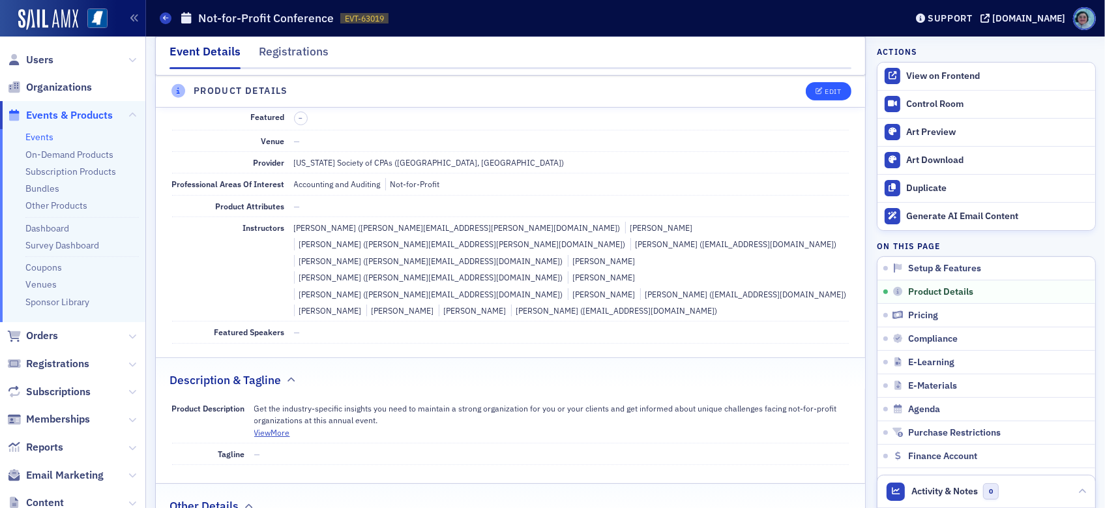
scroll to position [313, 0]
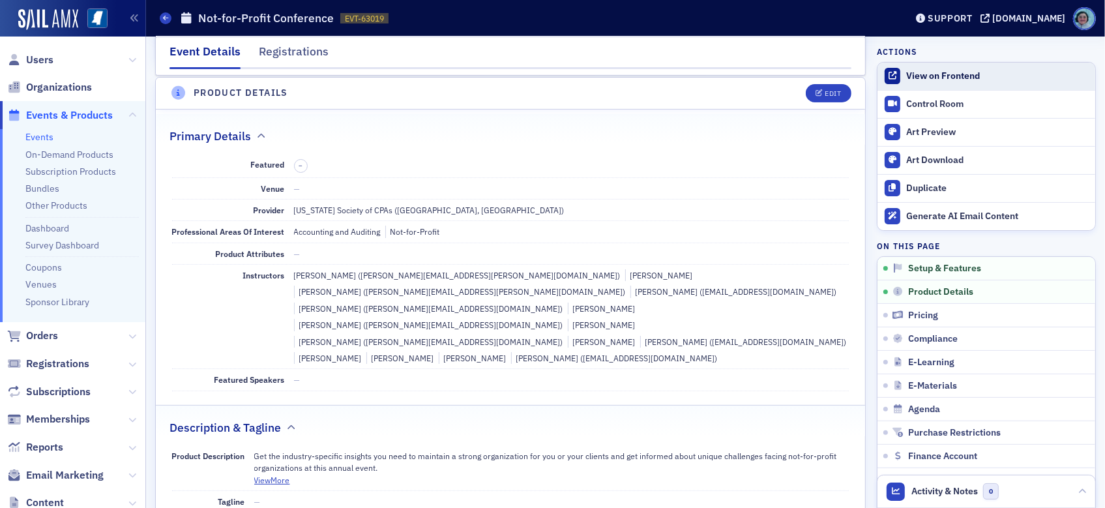
click at [906, 74] on div "View on Frontend" at bounding box center [997, 76] width 182 height 12
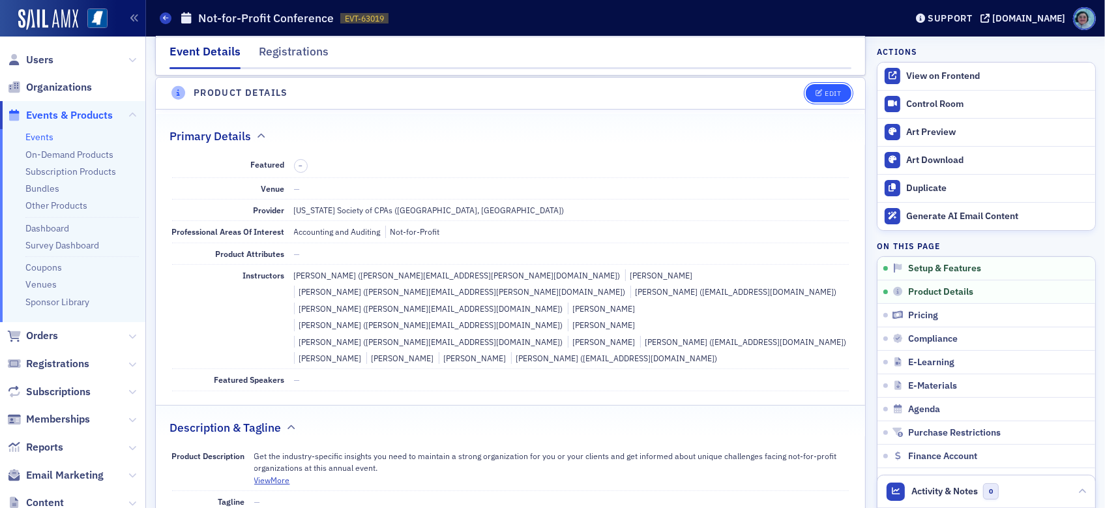
click at [812, 87] on button "Edit" at bounding box center [827, 93] width 45 height 18
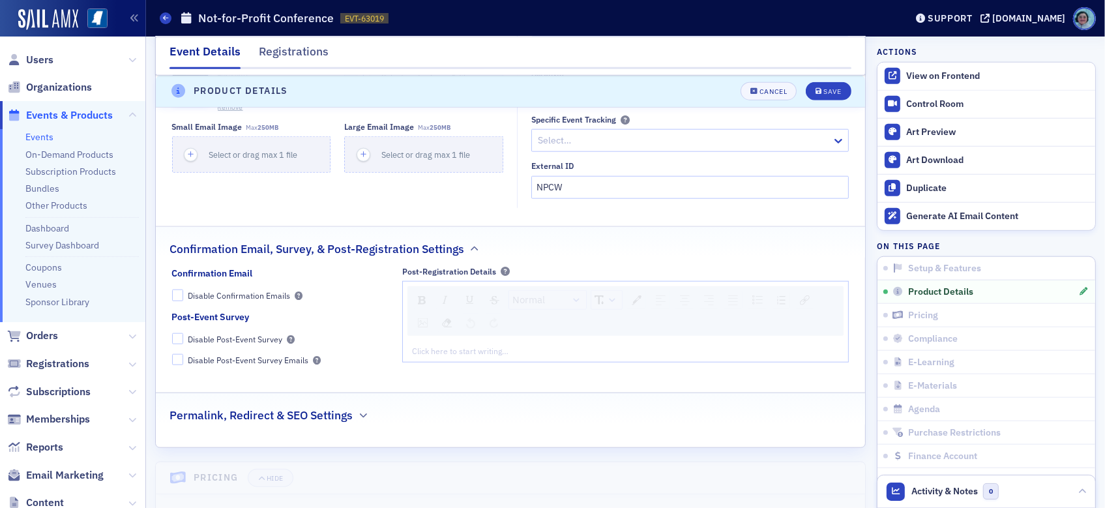
scroll to position [704, 0]
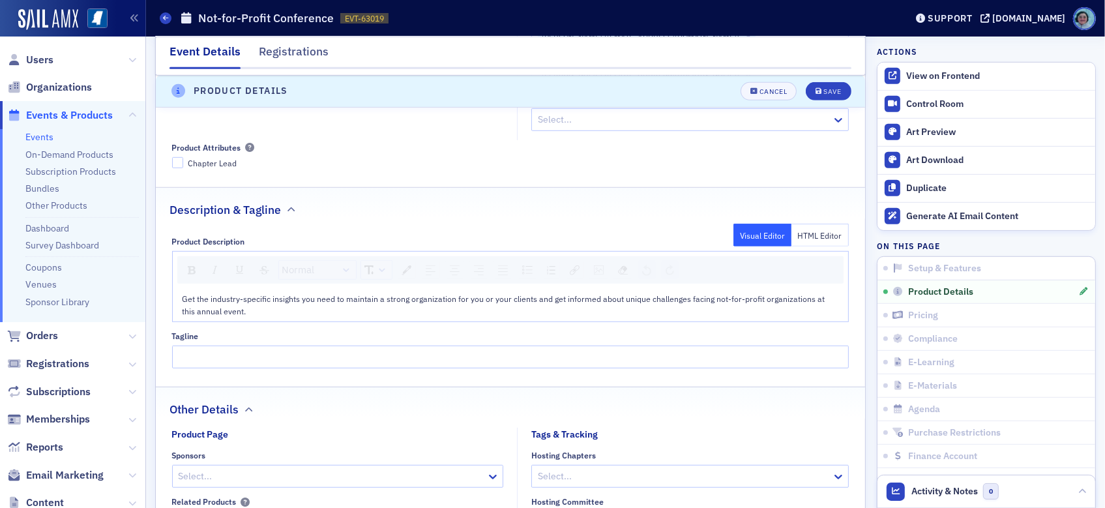
click at [308, 293] on div "Get the industry-specific insights you need to maintain a strong organization f…" at bounding box center [510, 305] width 657 height 24
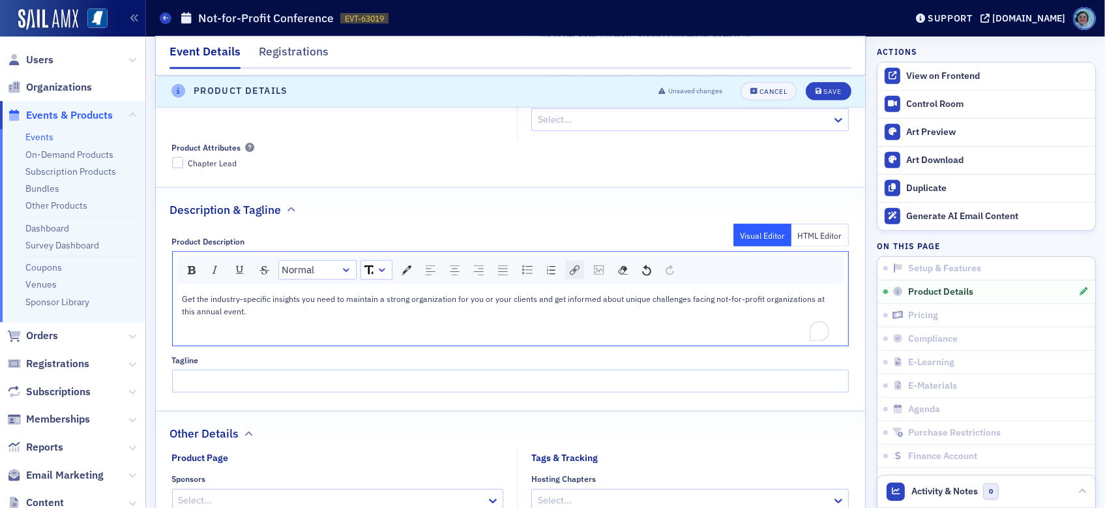
click at [571, 265] on img "rdw-link-control" at bounding box center [575, 270] width 10 height 10
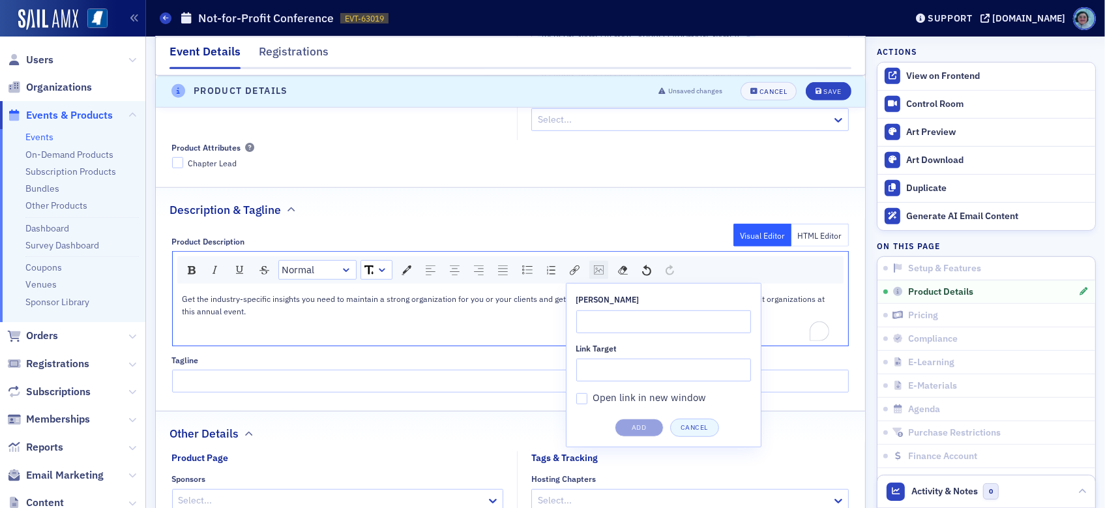
click at [603, 261] on div "rdw-image-control" at bounding box center [598, 270] width 19 height 18
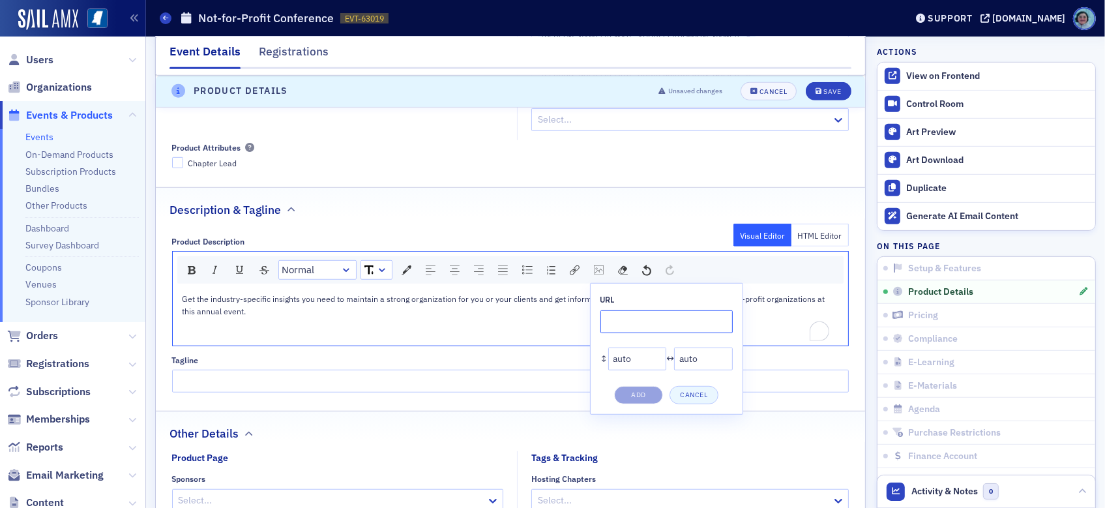
click at [648, 310] on input "rdw-image-control" at bounding box center [666, 321] width 132 height 23
paste input "https://cdn.sailamx.com/12/cms_uploads/79d282fcfc819de780239b8d261a6c3c/not-for…"
type input "https://cdn.sailamx.com/12/cms_uploads/79d282fcfc819de780239b8d261a6c3c/not-for…"
click at [644, 386] on button "Add" at bounding box center [638, 395] width 49 height 18
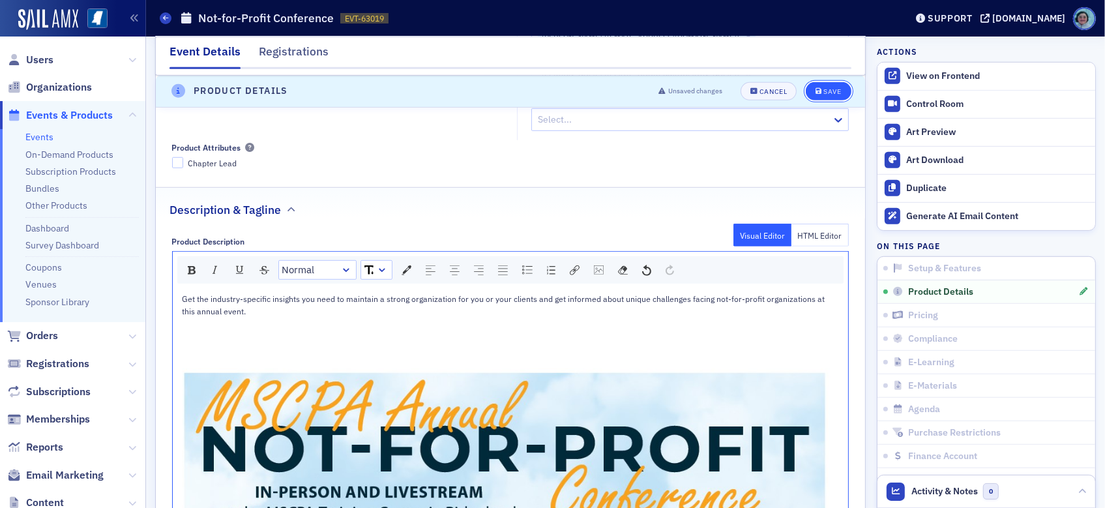
click at [815, 92] on icon "submit" at bounding box center [818, 91] width 7 height 7
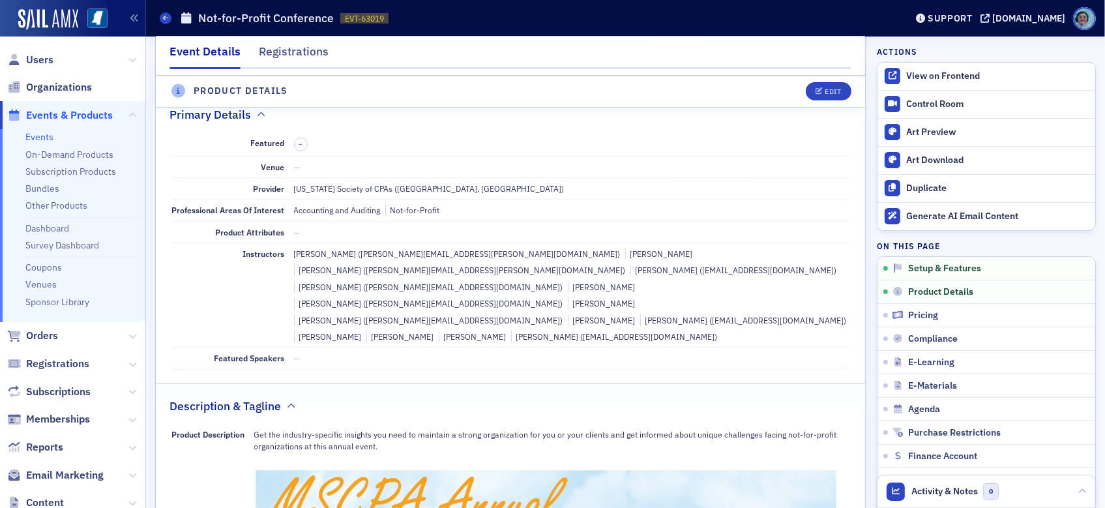
scroll to position [313, 0]
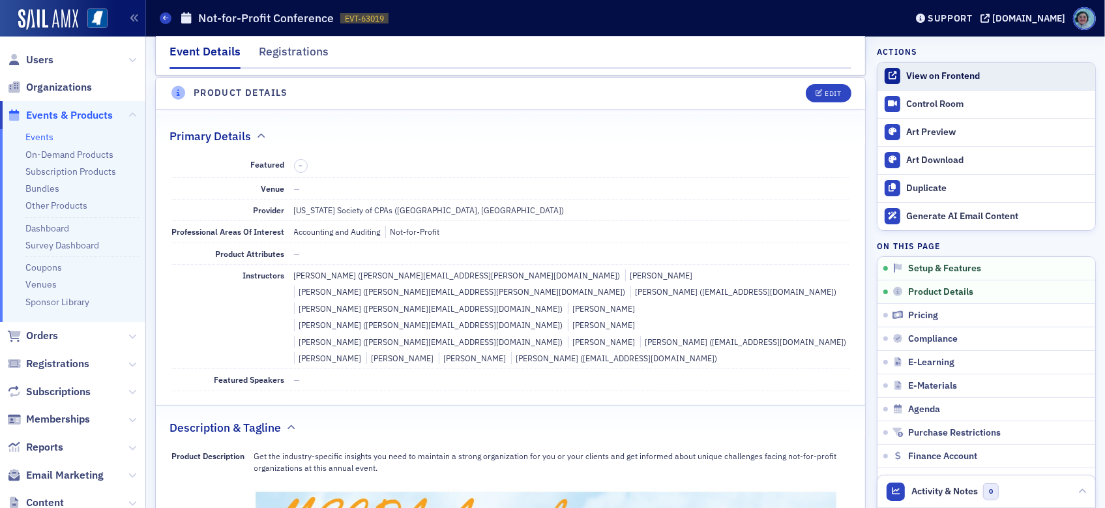
click at [957, 76] on div "View on Frontend" at bounding box center [997, 76] width 182 height 12
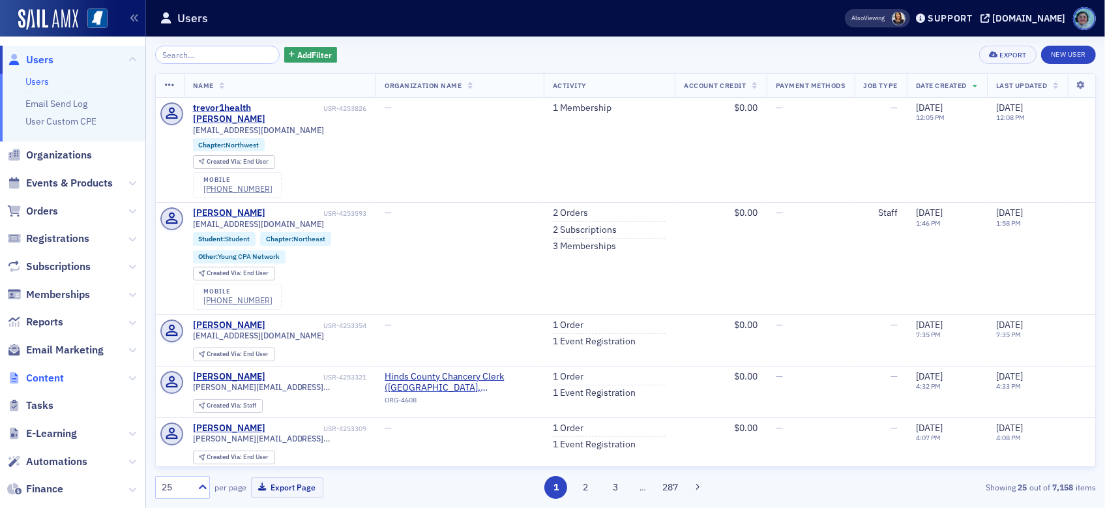
click at [51, 375] on span "Content" at bounding box center [45, 378] width 38 height 14
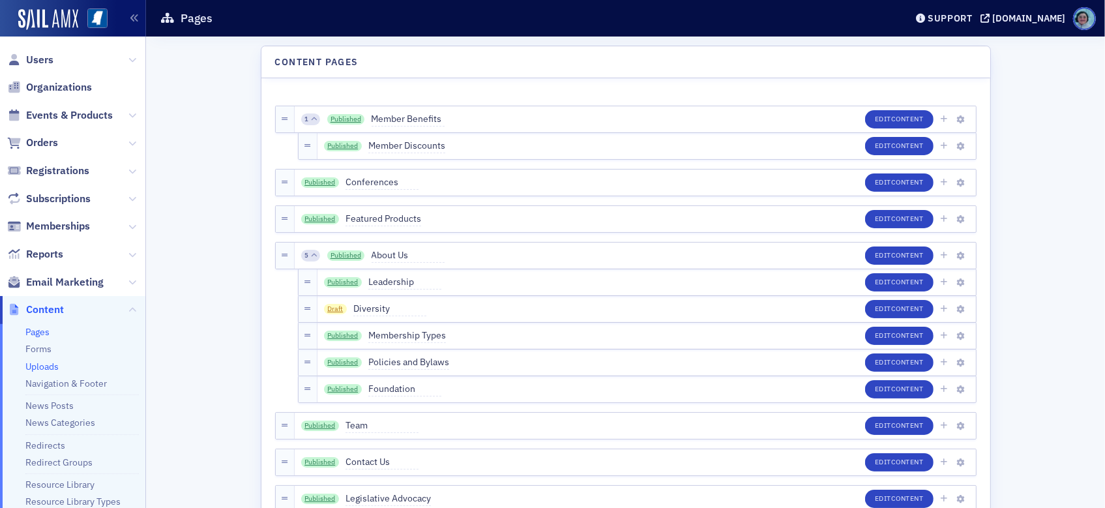
click at [53, 362] on link "Uploads" at bounding box center [41, 366] width 33 height 12
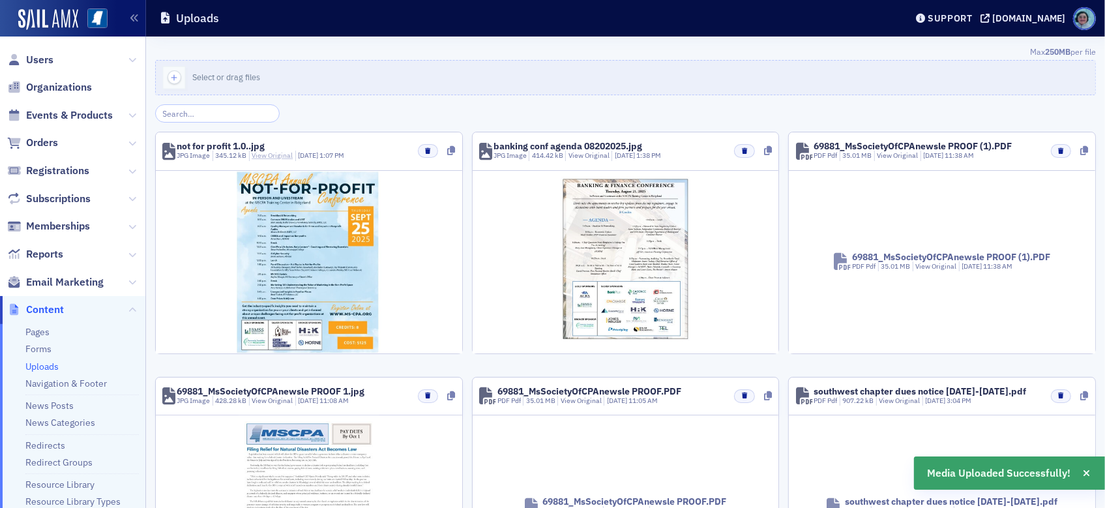
click at [287, 158] on link "View Original" at bounding box center [272, 155] width 41 height 9
